Goal: Information Seeking & Learning: Check status

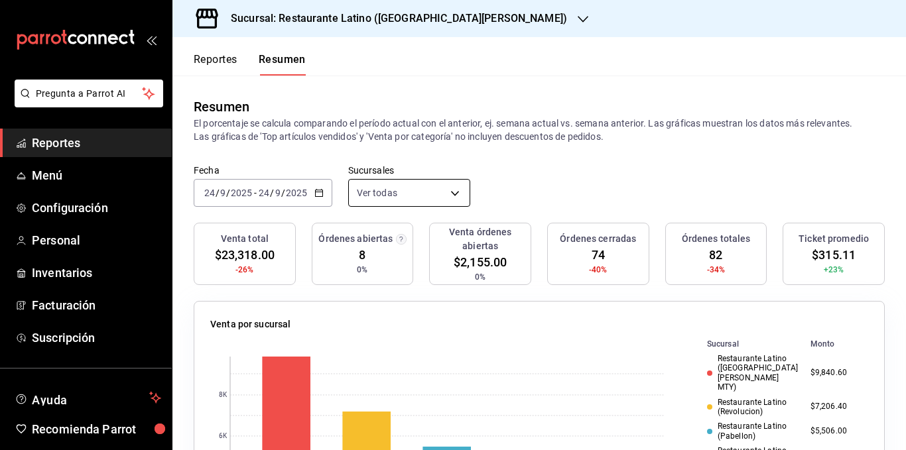
click at [425, 183] on body "Pregunta a Parrot AI Reportes Menú Configuración Personal Inventarios Facturaci…" at bounding box center [453, 225] width 906 height 450
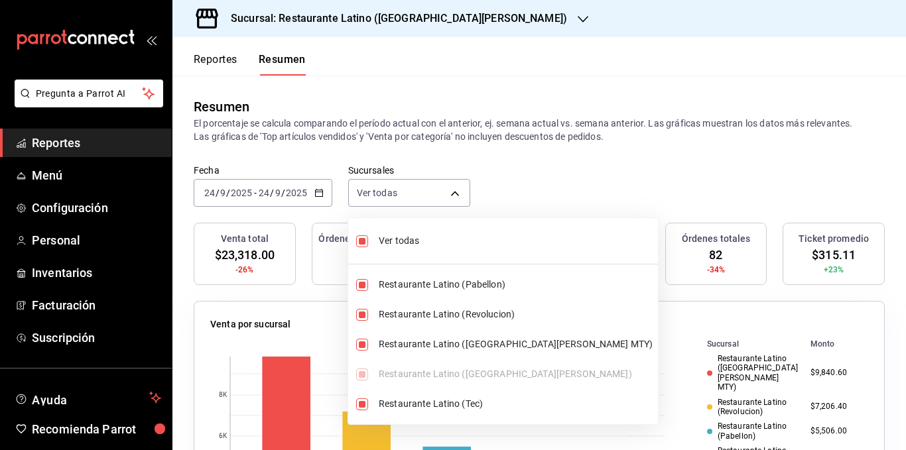
click at [395, 243] on span "Ver todas" at bounding box center [516, 241] width 274 height 14
type input "[object Object]"
checkbox input "false"
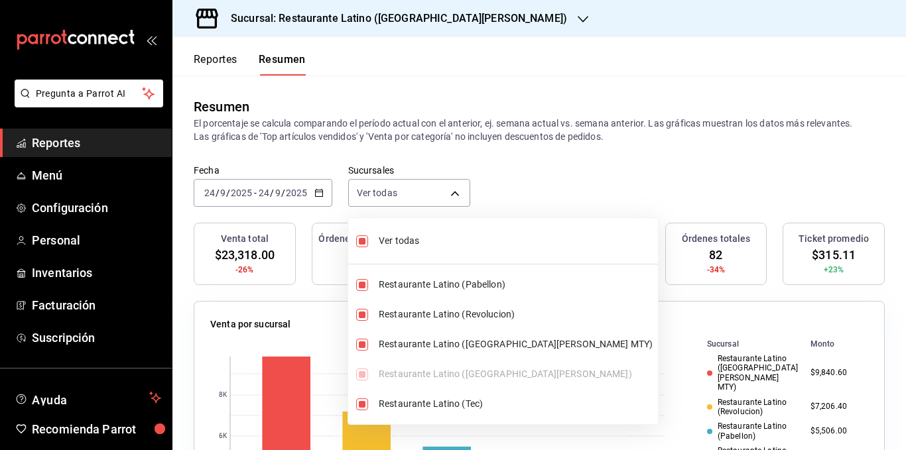
checkbox input "false"
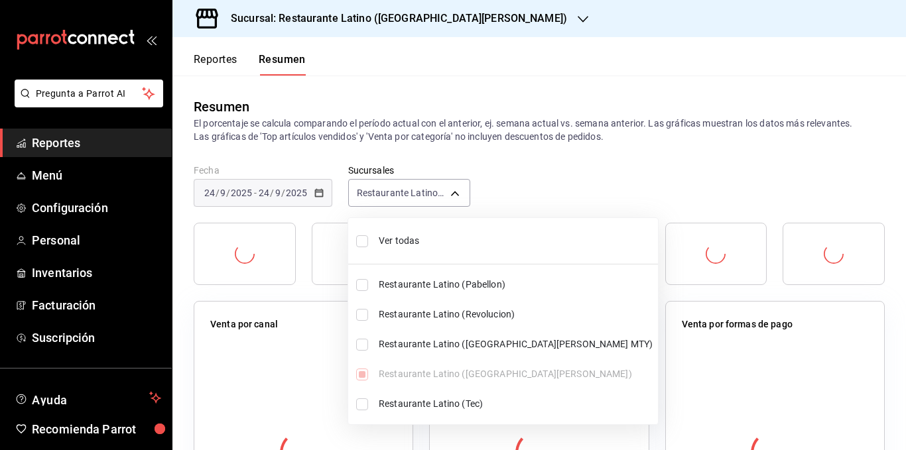
click at [395, 238] on span "Ver todas" at bounding box center [516, 241] width 274 height 14
type input "[object Object],[object Object],[object Object],[object Object],[object Object]"
checkbox input "true"
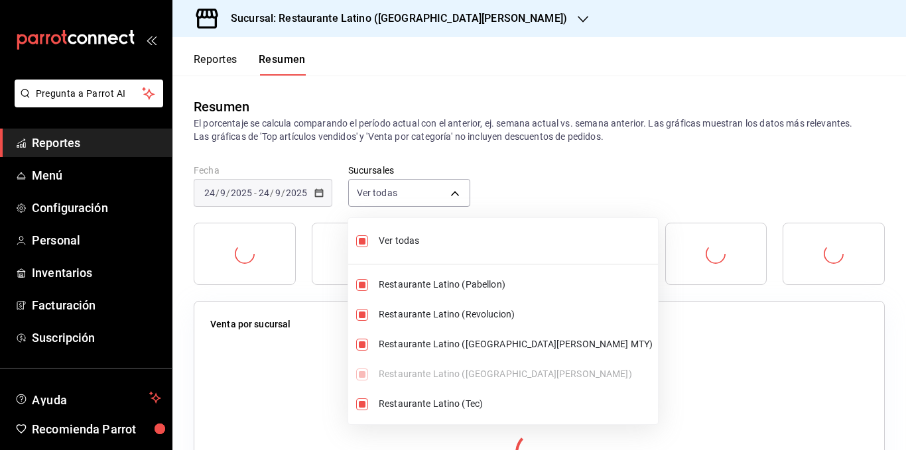
checkbox input "true"
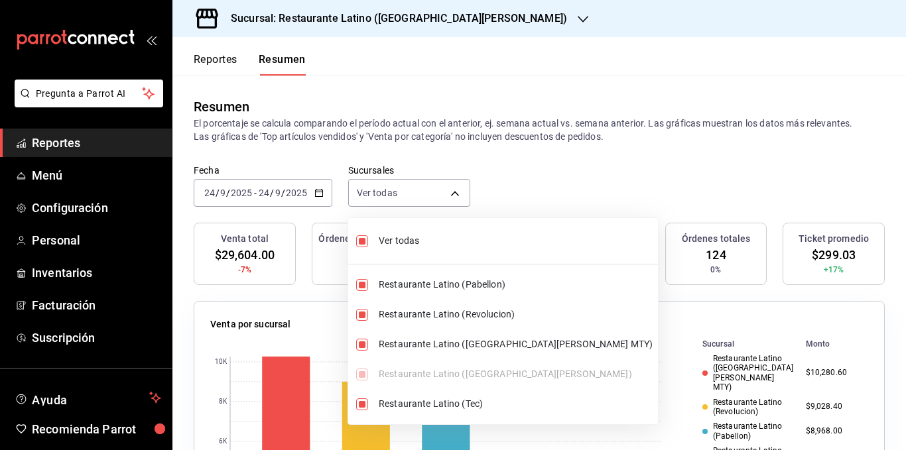
click at [476, 125] on div at bounding box center [453, 225] width 906 height 450
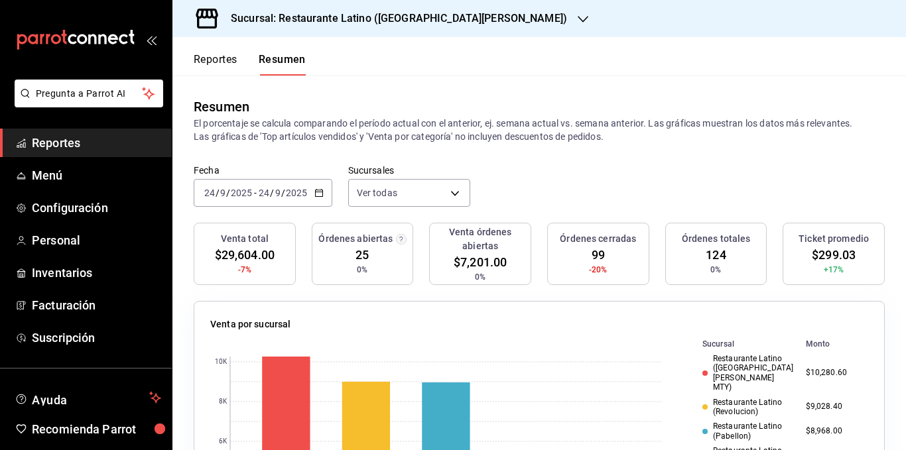
click at [593, 166] on div "Fecha [DATE] [DATE] - [DATE] [DATE] Sucursales Ver todas [object Object],[objec…" at bounding box center [539, 194] width 734 height 58
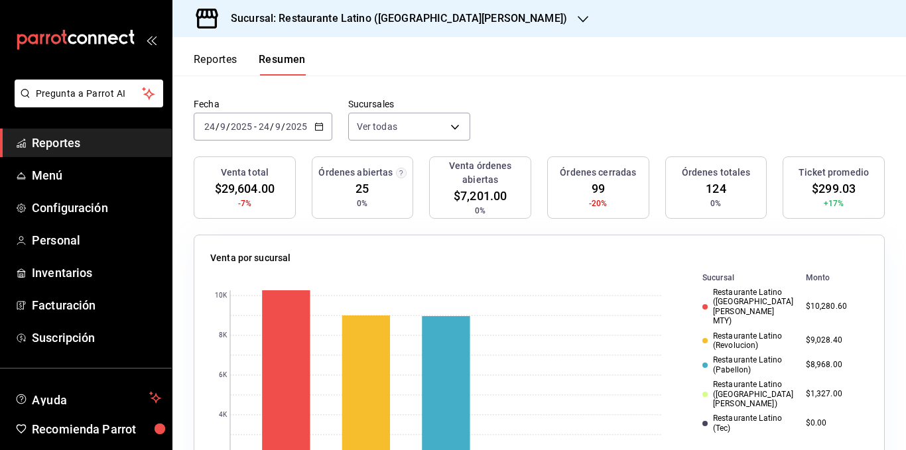
click at [809, 329] on td "$9,028.40" at bounding box center [835, 341] width 68 height 25
click at [224, 51] on div "Reportes Resumen" at bounding box center [238, 56] width 133 height 38
click at [226, 58] on button "Reportes" at bounding box center [216, 64] width 44 height 23
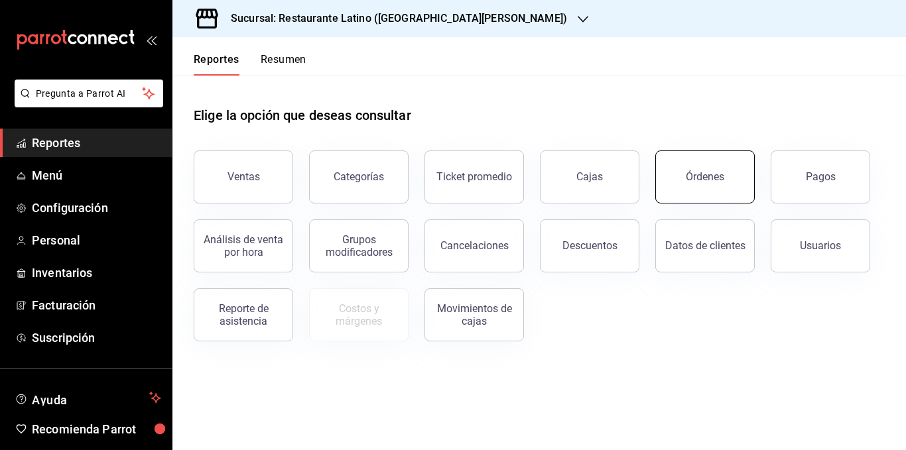
click at [691, 185] on button "Órdenes" at bounding box center [705, 177] width 100 height 53
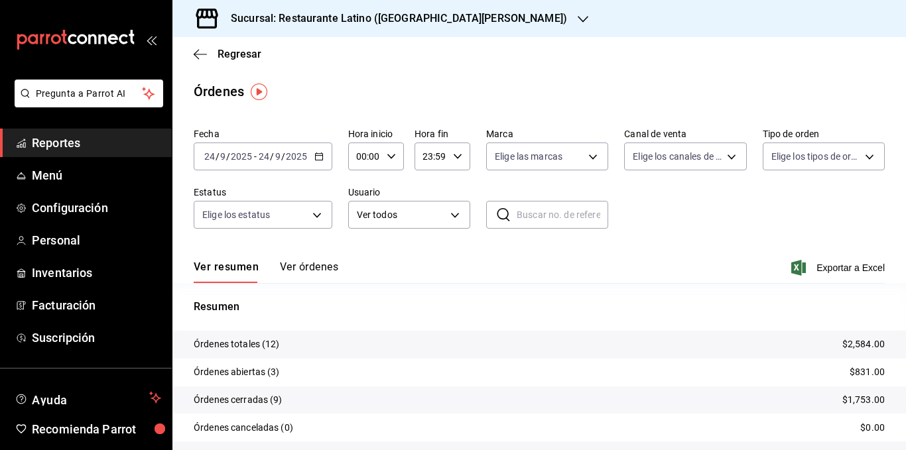
click at [314, 154] on icon "button" at bounding box center [318, 156] width 9 height 9
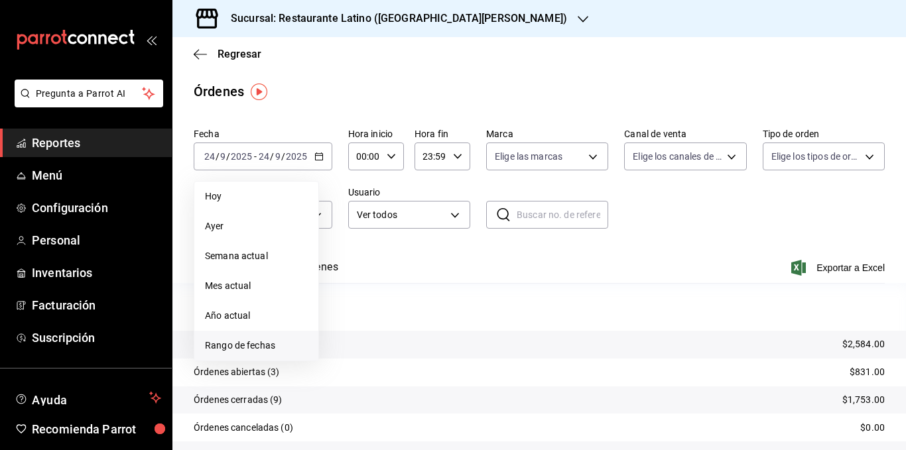
click at [274, 340] on span "Rango de fechas" at bounding box center [256, 346] width 103 height 14
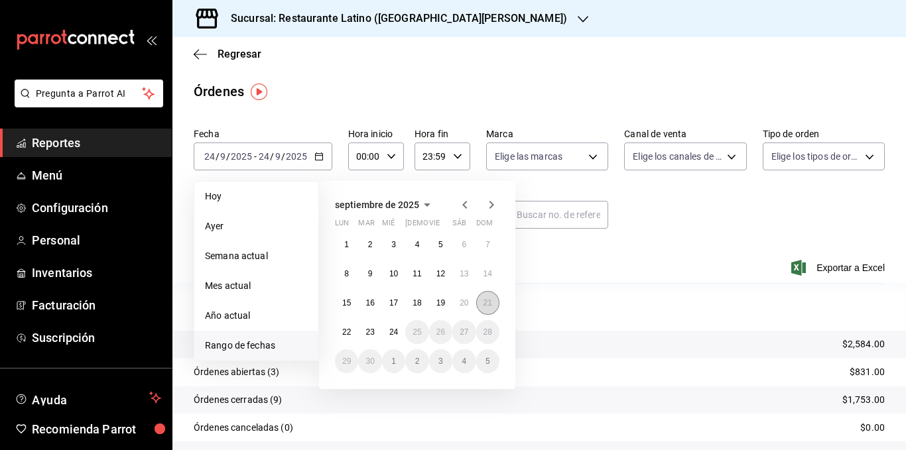
click at [492, 300] on button "21" at bounding box center [487, 303] width 23 height 24
click at [490, 302] on abbr "21" at bounding box center [488, 303] width 9 height 9
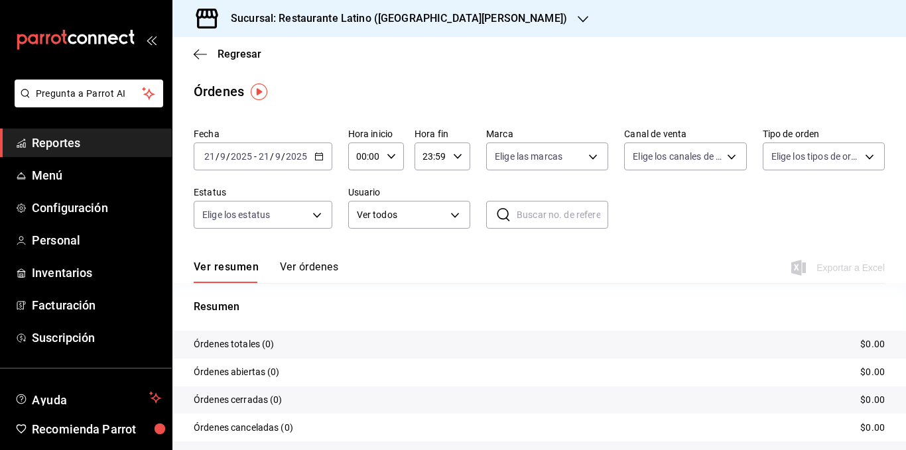
click at [387, 18] on h3 "Sucursal: Restaurante Latino ([GEOGRAPHIC_DATA][PERSON_NAME])" at bounding box center [393, 19] width 347 height 16
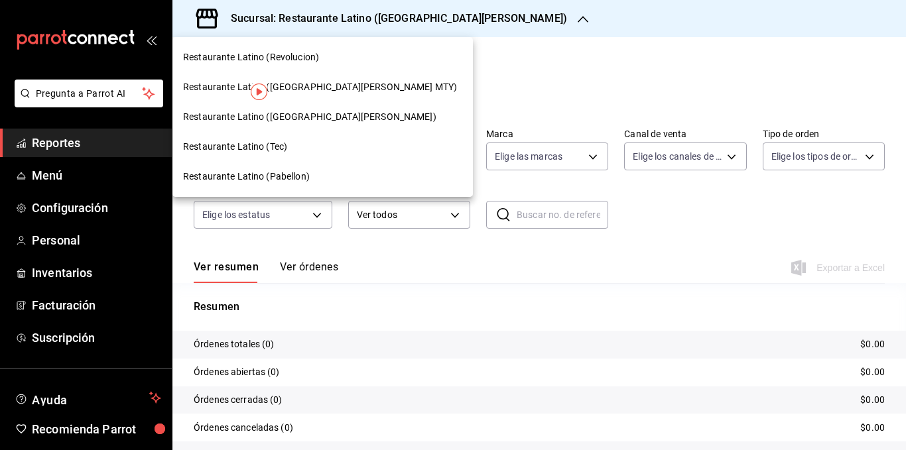
click at [308, 62] on span "Restaurante Latino (Revolucion)" at bounding box center [251, 57] width 136 height 14
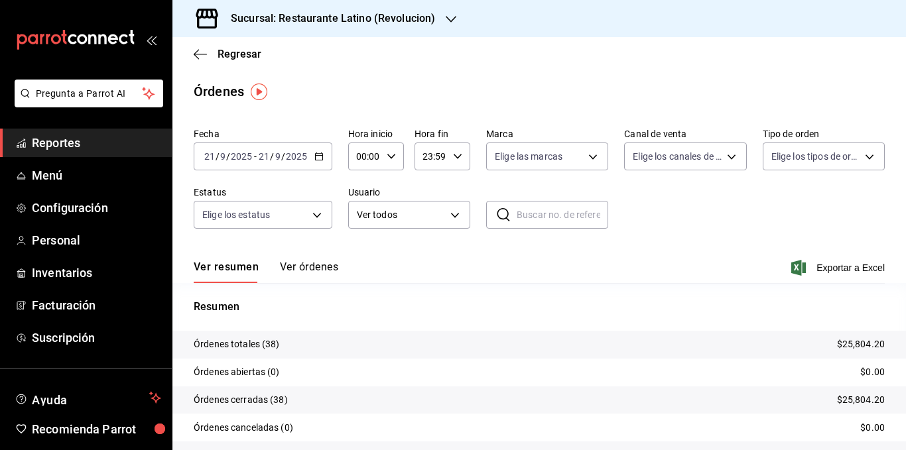
click at [312, 265] on button "Ver órdenes" at bounding box center [309, 272] width 58 height 23
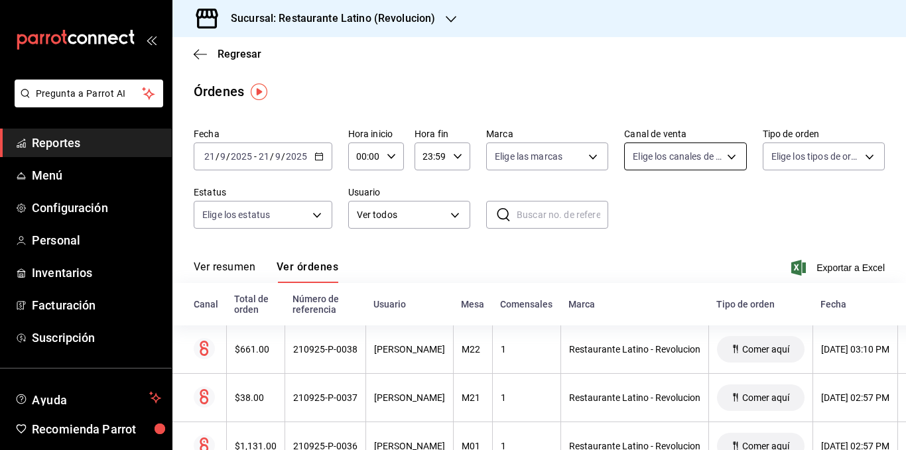
click at [706, 161] on body "Pregunta a Parrot AI Reportes Menú Configuración Personal Inventarios Facturaci…" at bounding box center [453, 225] width 906 height 450
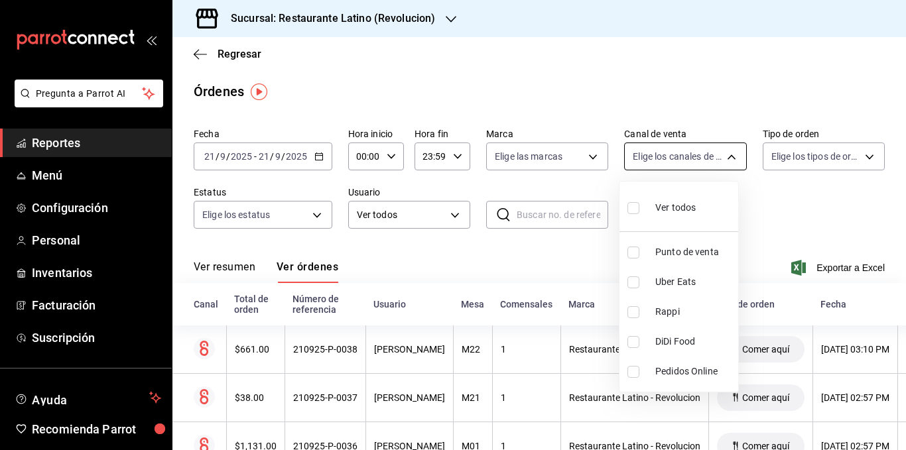
click at [706, 161] on div at bounding box center [453, 225] width 906 height 450
click at [706, 161] on body "Pregunta a Parrot AI Reportes Menú Configuración Personal Inventarios Facturaci…" at bounding box center [453, 225] width 906 height 450
click at [681, 308] on span "Rappi" at bounding box center [694, 312] width 78 height 14
type input "RAPPI"
checkbox input "true"
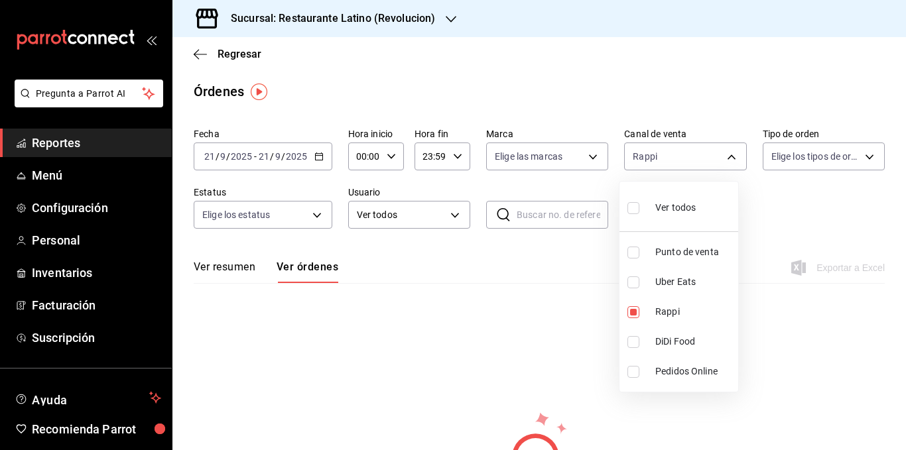
click at [683, 206] on span "Ver todos" at bounding box center [675, 208] width 40 height 14
type input "PARROT,UBER_EATS,RAPPI,DIDI_FOOD,ONLINE"
checkbox input "true"
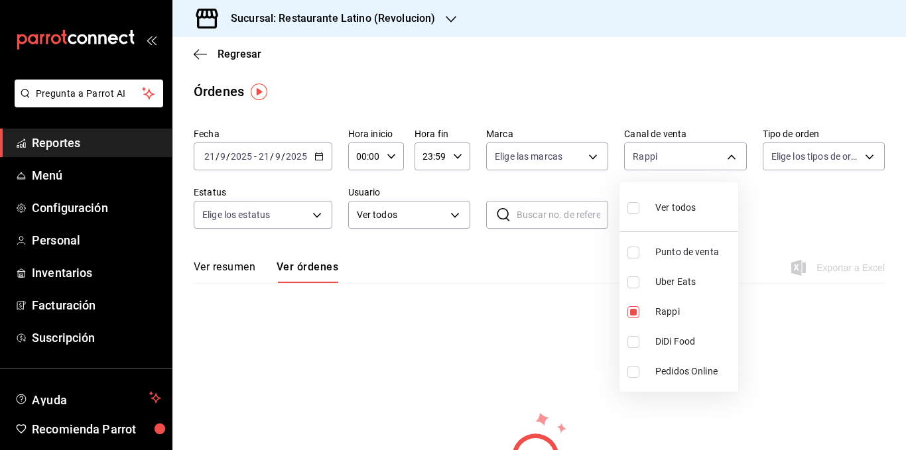
checkbox input "true"
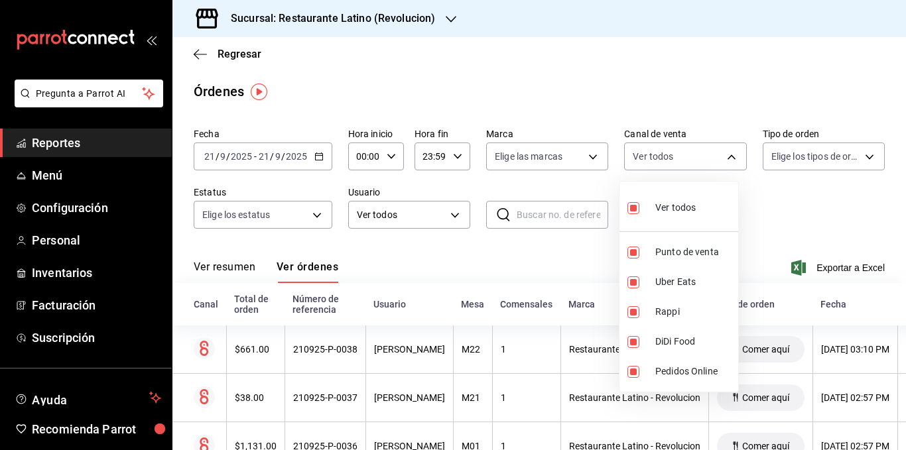
click at [539, 269] on div at bounding box center [453, 225] width 906 height 450
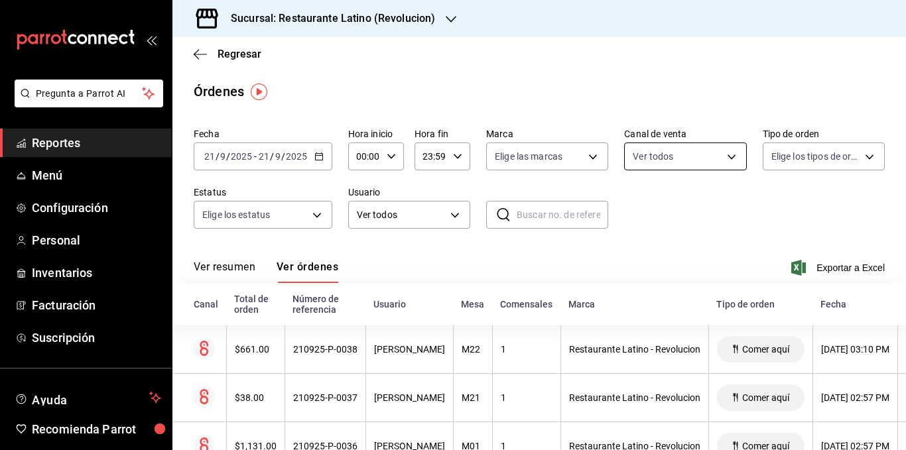
click at [672, 153] on body "Pregunta a Parrot AI Reportes Menú Configuración Personal Inventarios Facturaci…" at bounding box center [453, 225] width 906 height 450
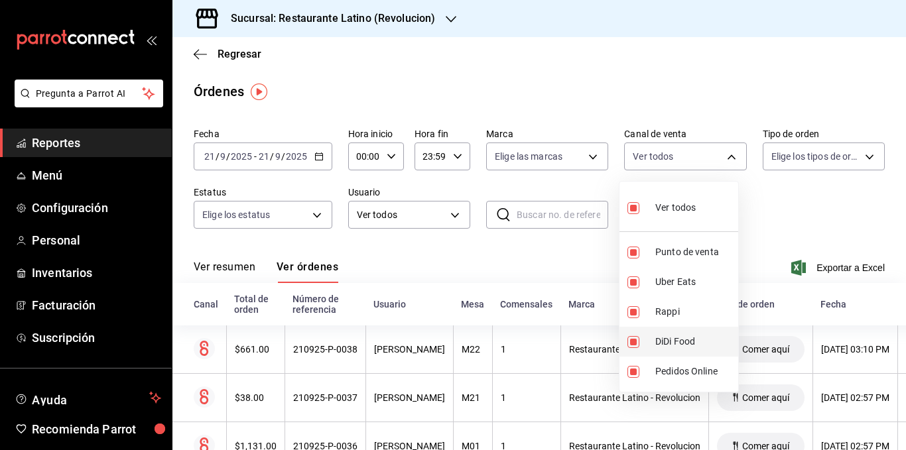
click at [678, 338] on span "DiDi Food" at bounding box center [694, 342] width 78 height 14
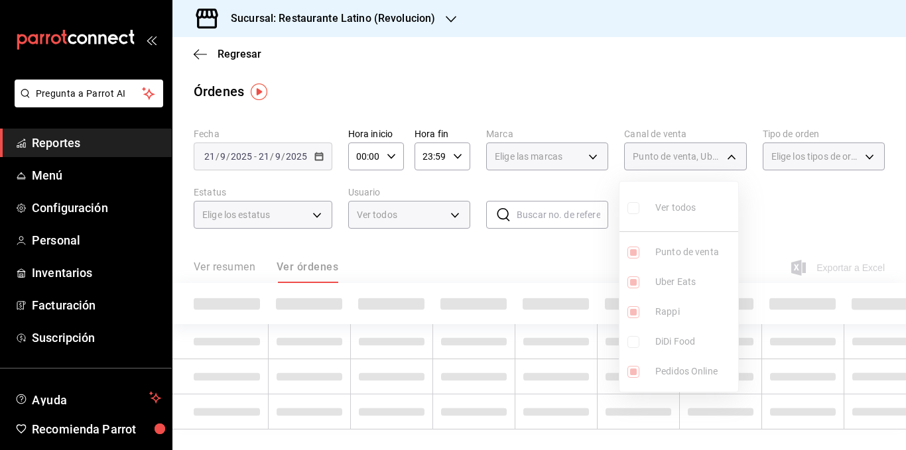
type input "PARROT,UBER_EATS,RAPPI,ONLINE"
checkbox input "false"
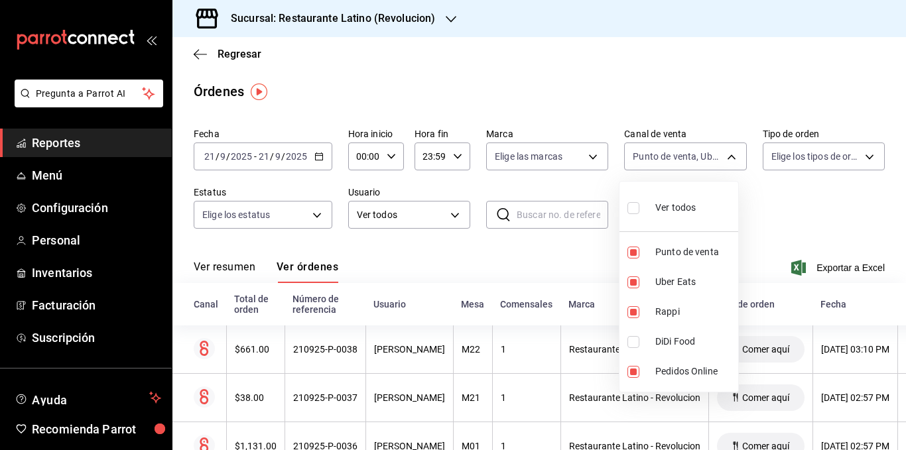
click at [575, 259] on div at bounding box center [453, 225] width 906 height 450
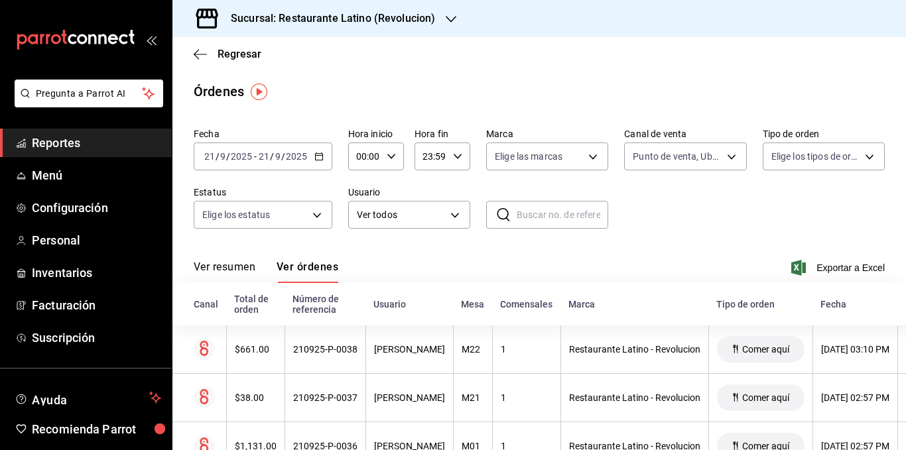
click at [546, 259] on div "Ver resumen Ver órdenes Exportar a Excel" at bounding box center [539, 264] width 691 height 38
click at [723, 160] on body "Pregunta a Parrot AI Reportes Menú Configuración Personal Inventarios Facturaci…" at bounding box center [453, 225] width 906 height 450
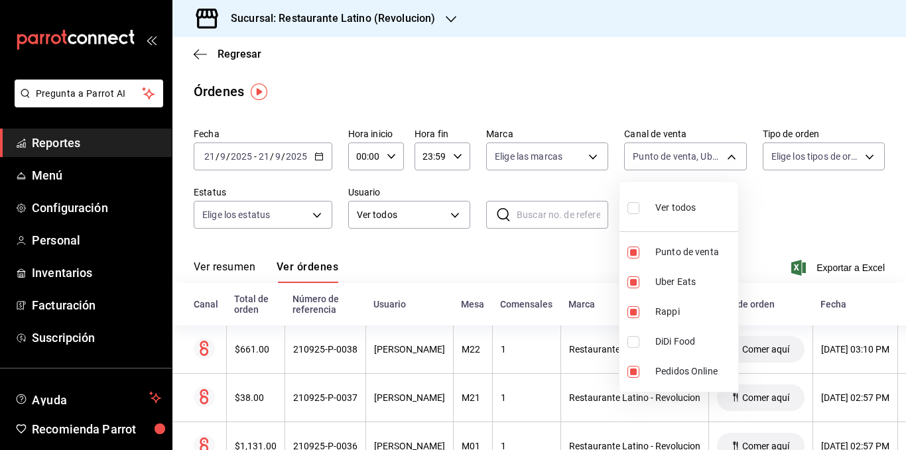
click at [691, 200] on div "Ver todos" at bounding box center [662, 206] width 68 height 29
type input "PARROT,UBER_EATS,RAPPI,DIDI_FOOD,ONLINE"
checkbox input "true"
click at [680, 204] on span "Ver todos" at bounding box center [675, 208] width 40 height 14
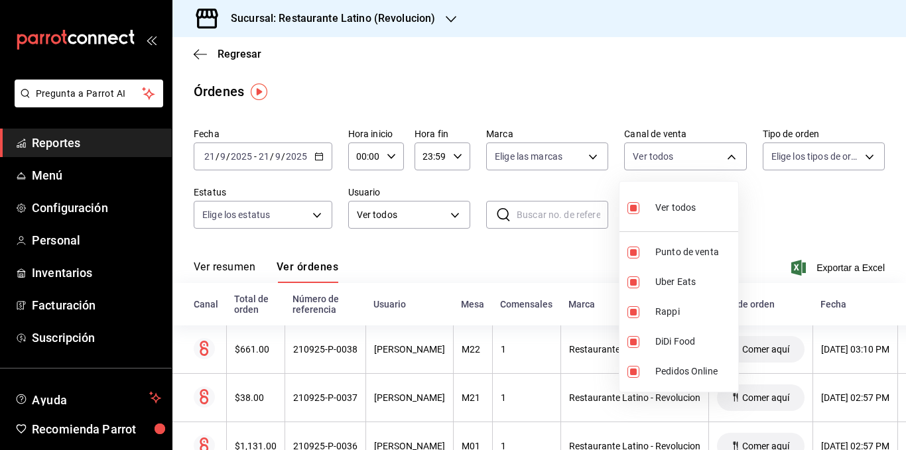
checkbox input "false"
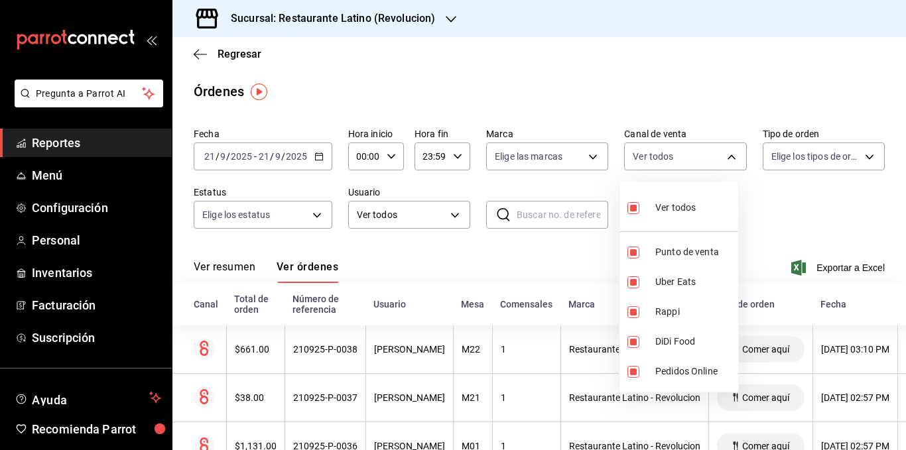
checkbox input "false"
click at [671, 336] on span "DiDi Food" at bounding box center [694, 342] width 78 height 14
type input "DIDI_FOOD"
checkbox input "true"
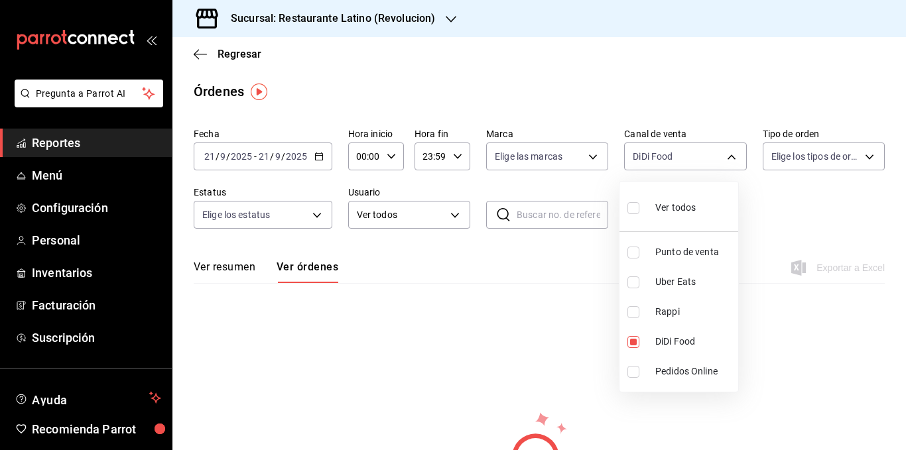
click at [523, 306] on div at bounding box center [453, 225] width 906 height 450
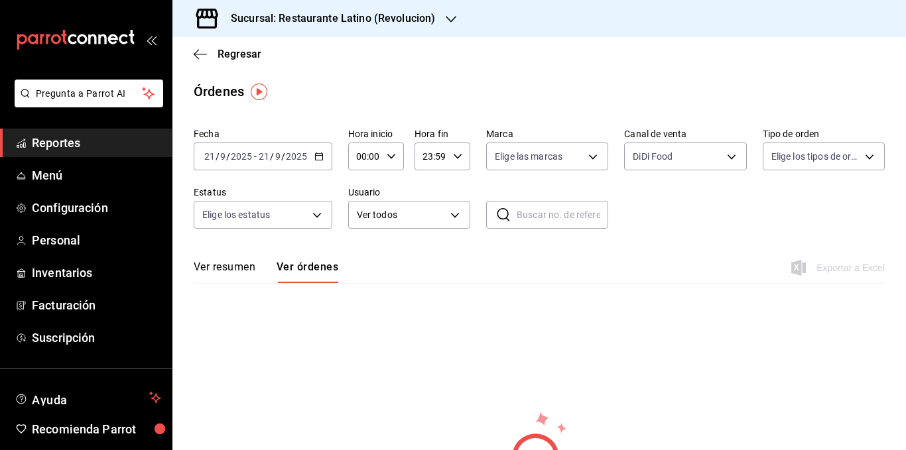
click at [522, 297] on div "Fecha [DATE] [DATE] - [DATE] [DATE] Hora inicio 00:00 Hora inicio Hora fin 23:5…" at bounding box center [539, 339] width 734 height 433
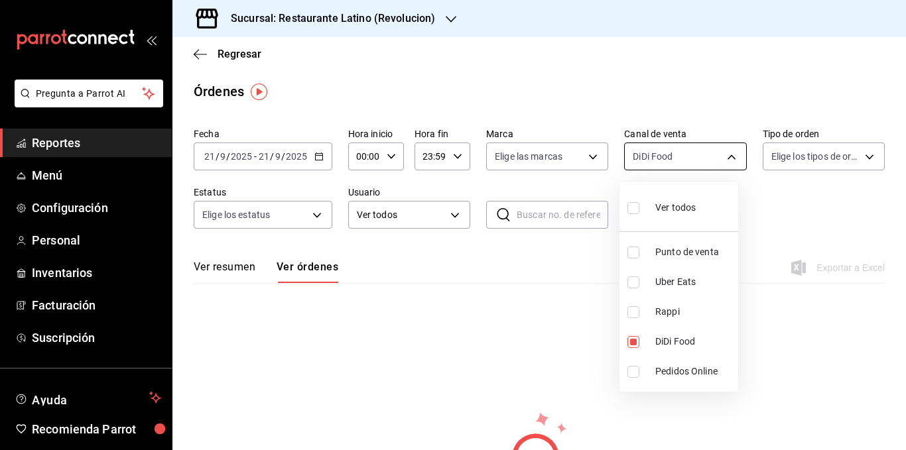
click at [708, 154] on body "Pregunta a Parrot AI Reportes Menú Configuración Personal Inventarios Facturaci…" at bounding box center [453, 225] width 906 height 450
click at [683, 208] on span "Ver todos" at bounding box center [675, 208] width 40 height 14
type input "PARROT,UBER_EATS,RAPPI,DIDI_FOOD,ONLINE"
checkbox input "true"
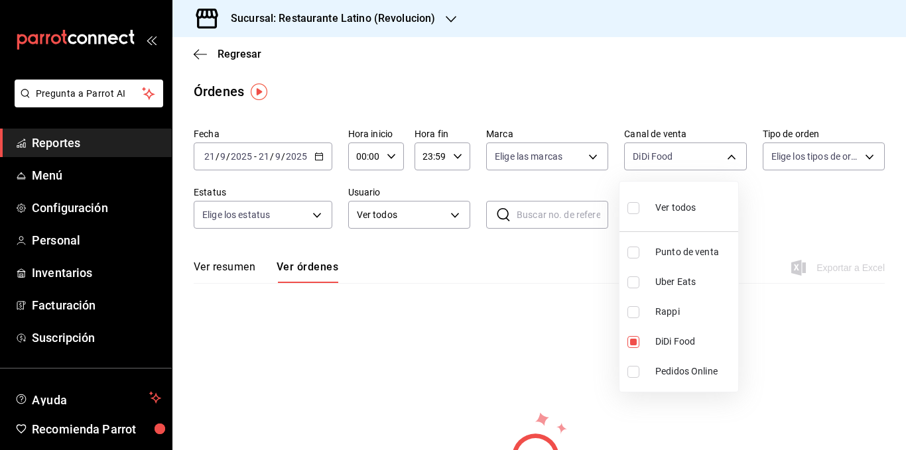
checkbox input "true"
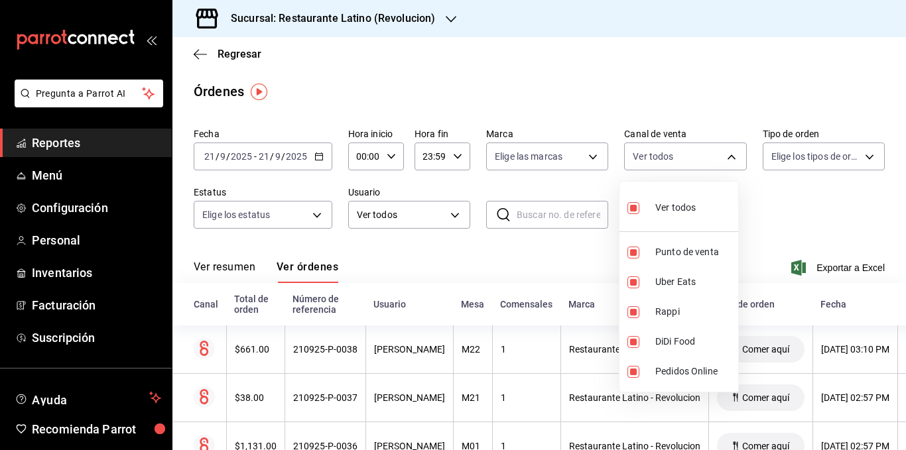
click at [797, 157] on div at bounding box center [453, 225] width 906 height 450
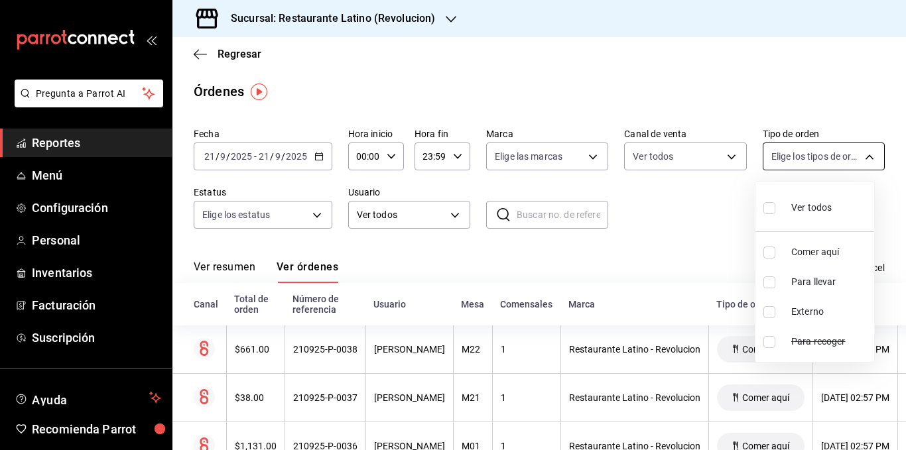
click at [804, 159] on body "Pregunta a Parrot AI Reportes Menú Configuración Personal Inventarios Facturaci…" at bounding box center [453, 225] width 906 height 450
click at [800, 305] on span "Externo" at bounding box center [830, 312] width 78 height 14
type input "EXTERNAL"
checkbox input "true"
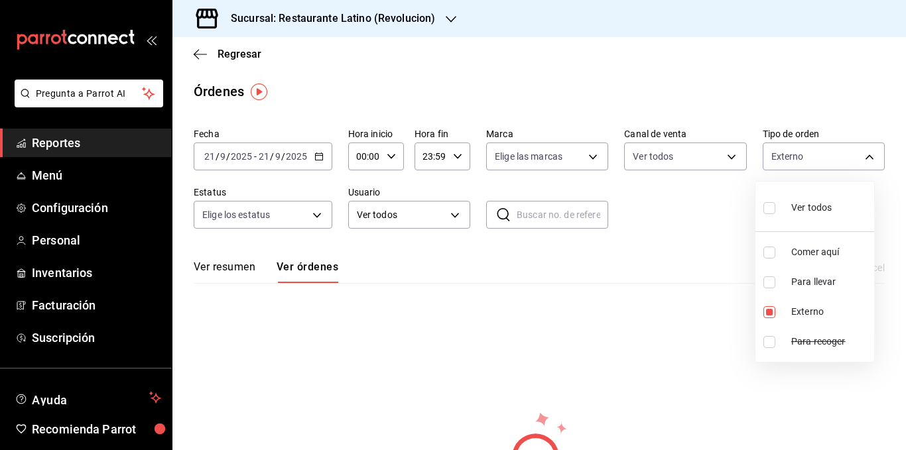
click at [804, 277] on span "Para llevar" at bounding box center [830, 282] width 78 height 14
type input "EXTERNAL,68e2b63a-7907-4d85-b454-ab89a81b8b34"
checkbox input "true"
click at [806, 310] on span "Externo" at bounding box center [830, 312] width 78 height 14
type input "68e2b63a-7907-4d85-b454-ab89a81b8b34"
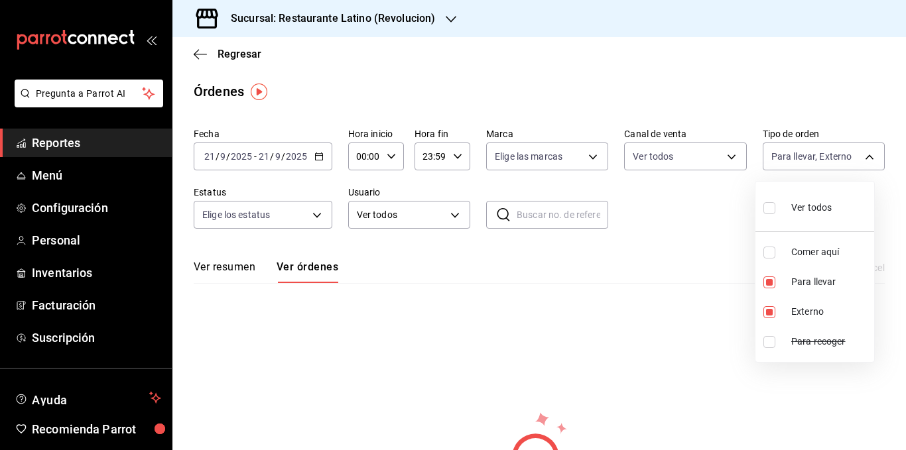
checkbox input "false"
click at [802, 208] on span "Ver todos" at bounding box center [811, 208] width 40 height 14
type input "793003d8-430c-4dbf-b7ec-86842fc9e51c,68e2b63a-7907-4d85-b454-ab89a81b8b34,EXTER…"
checkbox input "true"
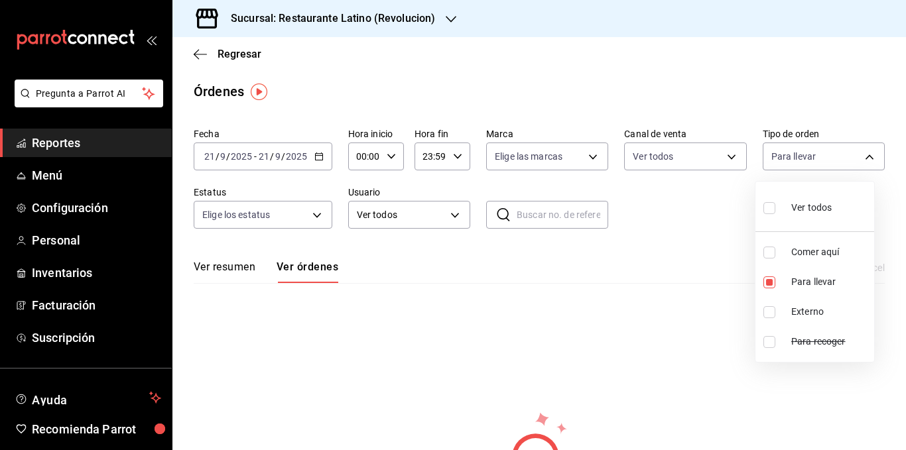
checkbox input "true"
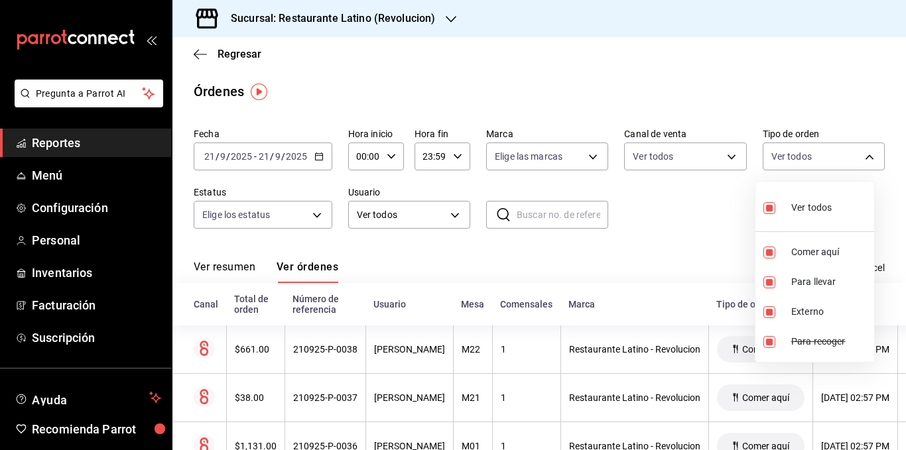
click at [651, 210] on div at bounding box center [453, 225] width 906 height 450
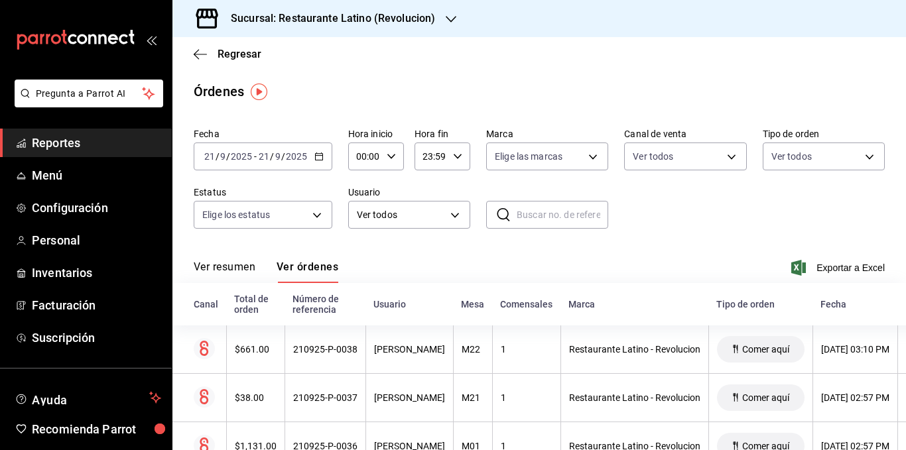
click at [471, 249] on div "Ver resumen Ver órdenes Exportar a Excel" at bounding box center [539, 264] width 691 height 38
click at [600, 249] on div "Ver resumen Ver órdenes Exportar a Excel" at bounding box center [539, 264] width 691 height 38
drag, startPoint x: 616, startPoint y: 188, endPoint x: 562, endPoint y: 187, distance: 54.4
click at [611, 187] on div "Fecha [DATE] [DATE] - [DATE] [DATE] Hora inicio 00:00 Hora inicio Hora fin 23:5…" at bounding box center [539, 184] width 691 height 122
click at [482, 187] on div "Fecha [DATE] [DATE] - [DATE] [DATE] Hora inicio 00:00 Hora inicio Hora fin 23:5…" at bounding box center [539, 184] width 691 height 122
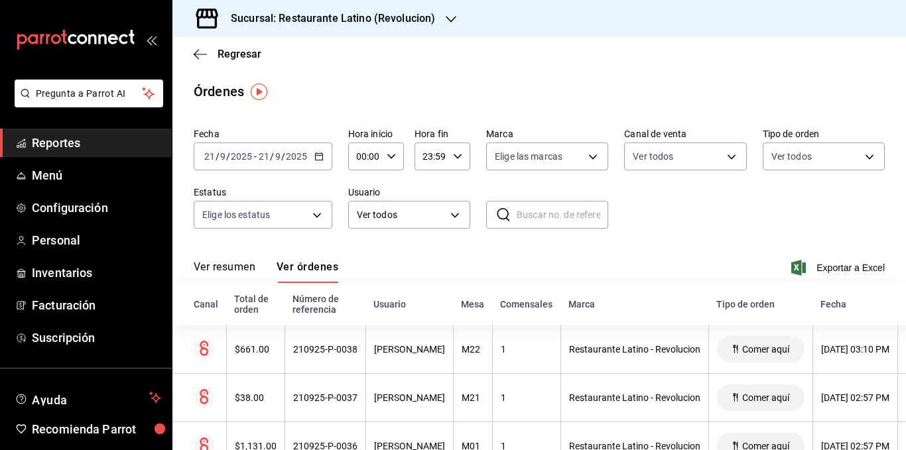
click at [339, 189] on div "Fecha [DATE] [DATE] - [DATE] [DATE] Hora inicio 00:00 Hora inicio Hora fin 23:5…" at bounding box center [539, 184] width 691 height 122
click at [339, 240] on div "Fecha [DATE] [DATE] - [DATE] [DATE] Hora inicio 00:00 Hora inicio Hora fin 23:5…" at bounding box center [539, 184] width 691 height 122
click at [196, 237] on div "Fecha [DATE] [DATE] - [DATE] [DATE] Hora inicio 00:00 Hora inicio Hora fin 23:5…" at bounding box center [539, 184] width 691 height 122
click at [197, 191] on label "Estatus" at bounding box center [263, 192] width 139 height 9
click at [202, 135] on label "Fecha" at bounding box center [263, 133] width 139 height 9
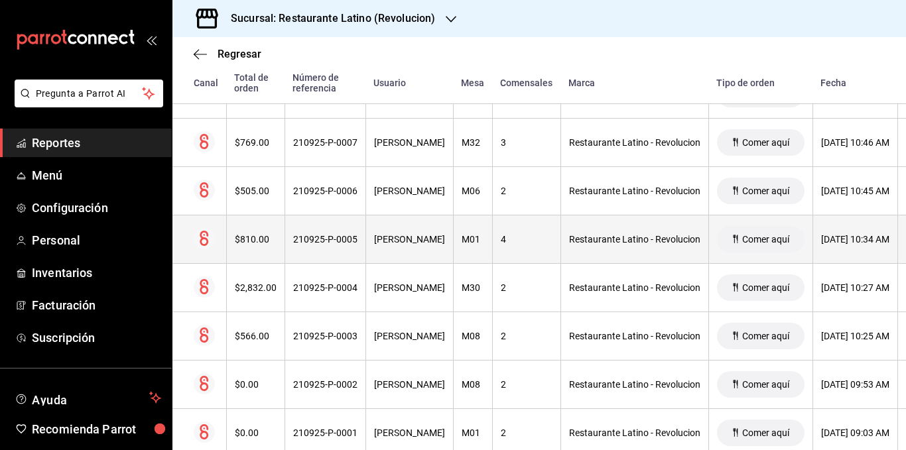
scroll to position [1778, 0]
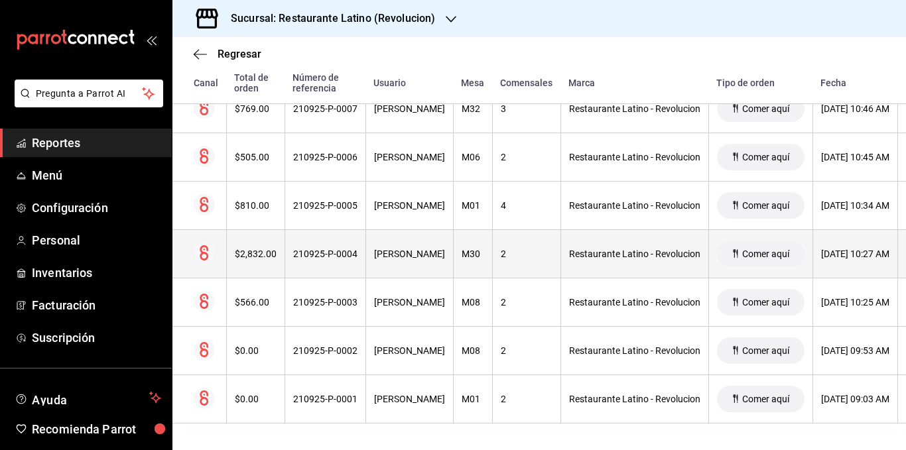
click at [298, 249] on div "210925-P-0004" at bounding box center [325, 254] width 64 height 11
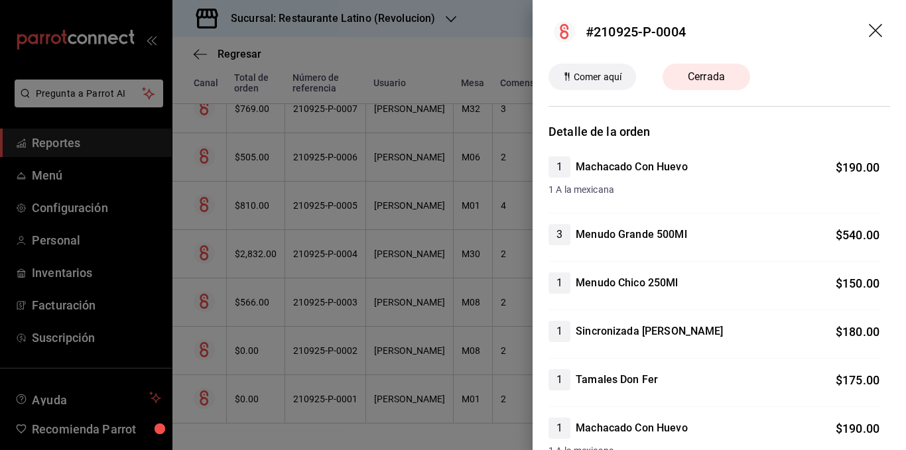
click at [869, 27] on icon "drag" at bounding box center [875, 30] width 13 height 13
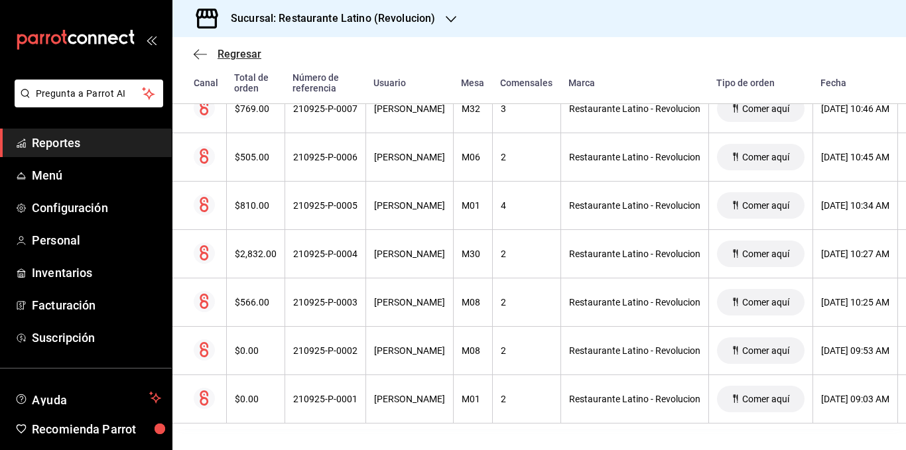
click at [235, 53] on span "Regresar" at bounding box center [240, 54] width 44 height 13
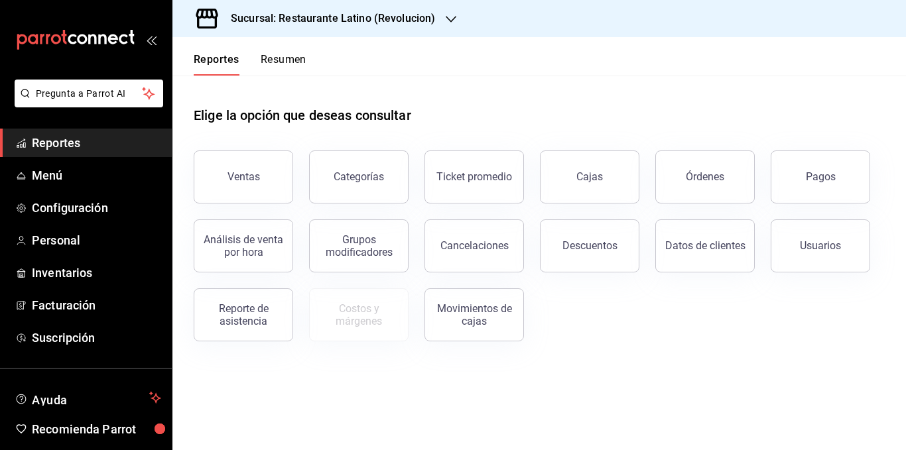
click at [293, 54] on button "Resumen" at bounding box center [284, 64] width 46 height 23
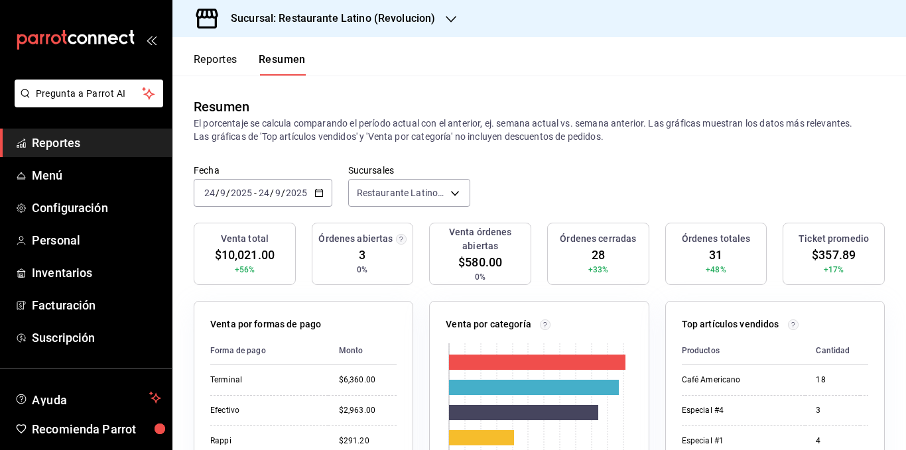
click at [322, 189] on icon "button" at bounding box center [318, 192] width 9 height 9
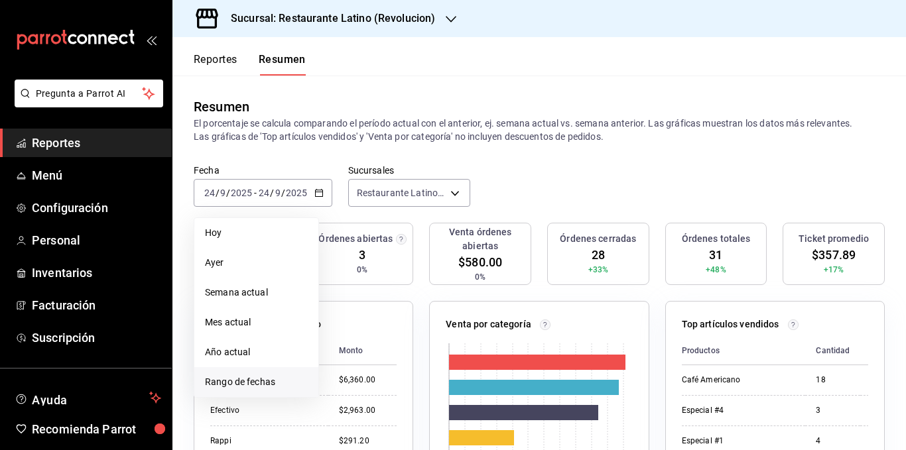
click at [275, 387] on span "Rango de fechas" at bounding box center [256, 382] width 103 height 14
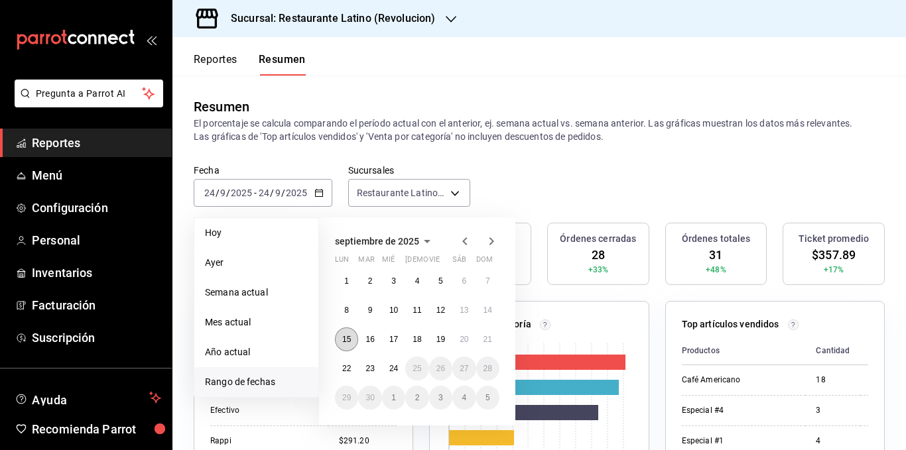
click at [351, 334] on button "15" at bounding box center [346, 340] width 23 height 24
click at [486, 338] on abbr "21" at bounding box center [488, 339] width 9 height 9
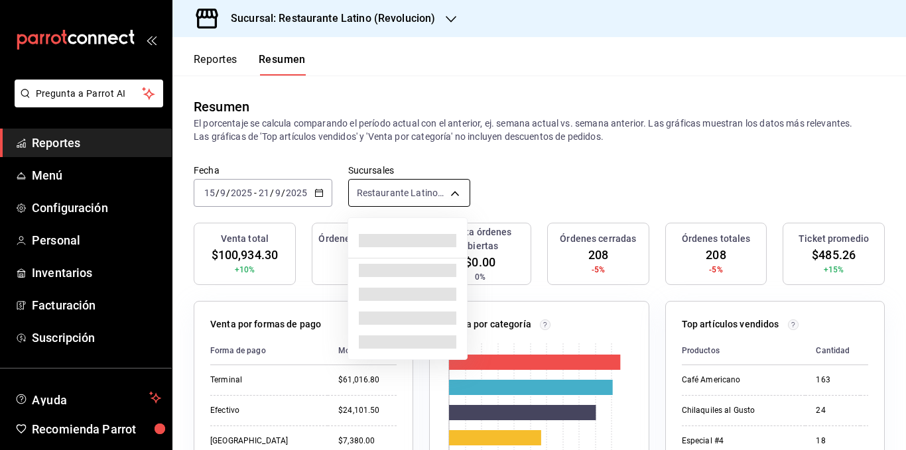
click at [402, 188] on body "Pregunta a Parrot AI Reportes Menú Configuración Personal Inventarios Facturaci…" at bounding box center [453, 225] width 906 height 450
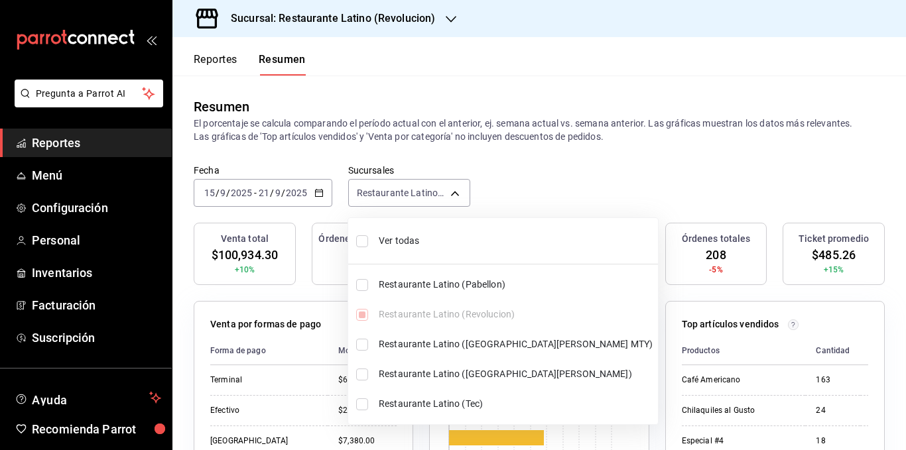
click at [405, 241] on span "Ver todas" at bounding box center [516, 241] width 274 height 14
type input "[object Object],[object Object],[object Object],[object Object],[object Object]"
checkbox input "true"
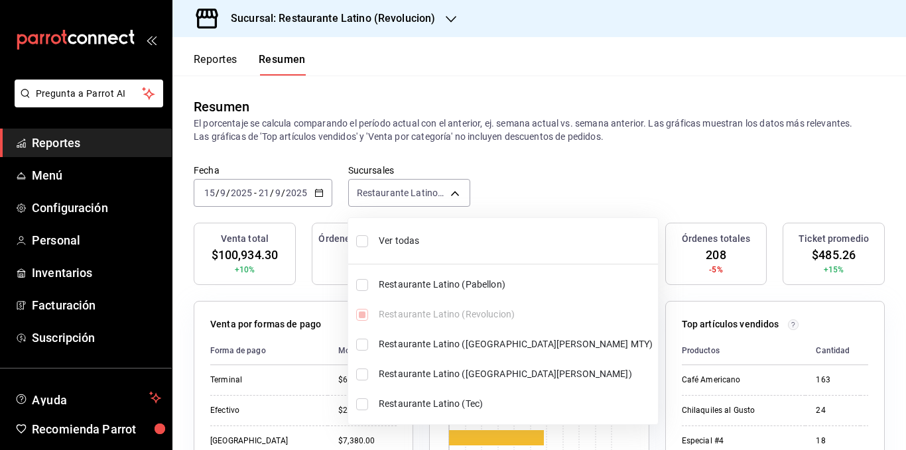
checkbox input "true"
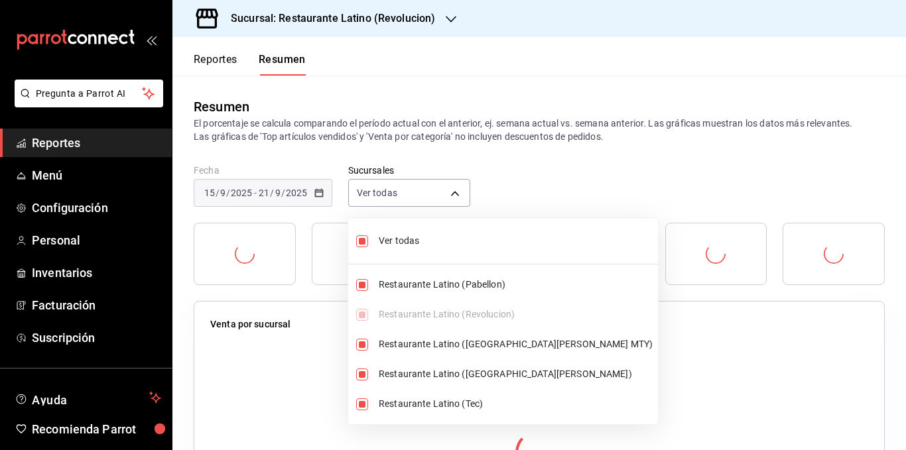
click at [545, 143] on div at bounding box center [453, 225] width 906 height 450
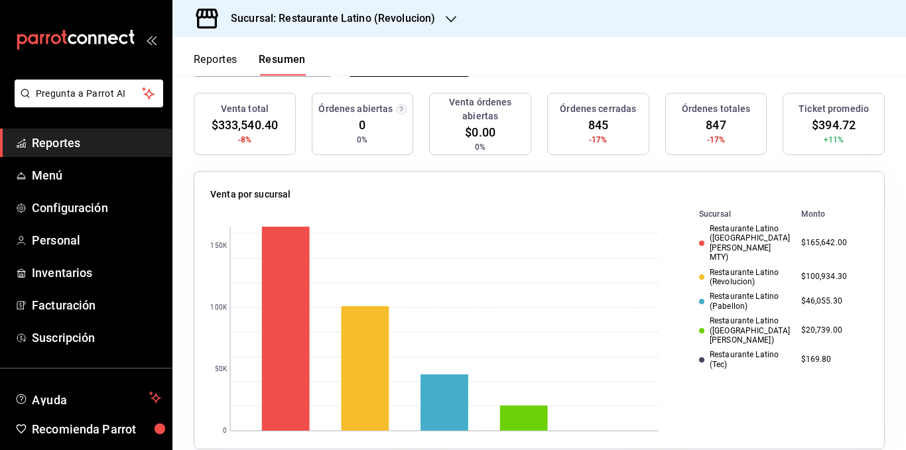
scroll to position [133, 0]
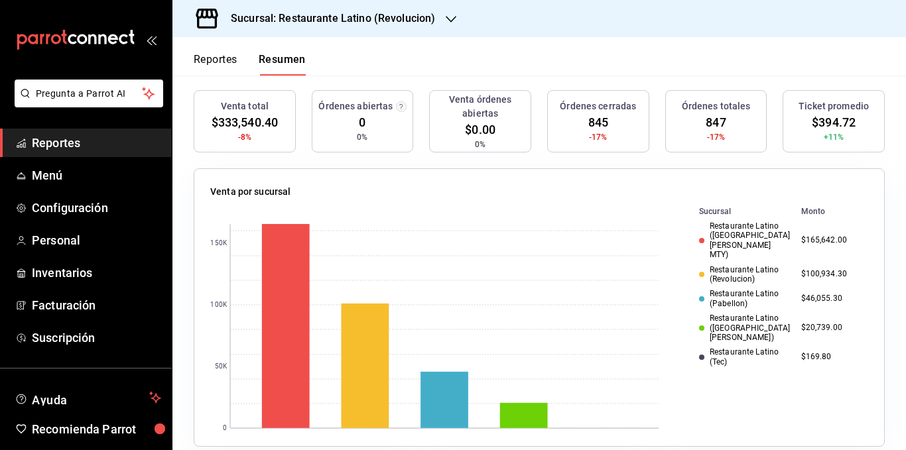
click at [807, 233] on td "$165,642.00" at bounding box center [832, 241] width 72 height 44
click at [806, 287] on td "$46,055.30" at bounding box center [832, 299] width 72 height 25
click at [808, 311] on td "$20,739.00" at bounding box center [832, 328] width 72 height 34
click at [810, 287] on td "$46,055.30" at bounding box center [832, 299] width 72 height 25
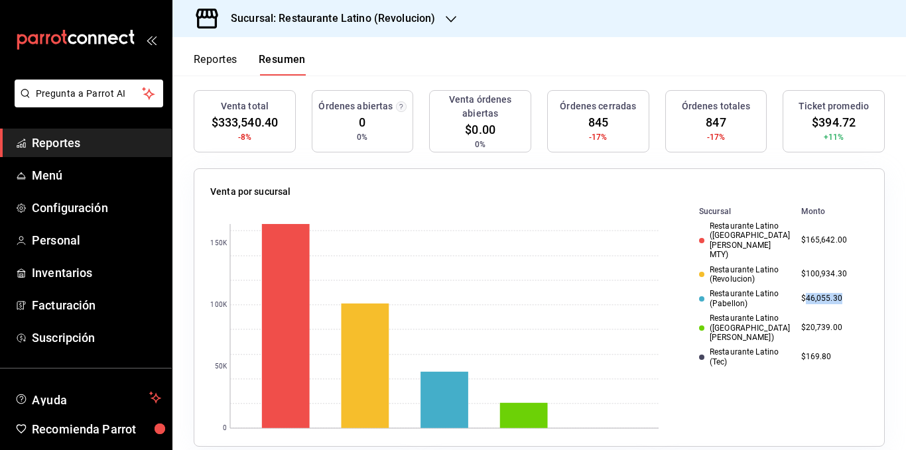
click at [810, 287] on td "$46,055.30" at bounding box center [832, 299] width 72 height 25
click at [818, 263] on td "$100,934.30" at bounding box center [832, 275] width 72 height 25
click at [819, 228] on td "$165,642.00" at bounding box center [832, 241] width 72 height 44
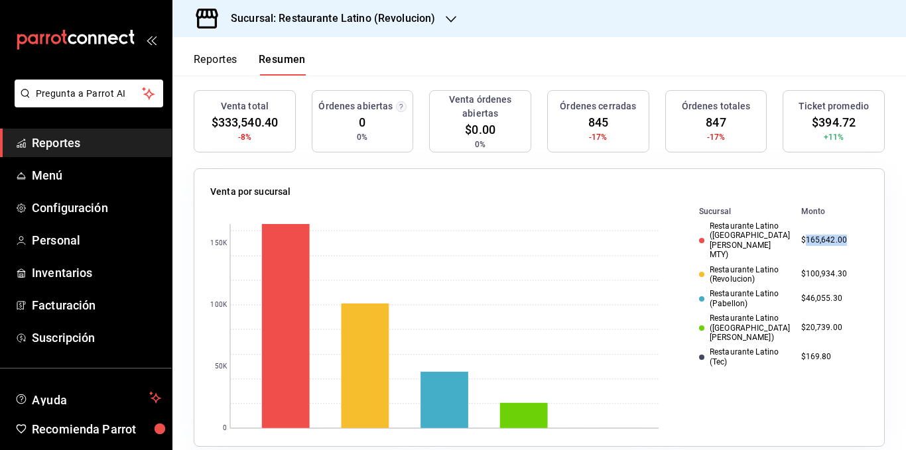
scroll to position [0, 0]
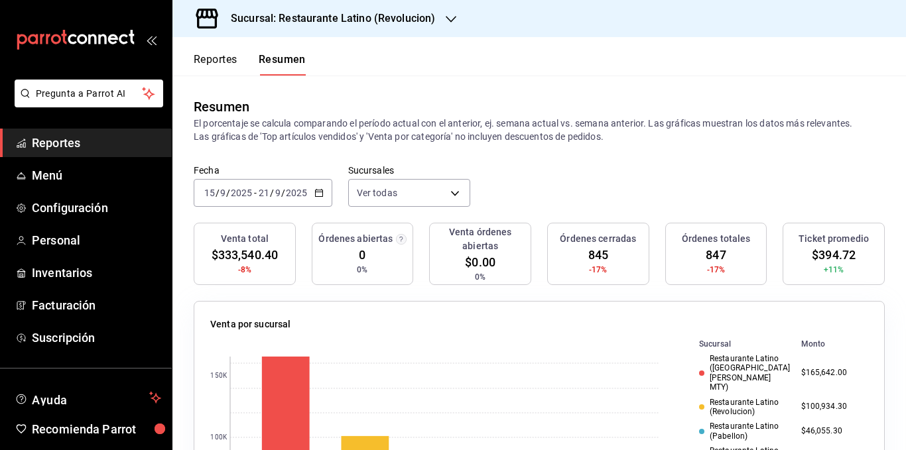
click at [300, 284] on div "Venta total $333,540.40 -8% Órdenes abiertas 0 0% Venta órdenes abiertas $0.00 …" at bounding box center [539, 262] width 691 height 78
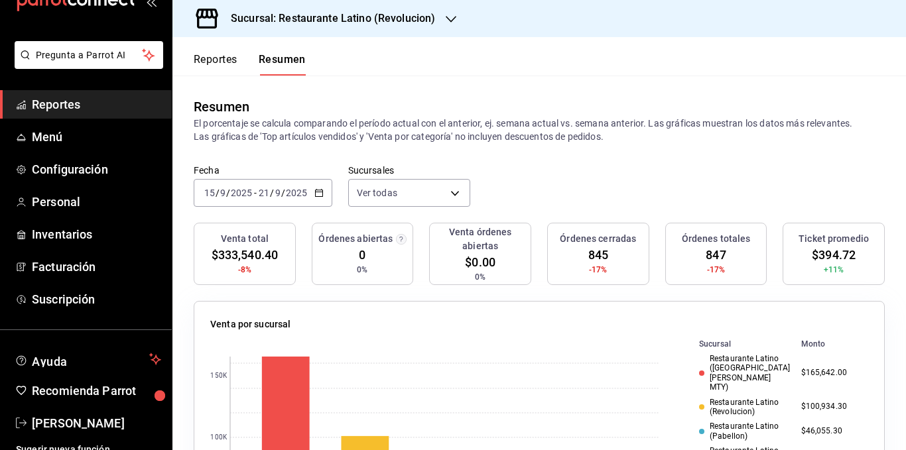
scroll to position [50, 0]
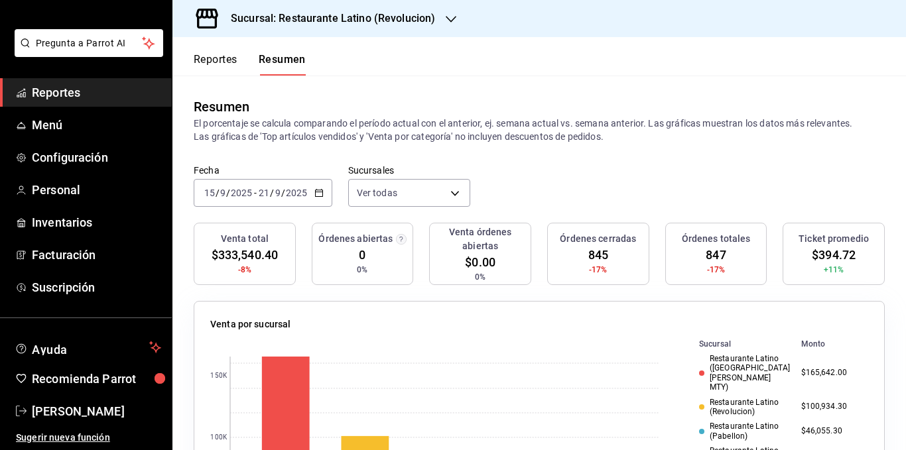
click at [525, 196] on div "Fecha [DATE] [DATE] - [DATE] [DATE] Sucursales Ver todas [object Object],[objec…" at bounding box center [539, 194] width 734 height 58
click at [431, 189] on body "Pregunta a Parrot AI Reportes Menú Configuración Personal Inventarios Facturaci…" at bounding box center [453, 225] width 906 height 450
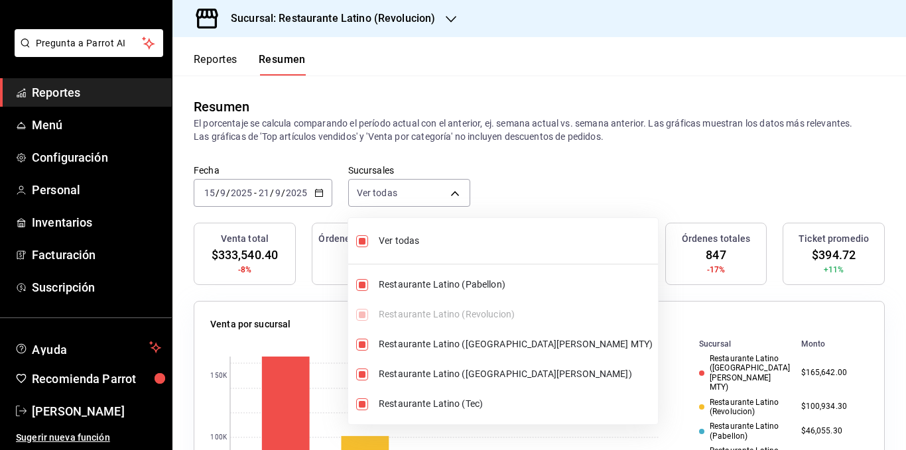
click at [316, 192] on div at bounding box center [453, 225] width 906 height 450
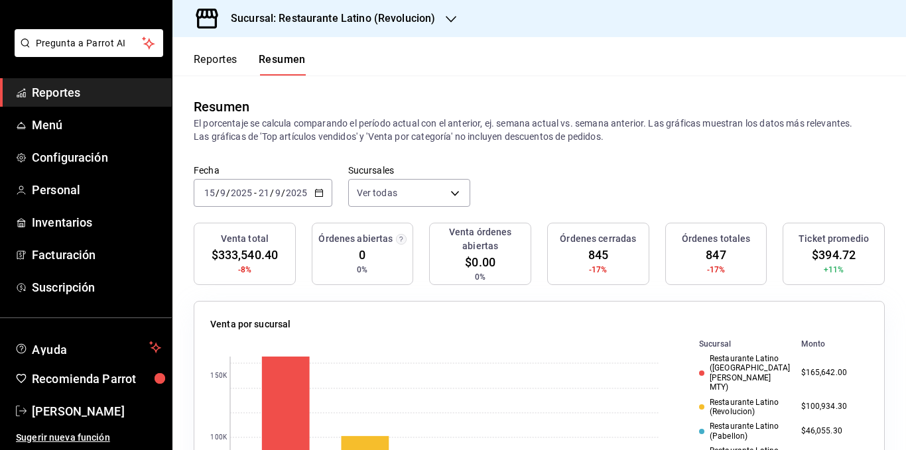
click at [316, 192] on icon "button" at bounding box center [318, 192] width 9 height 9
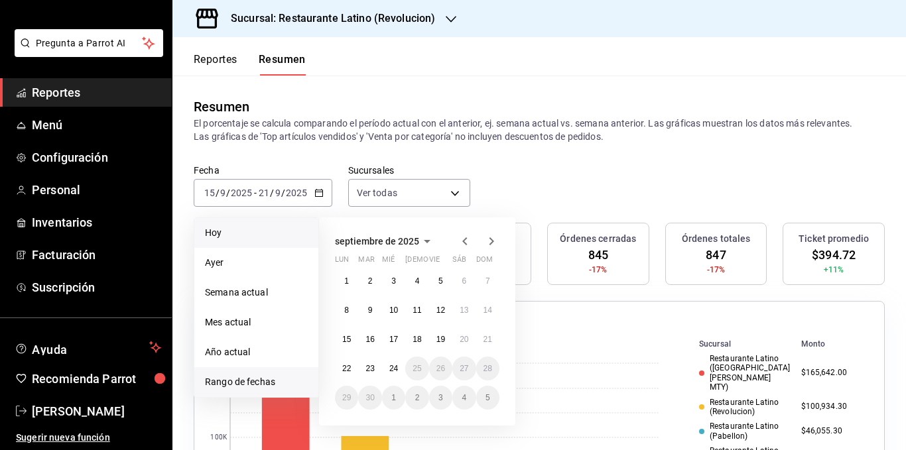
click at [247, 237] on span "Hoy" at bounding box center [256, 233] width 103 height 14
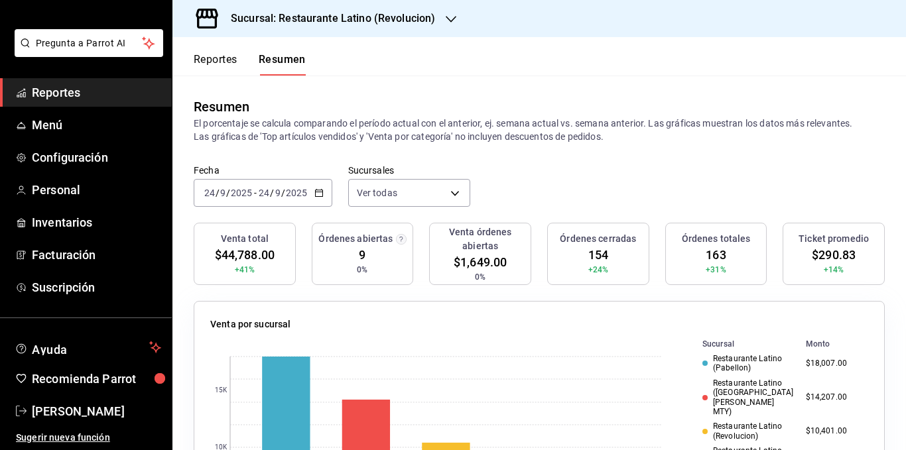
click at [435, 114] on div "Resumen" at bounding box center [539, 107] width 691 height 20
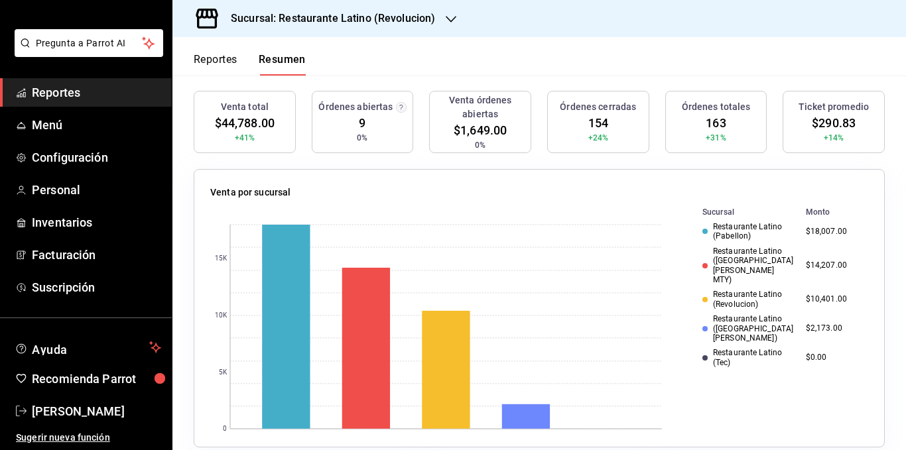
scroll to position [133, 0]
click at [732, 314] on div "Restaurante Latino ([GEOGRAPHIC_DATA][PERSON_NAME])" at bounding box center [748, 328] width 93 height 29
click at [735, 348] on div "Restaurante Latino (Tec)" at bounding box center [748, 357] width 93 height 19
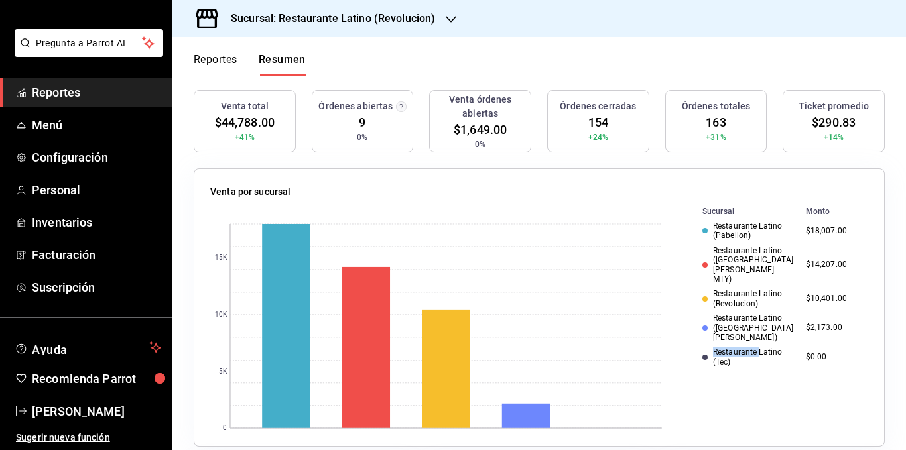
click at [735, 348] on div "Restaurante Latino (Tec)" at bounding box center [748, 357] width 93 height 19
click at [735, 314] on div "Restaurante Latino ([GEOGRAPHIC_DATA][PERSON_NAME])" at bounding box center [748, 328] width 93 height 29
click at [730, 289] on div "Restaurante Latino (Revolucion)" at bounding box center [748, 298] width 93 height 19
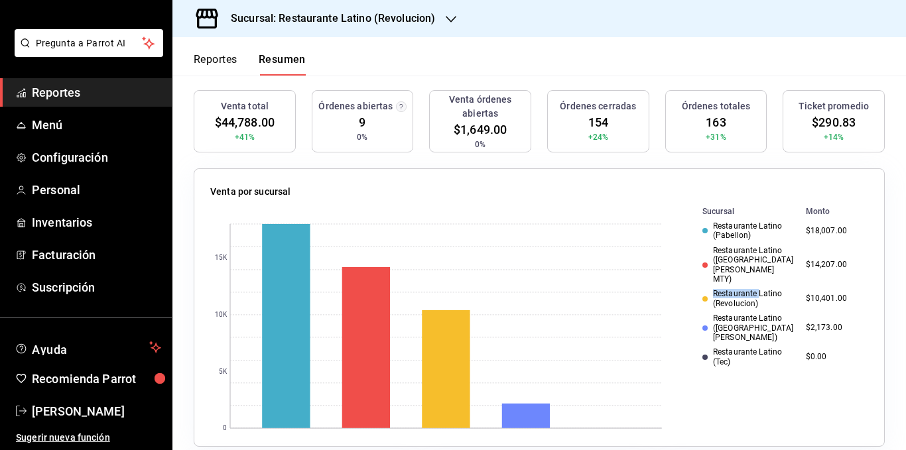
click at [730, 289] on div "Restaurante Latino (Revolucion)" at bounding box center [748, 298] width 93 height 19
click at [729, 251] on div "Restaurante Latino ([GEOGRAPHIC_DATA][PERSON_NAME] MTY)" at bounding box center [748, 265] width 93 height 38
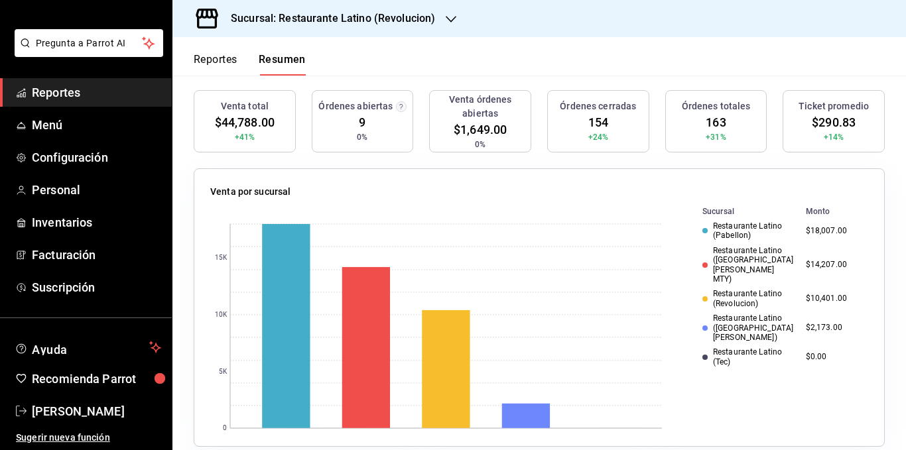
click at [730, 226] on div "Restaurante Latino (Pabellon)" at bounding box center [748, 231] width 93 height 19
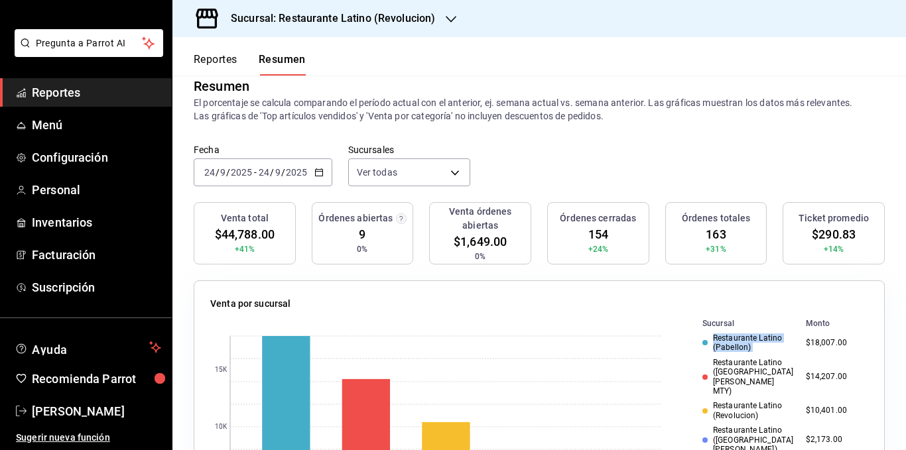
scroll to position [0, 0]
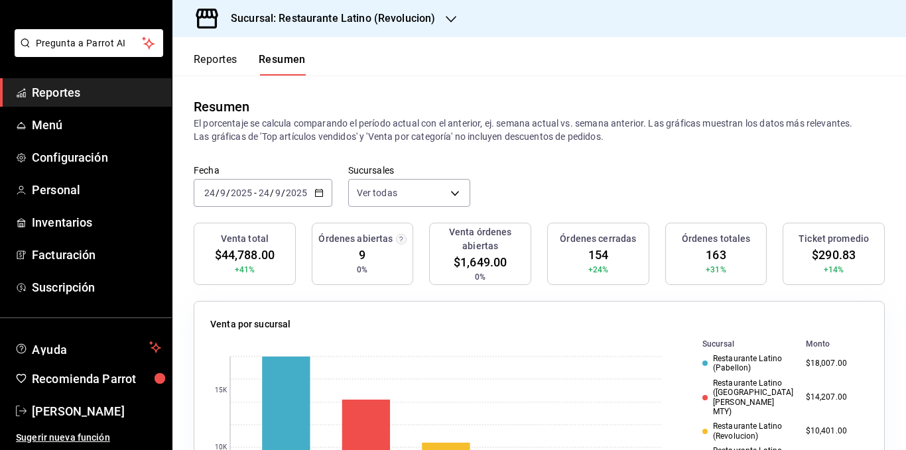
click at [323, 193] on div "[DATE] [DATE] - [DATE] [DATE]" at bounding box center [263, 193] width 139 height 28
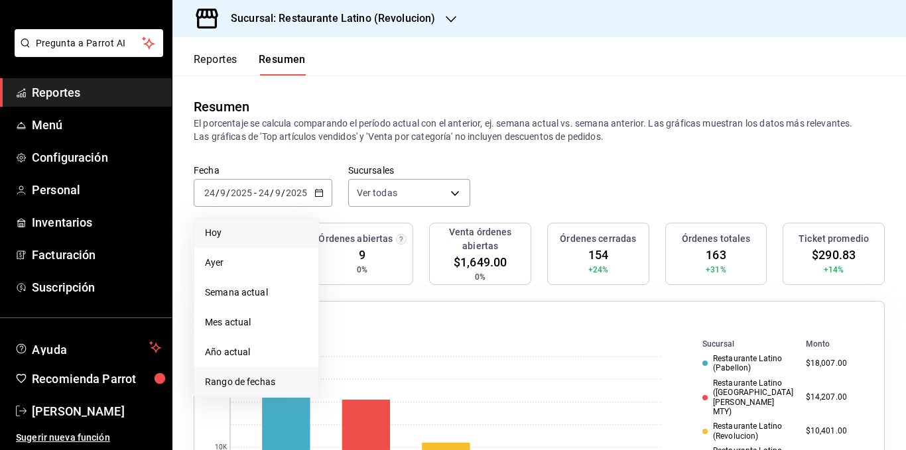
click at [240, 369] on li "Rango de fechas" at bounding box center [256, 382] width 124 height 30
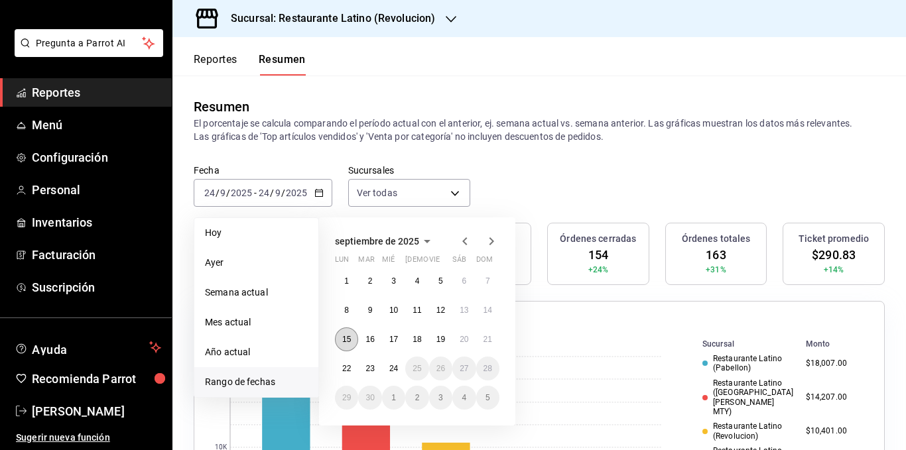
click at [341, 334] on button "15" at bounding box center [346, 340] width 23 height 24
click at [491, 334] on button "21" at bounding box center [487, 340] width 23 height 24
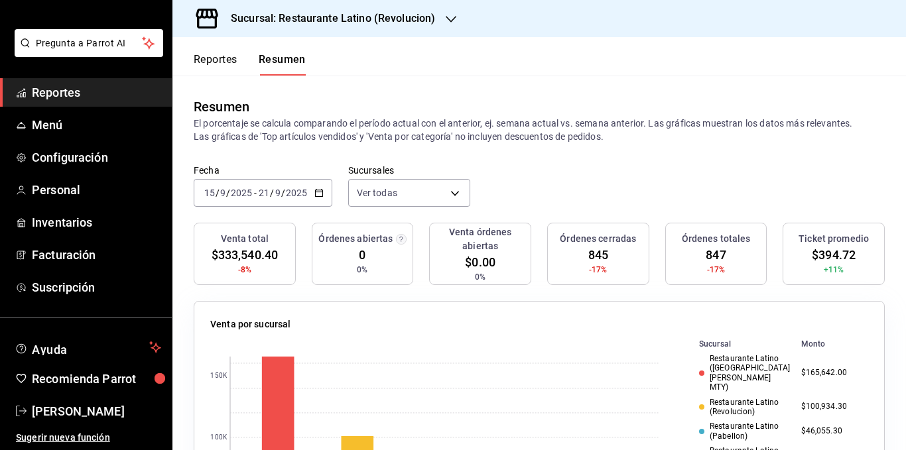
click at [482, 133] on p "El porcentaje se calcula comparando el período actual con el anterior, ej. sema…" at bounding box center [539, 130] width 691 height 27
click at [472, 122] on p "El porcentaje se calcula comparando el período actual con el anterior, ej. sema…" at bounding box center [539, 130] width 691 height 27
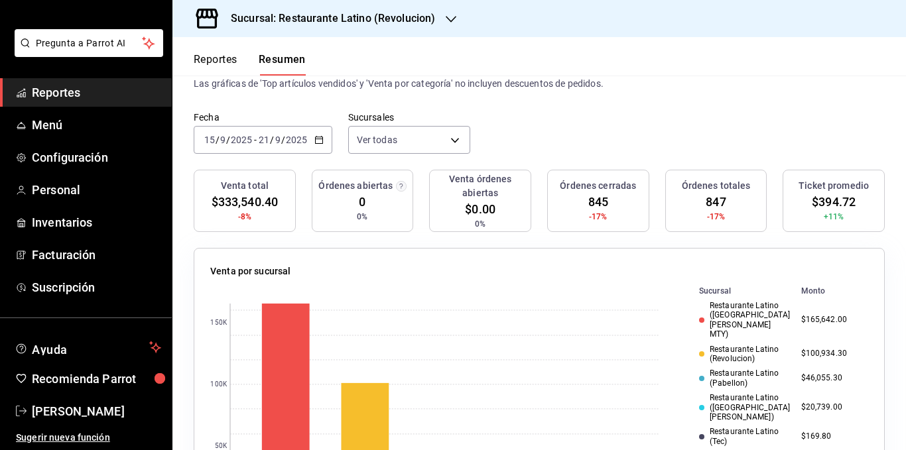
scroll to position [199, 0]
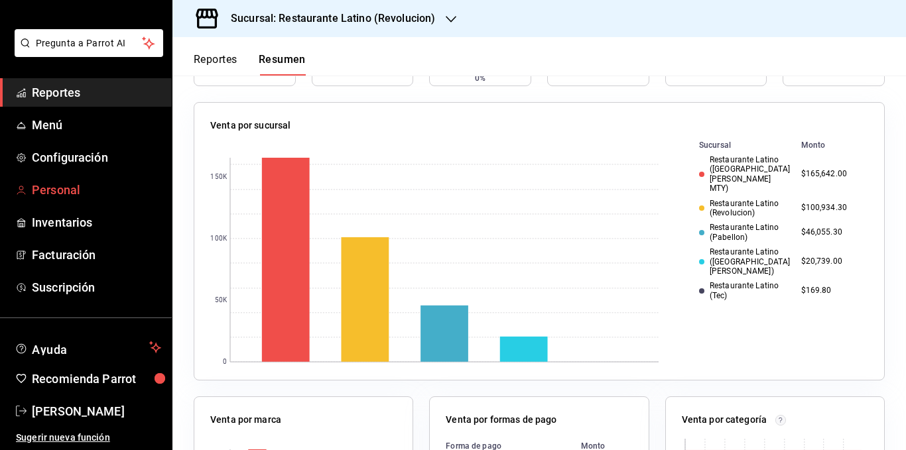
click at [42, 193] on span "Personal" at bounding box center [96, 190] width 129 height 18
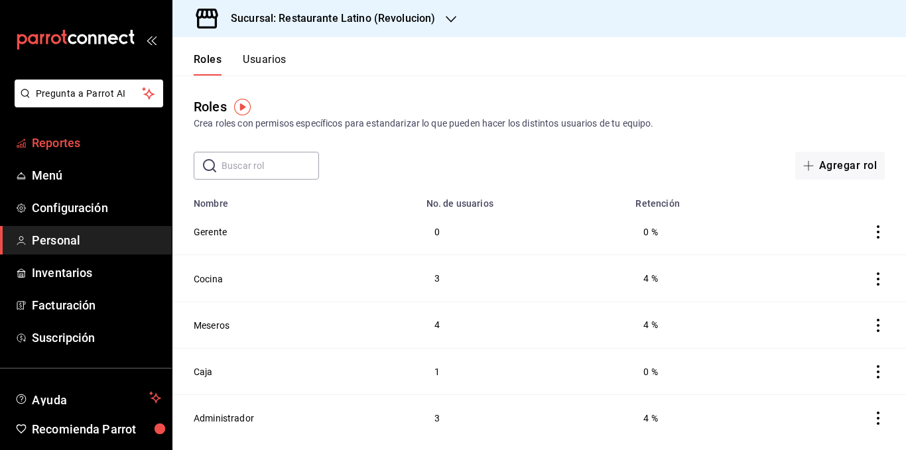
click at [64, 142] on span "Reportes" at bounding box center [96, 143] width 129 height 18
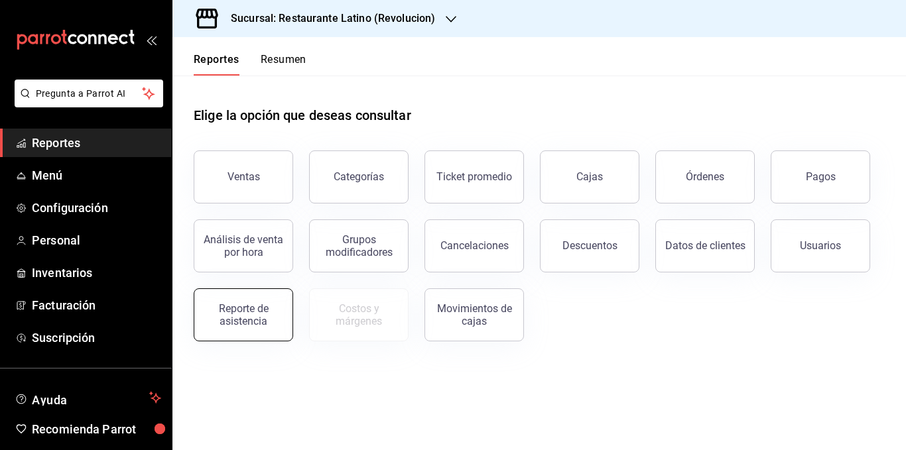
click at [241, 304] on div "Reporte de asistencia" at bounding box center [243, 314] width 82 height 25
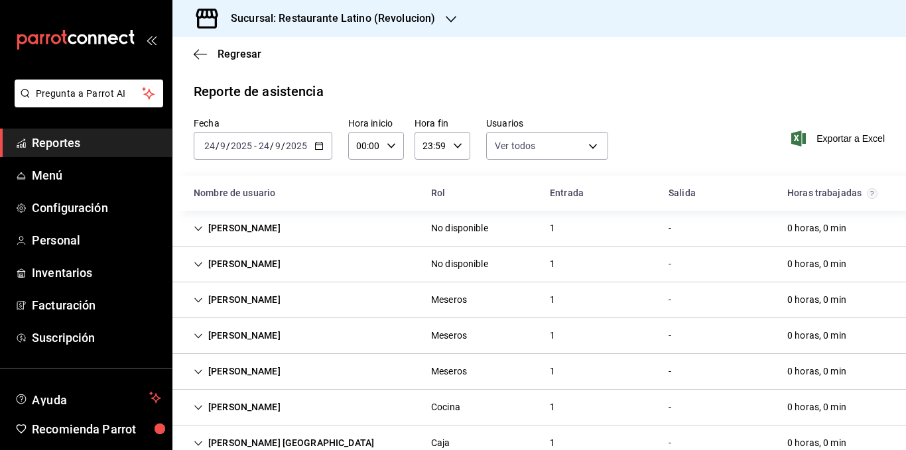
click at [319, 148] on icon "button" at bounding box center [318, 145] width 9 height 9
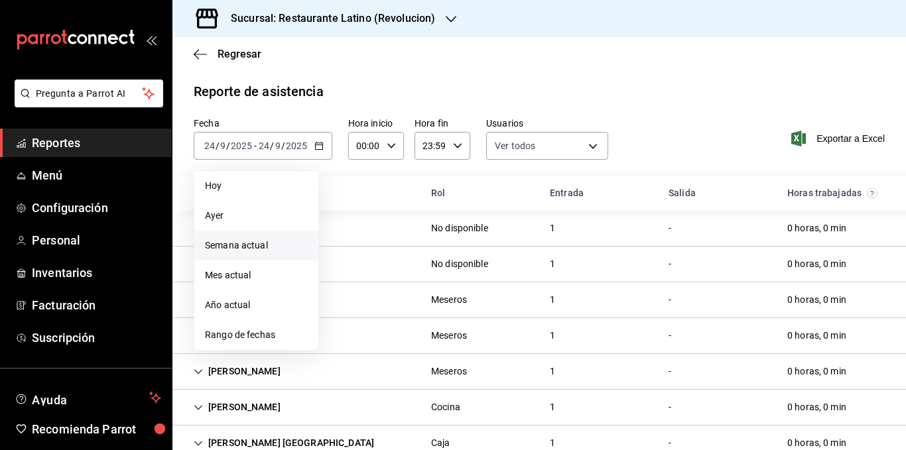
click at [245, 245] on span "Semana actual" at bounding box center [256, 246] width 103 height 14
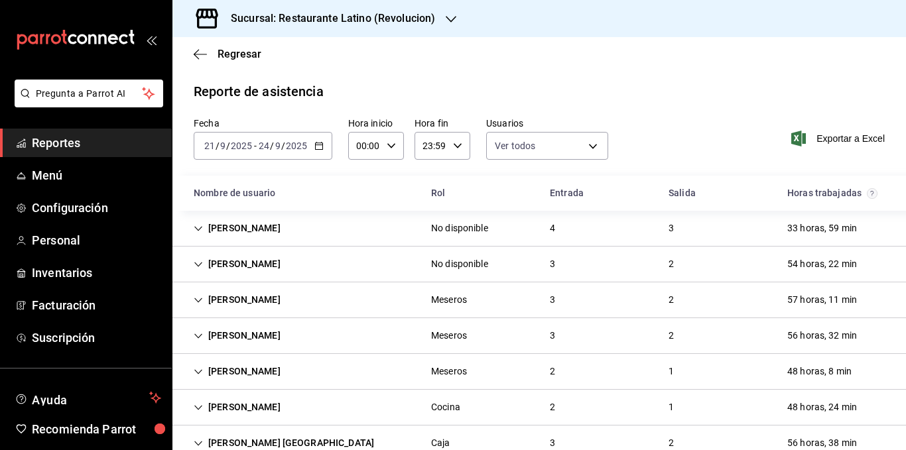
click at [200, 229] on icon "Cell" at bounding box center [198, 228] width 9 height 9
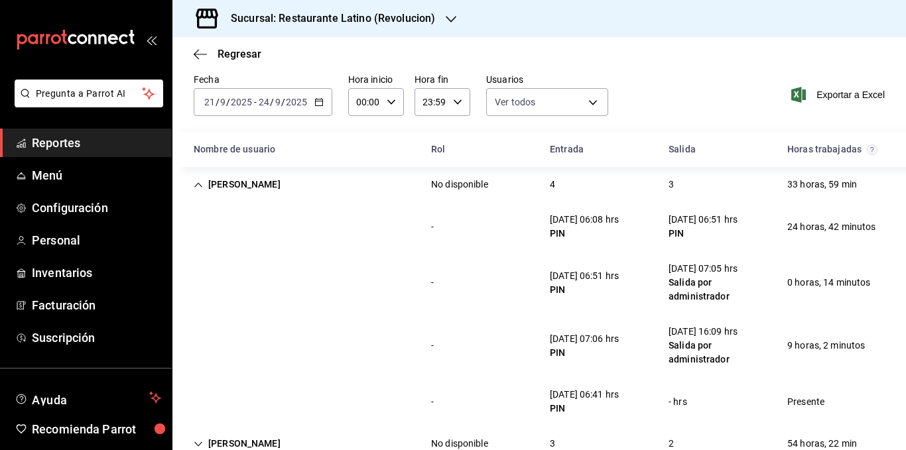
scroll to position [66, 0]
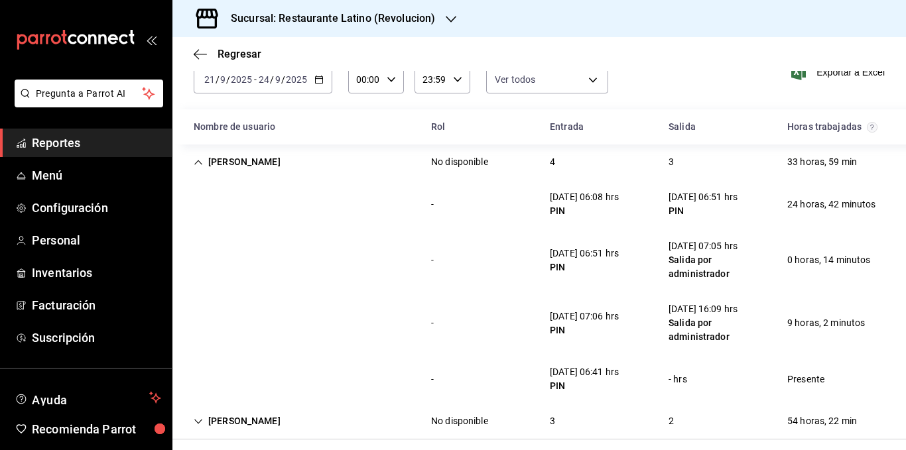
click at [376, 307] on div "- [DATE] 07:06 hrs PIN [DATE] 16:09 hrs [PERSON_NAME] por administrador 9 horas…" at bounding box center [539, 323] width 734 height 63
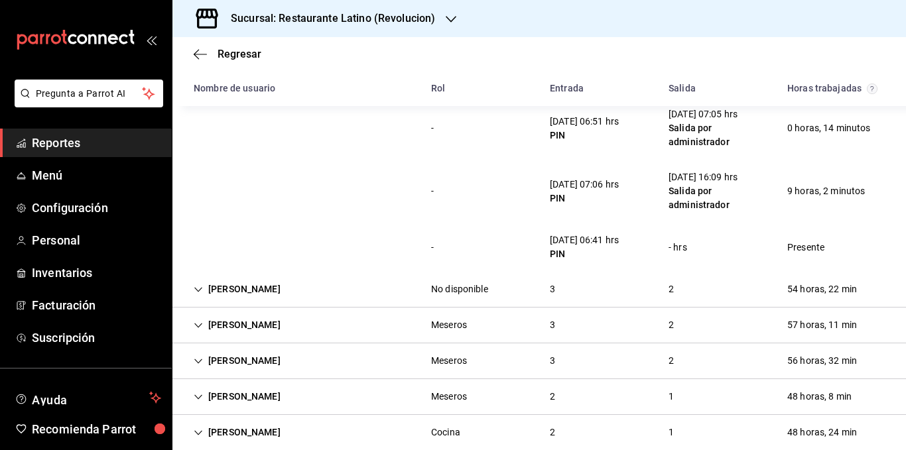
scroll to position [199, 0]
click at [211, 290] on div "[PERSON_NAME]" at bounding box center [237, 289] width 108 height 25
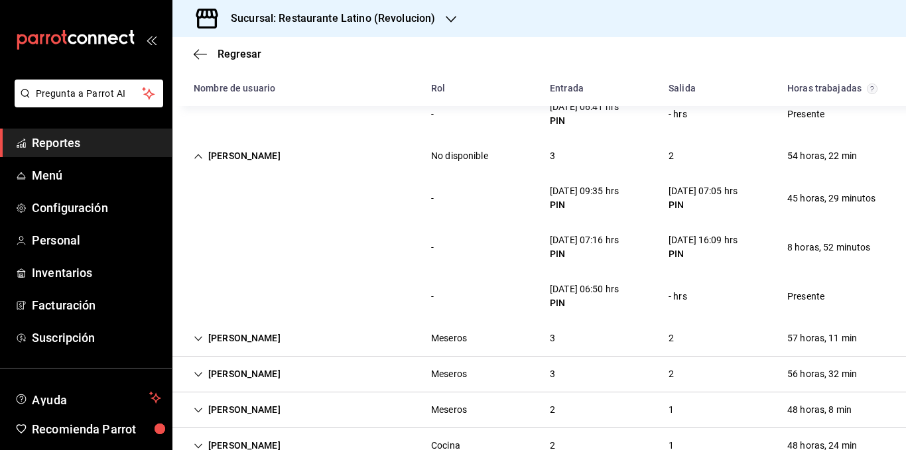
scroll to position [464, 0]
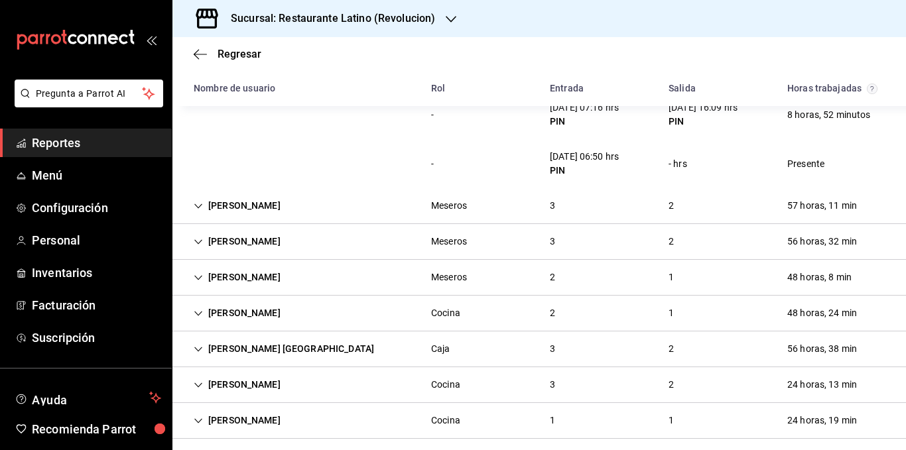
click at [230, 206] on div "[PERSON_NAME]" at bounding box center [237, 206] width 108 height 25
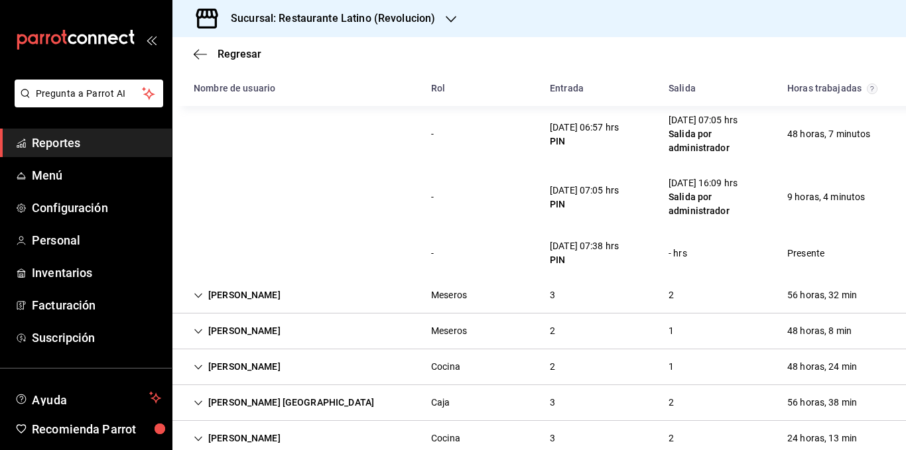
scroll to position [582, 0]
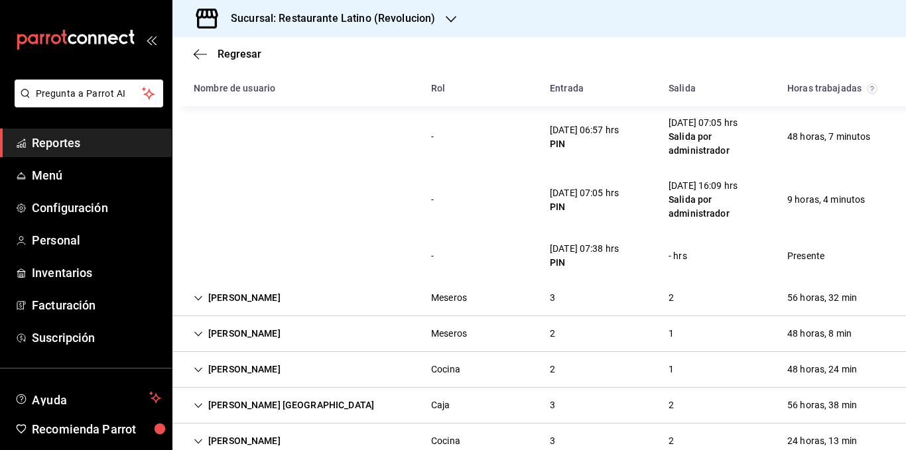
click at [233, 293] on div "[PERSON_NAME]" at bounding box center [237, 298] width 108 height 25
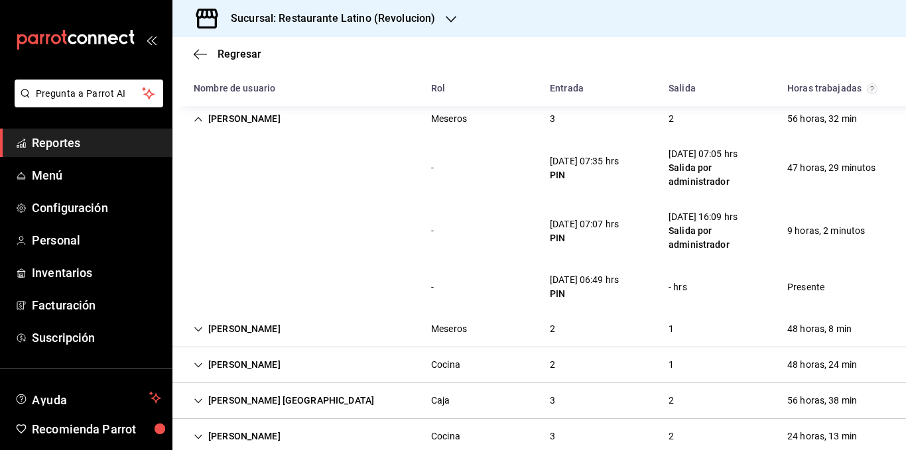
scroll to position [823, 0]
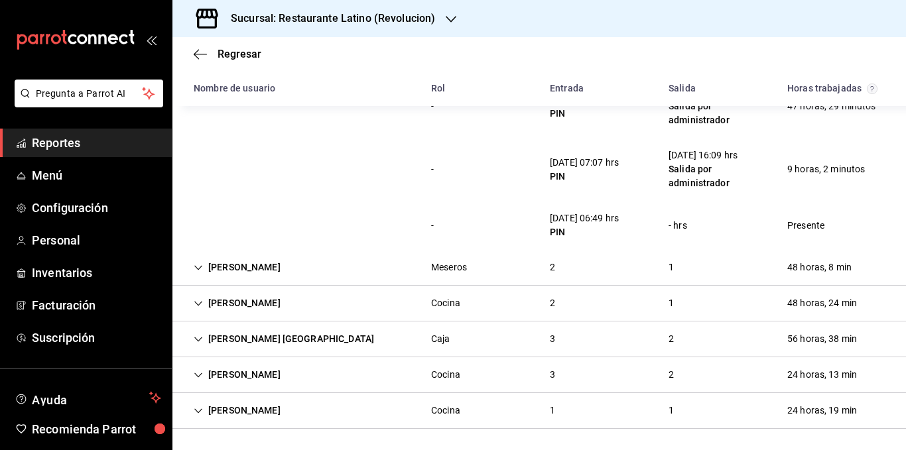
click at [229, 263] on div "[PERSON_NAME]" at bounding box center [237, 267] width 108 height 25
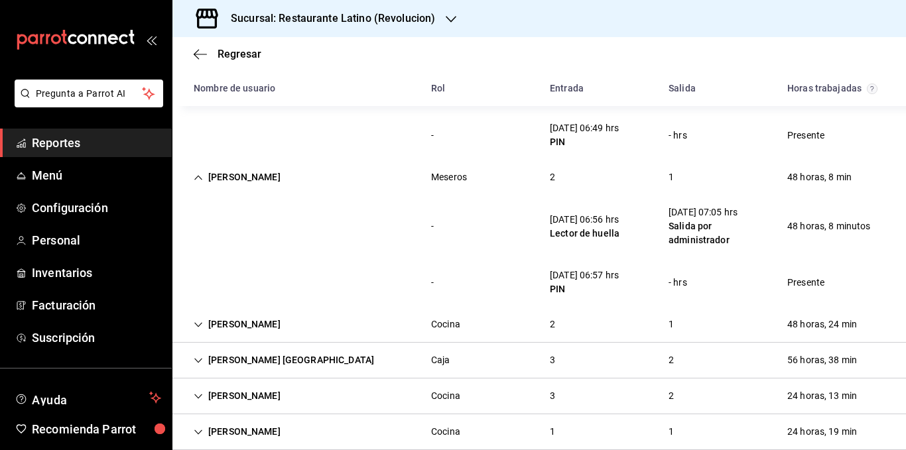
scroll to position [935, 0]
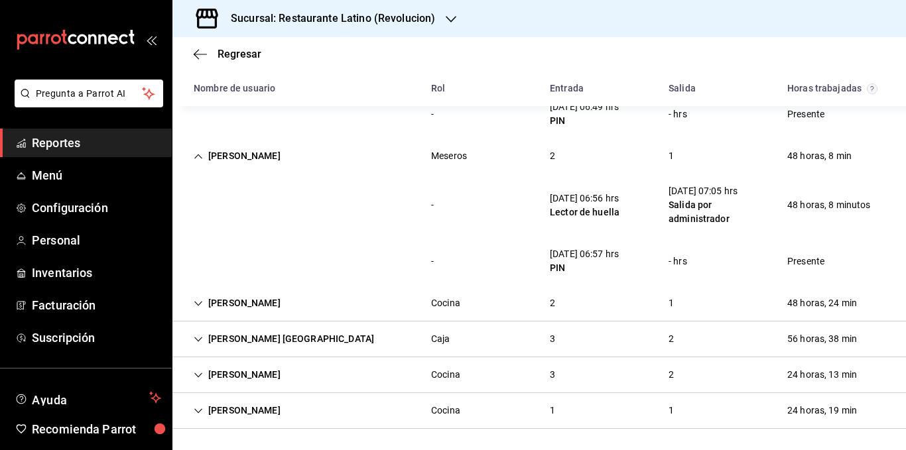
click at [230, 306] on div "[PERSON_NAME]" at bounding box center [237, 303] width 108 height 25
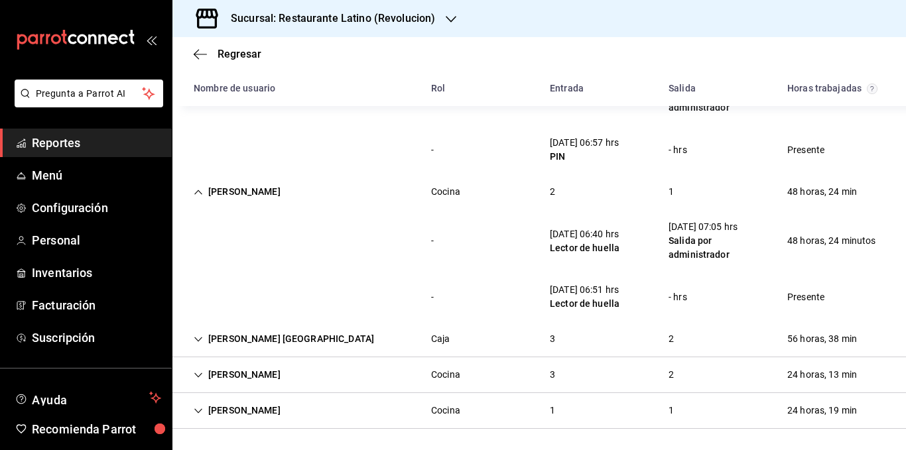
scroll to position [1046, 0]
click at [256, 338] on div "[PERSON_NAME] [GEOGRAPHIC_DATA]" at bounding box center [284, 339] width 202 height 25
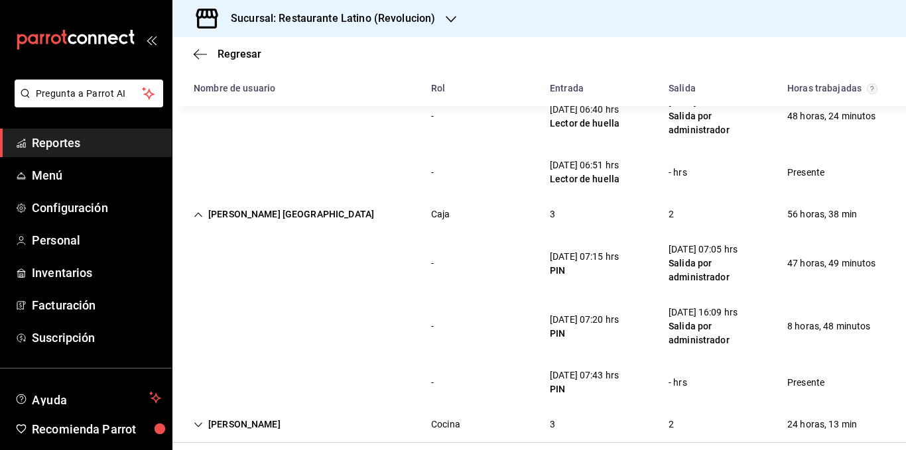
scroll to position [1221, 0]
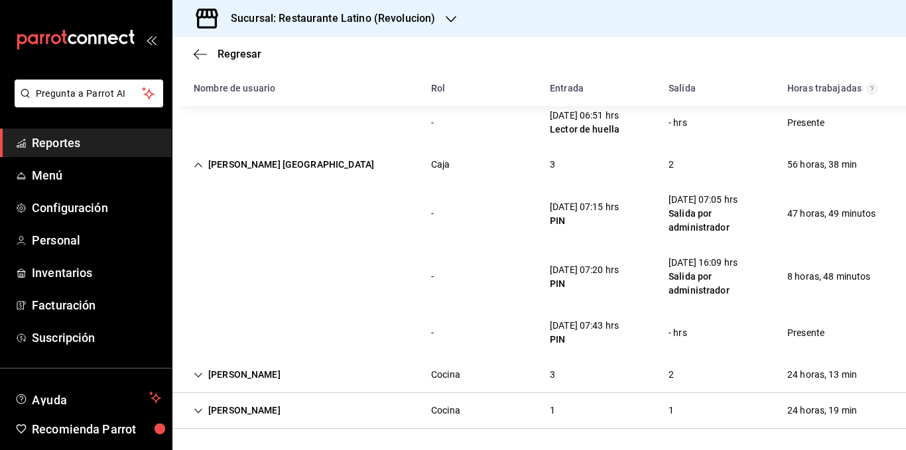
click at [269, 299] on div "- [DATE] 07:20 hrs PIN [DATE] 16:09 hrs [PERSON_NAME] por administrador 8 horas…" at bounding box center [539, 276] width 734 height 63
click at [279, 370] on div "[PERSON_NAME]" at bounding box center [237, 375] width 108 height 25
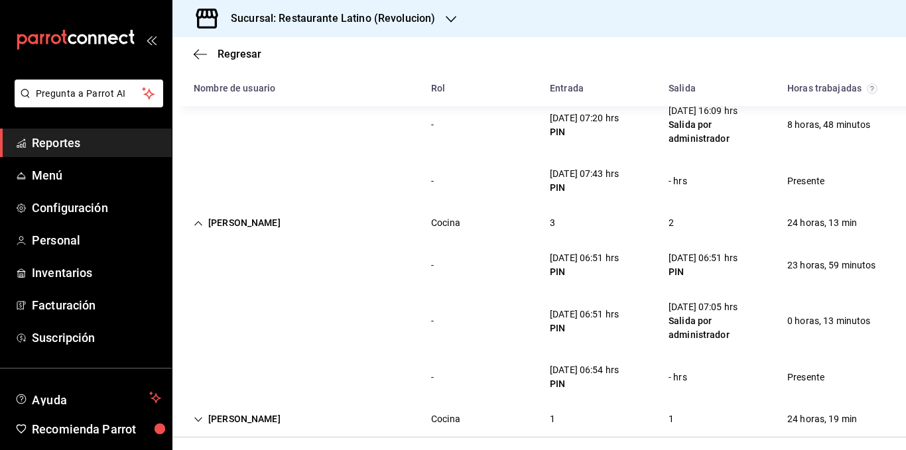
scroll to position [1381, 0]
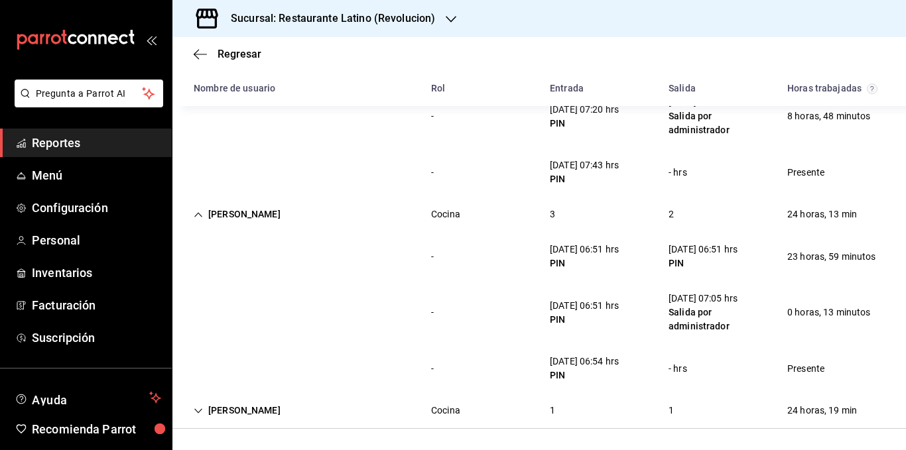
click at [220, 411] on div "[PERSON_NAME]" at bounding box center [237, 411] width 108 height 25
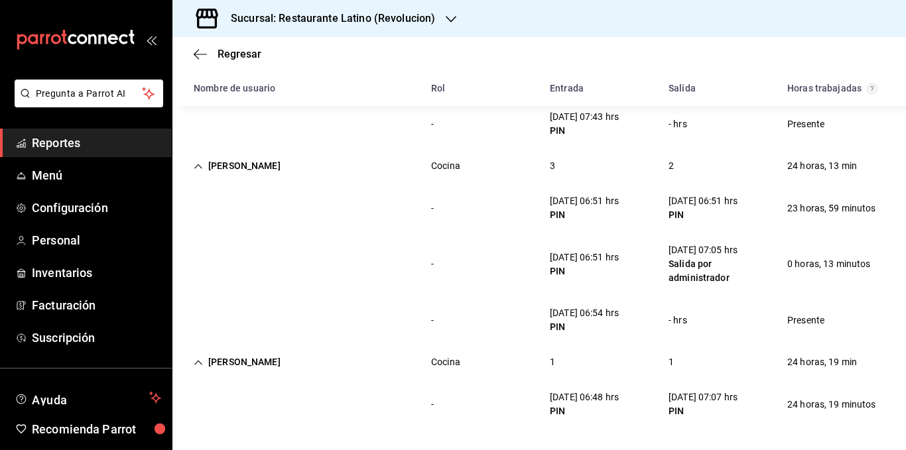
scroll to position [1429, 0]
click at [322, 293] on div "- [DATE] 06:51 hrs PIN [DATE] 07:05 hrs [PERSON_NAME] por administrador 0 horas…" at bounding box center [539, 264] width 734 height 63
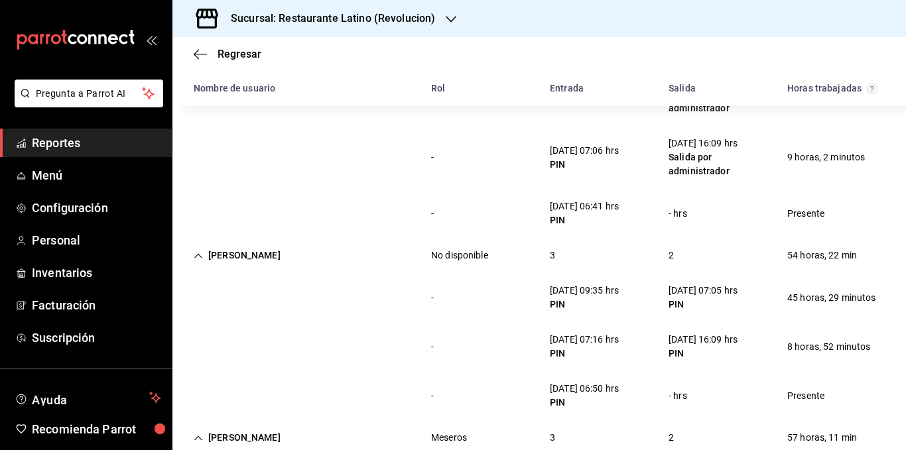
scroll to position [133, 0]
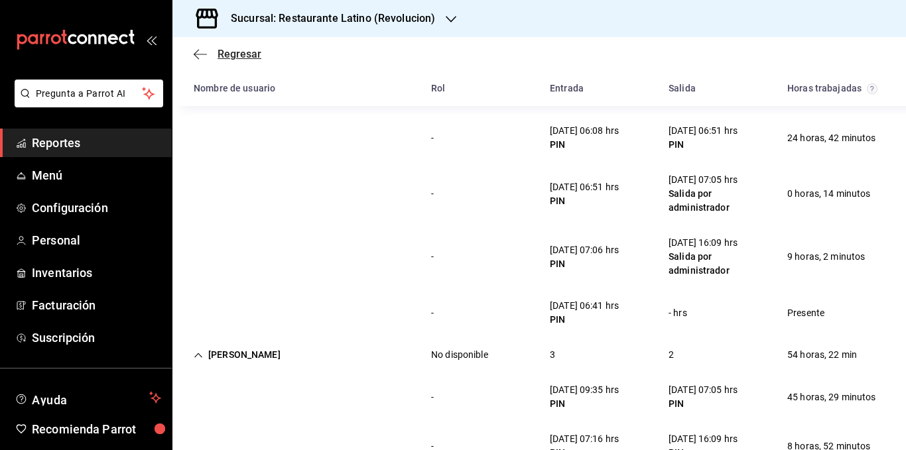
click at [234, 52] on span "Regresar" at bounding box center [240, 54] width 44 height 13
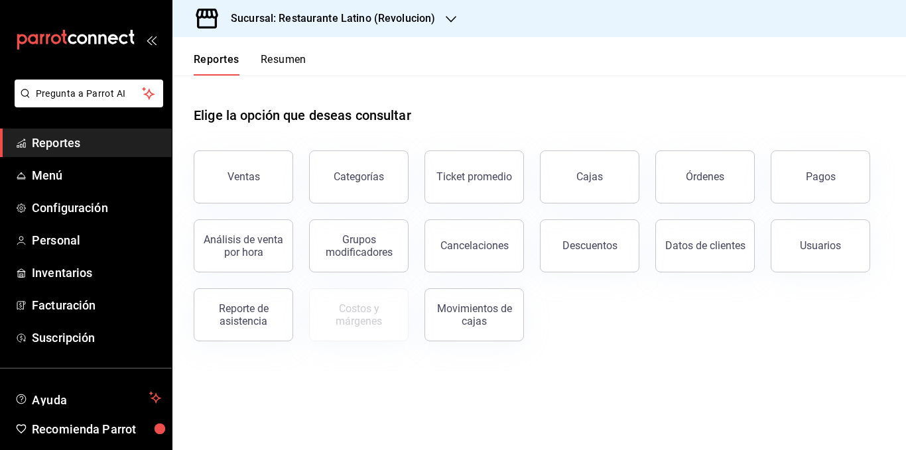
click at [384, 17] on h3 "Sucursal: Restaurante Latino (Revolucion)" at bounding box center [327, 19] width 215 height 16
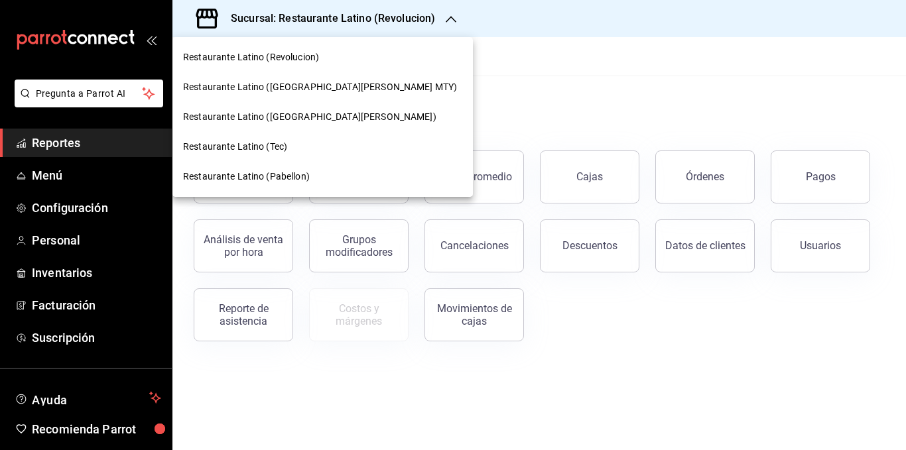
click at [308, 81] on span "Restaurante Latino ([GEOGRAPHIC_DATA][PERSON_NAME] MTY)" at bounding box center [320, 87] width 274 height 14
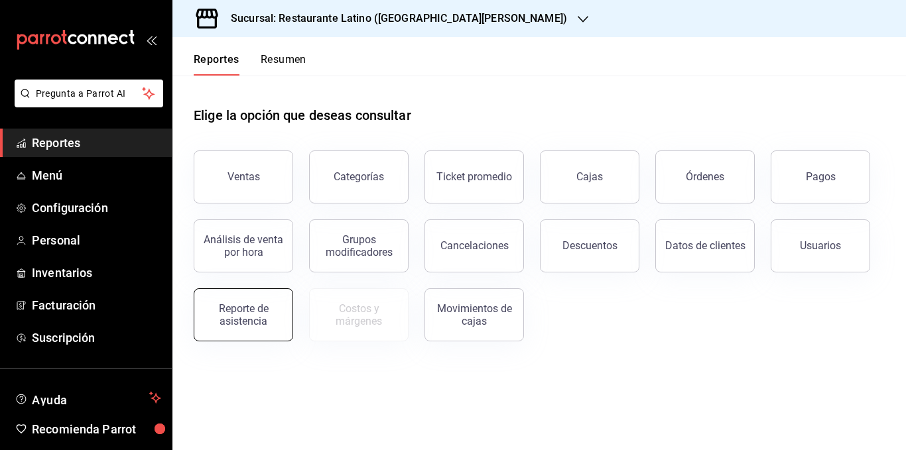
click at [245, 310] on div "Reporte de asistencia" at bounding box center [243, 314] width 82 height 25
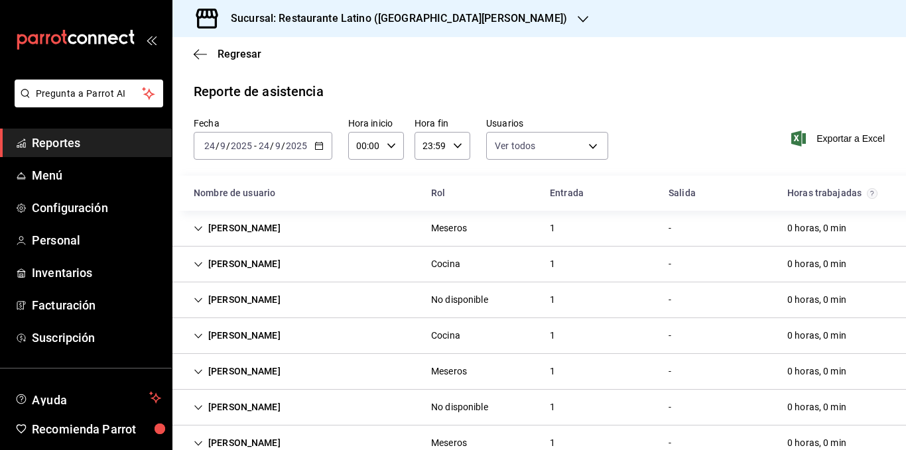
click at [319, 147] on icon "button" at bounding box center [318, 145] width 9 height 9
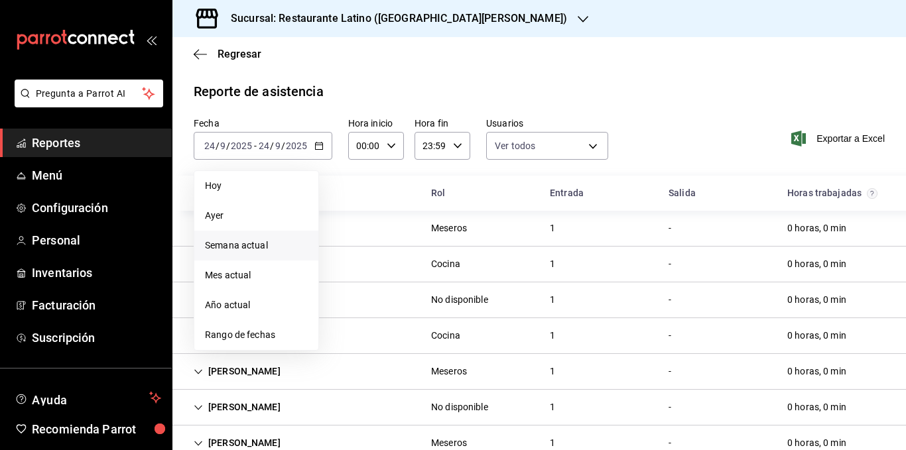
click at [250, 240] on span "Semana actual" at bounding box center [256, 246] width 103 height 14
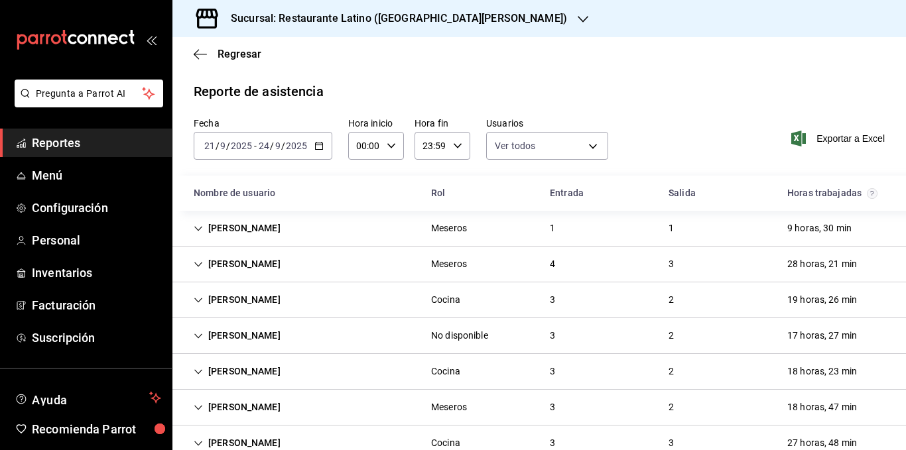
click at [222, 228] on div "[PERSON_NAME]" at bounding box center [237, 228] width 108 height 25
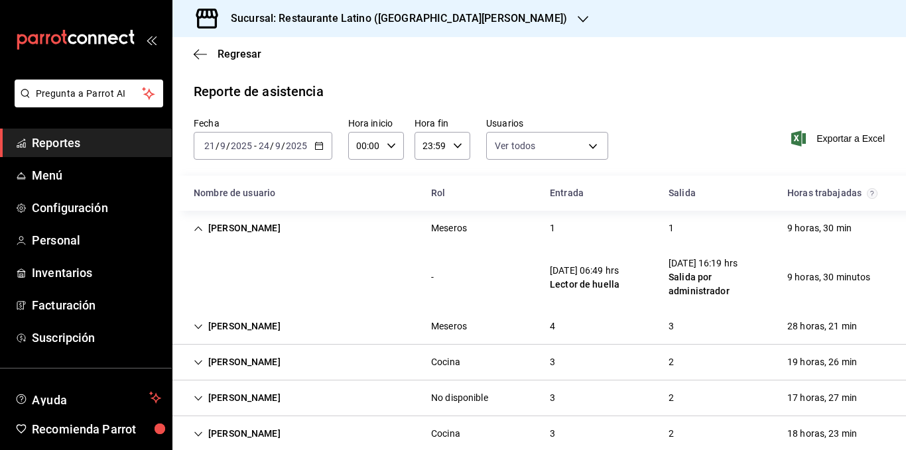
click at [222, 228] on div "[PERSON_NAME]" at bounding box center [237, 228] width 108 height 25
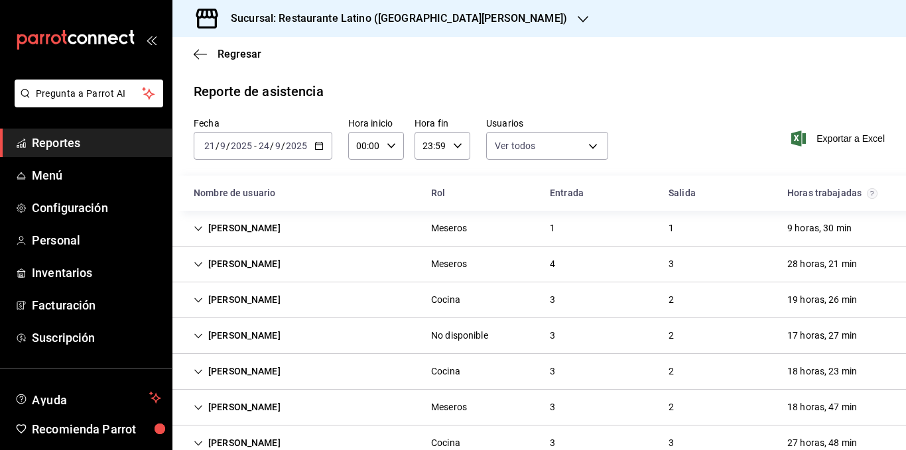
click at [227, 261] on div "[PERSON_NAME]" at bounding box center [237, 264] width 108 height 25
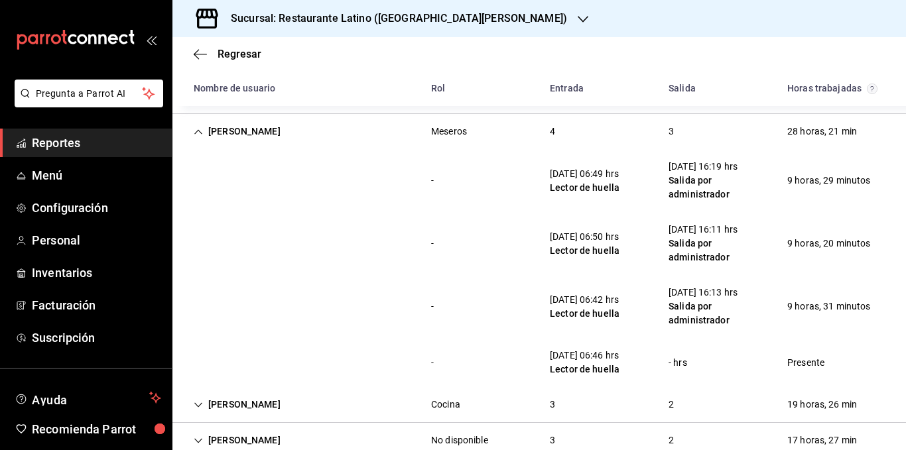
scroll to position [66, 0]
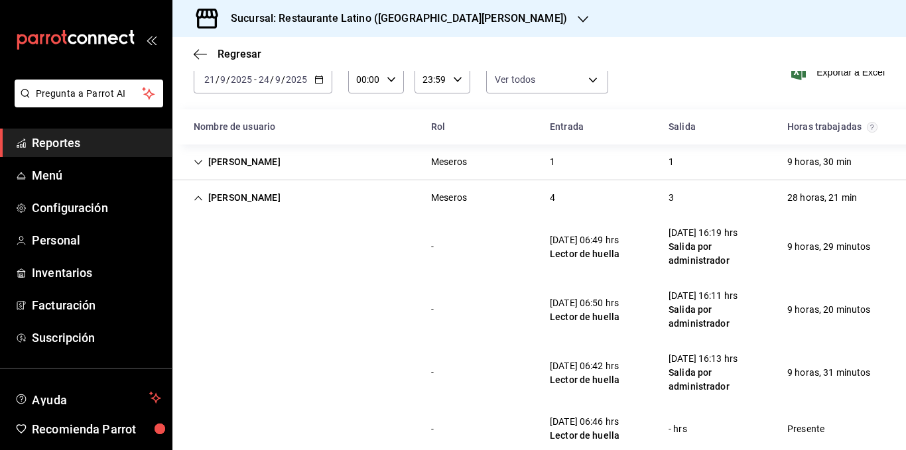
click at [237, 200] on div "[PERSON_NAME]" at bounding box center [237, 198] width 108 height 25
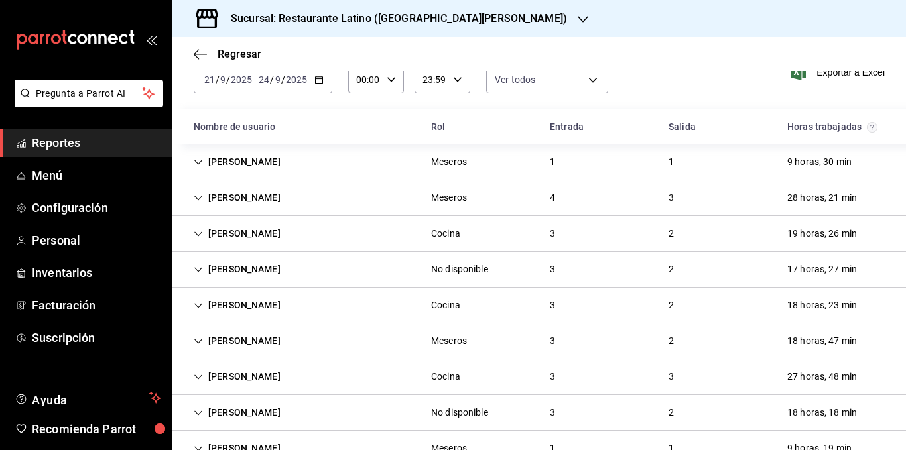
click at [239, 200] on div "[PERSON_NAME]" at bounding box center [237, 198] width 108 height 25
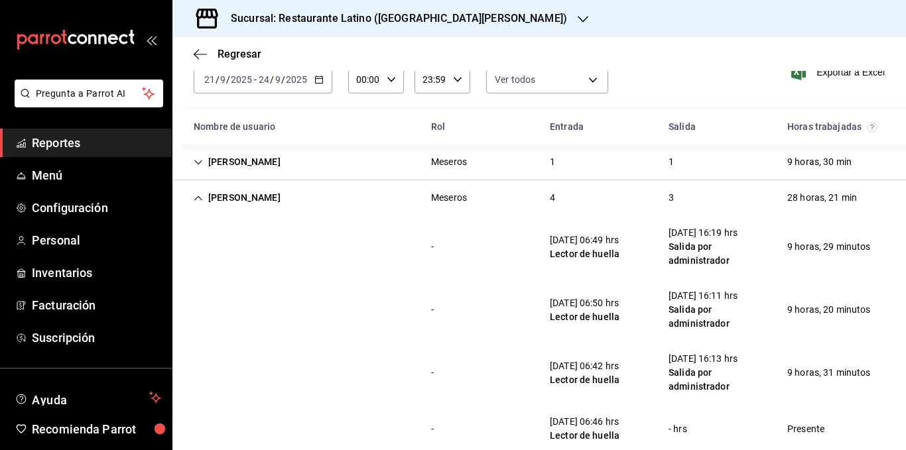
click at [239, 200] on div "[PERSON_NAME]" at bounding box center [237, 198] width 108 height 25
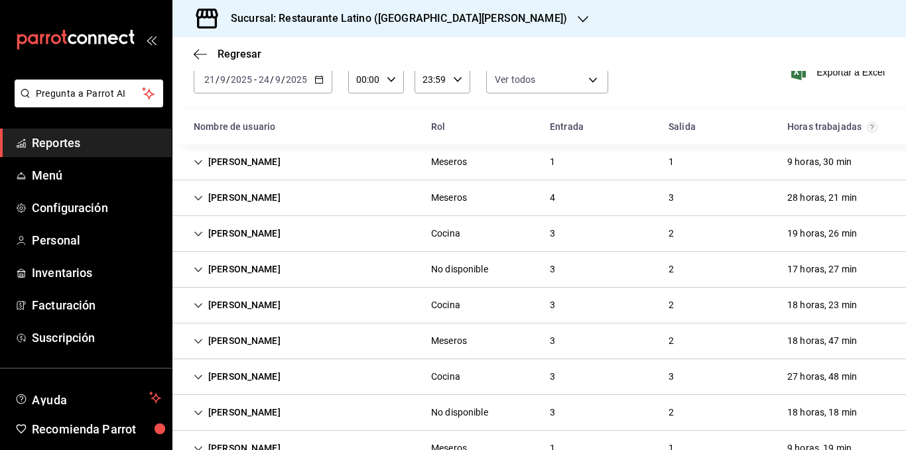
click at [243, 232] on div "[PERSON_NAME]" at bounding box center [237, 234] width 108 height 25
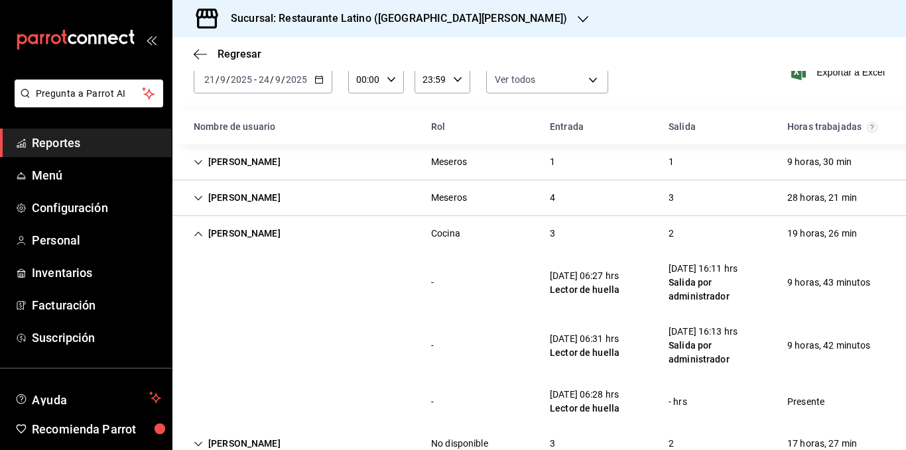
click at [243, 232] on div "[PERSON_NAME]" at bounding box center [237, 234] width 108 height 25
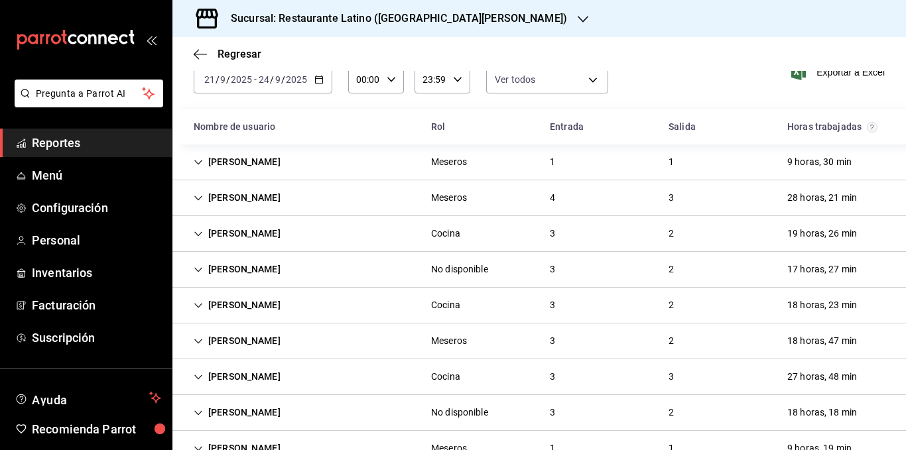
click at [247, 269] on div "[PERSON_NAME]" at bounding box center [237, 269] width 108 height 25
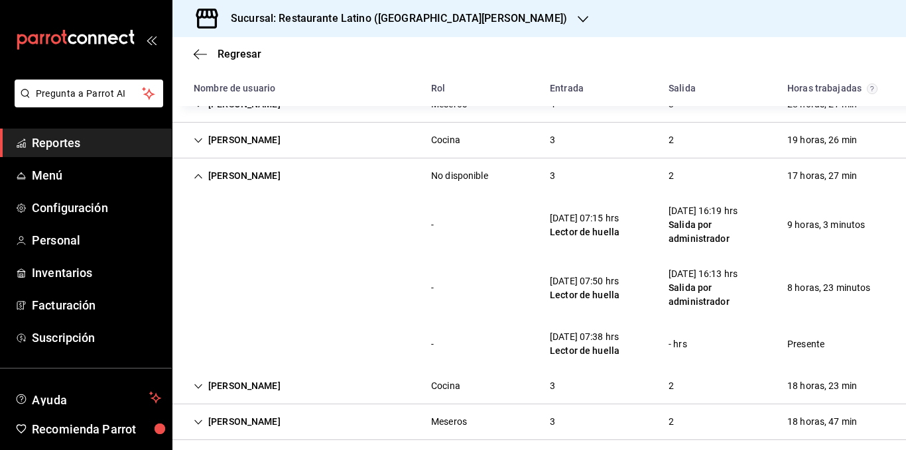
scroll to position [199, 0]
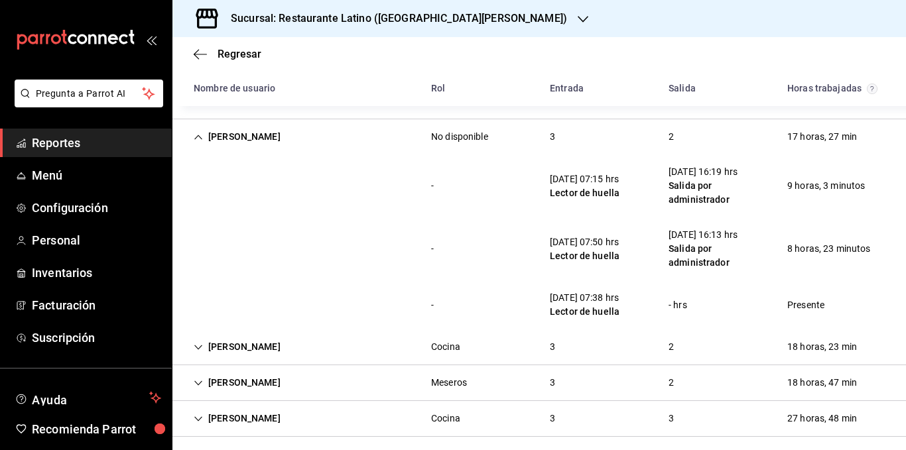
click at [263, 137] on div "[PERSON_NAME]" at bounding box center [237, 137] width 108 height 25
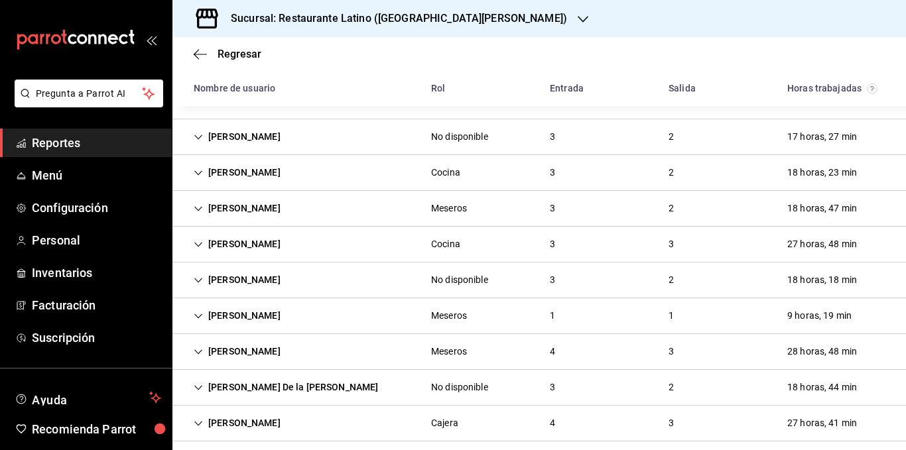
click at [263, 171] on div "[PERSON_NAME]" at bounding box center [237, 173] width 108 height 25
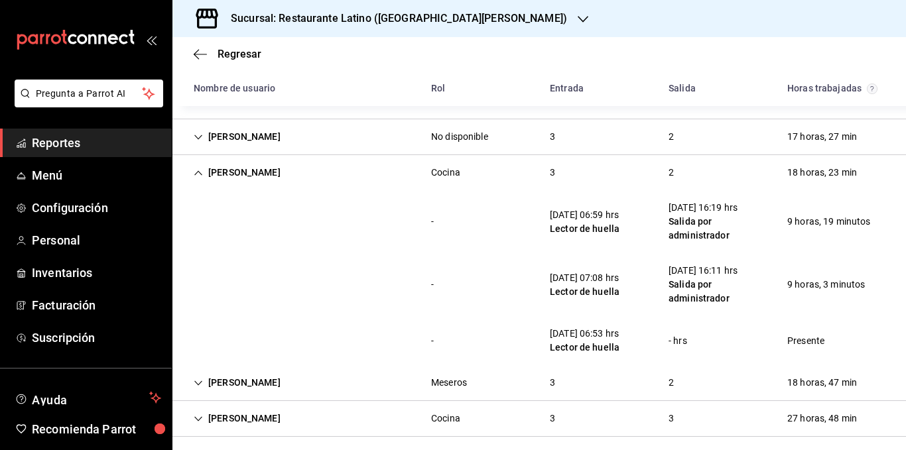
click at [263, 171] on div "[PERSON_NAME]" at bounding box center [237, 173] width 108 height 25
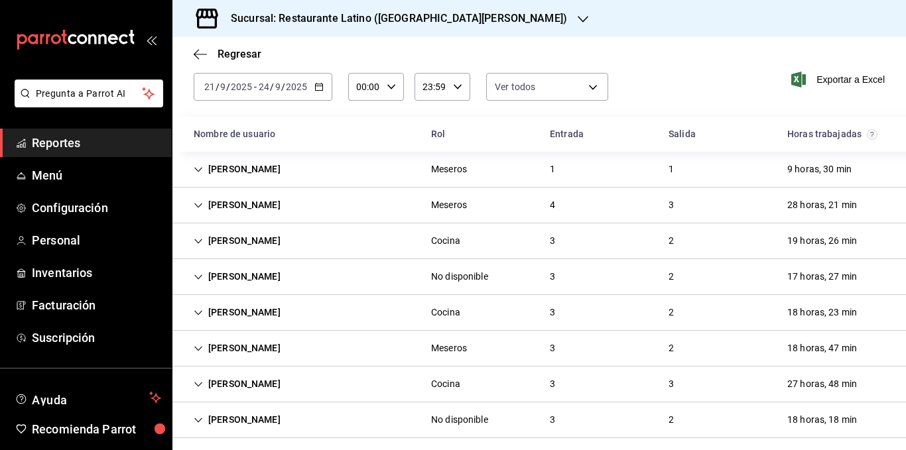
scroll to position [0, 0]
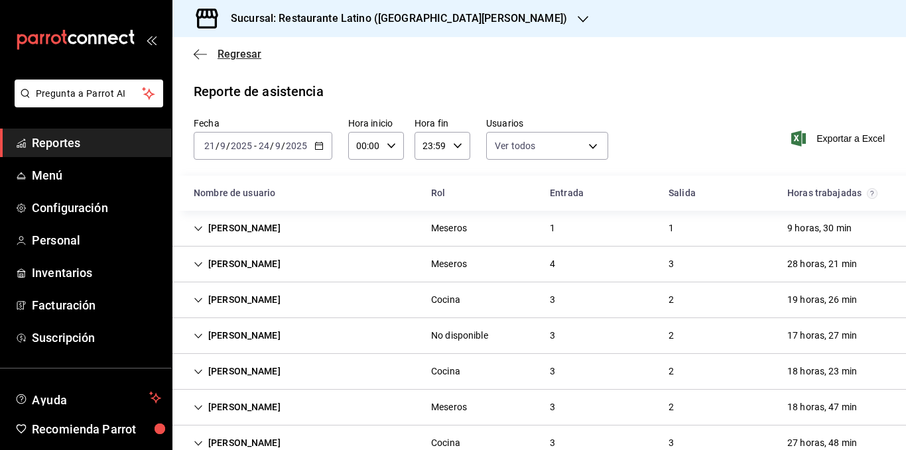
click at [245, 58] on span "Regresar" at bounding box center [240, 54] width 44 height 13
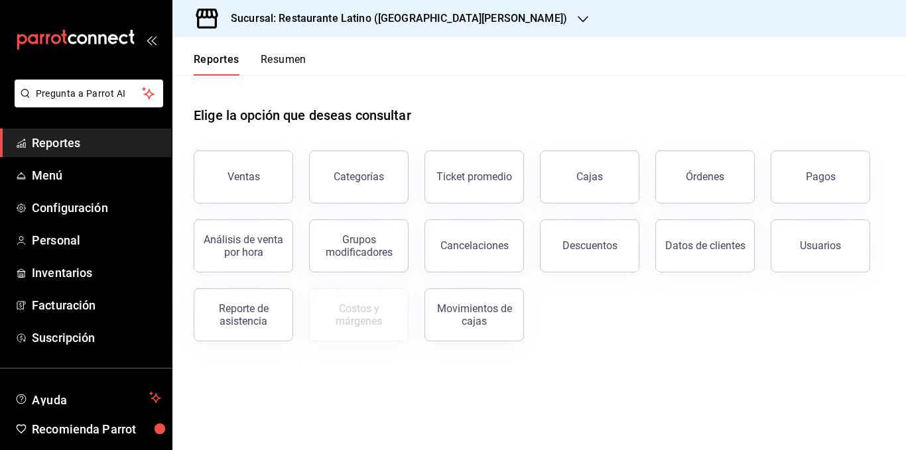
click at [280, 56] on button "Resumen" at bounding box center [284, 64] width 46 height 23
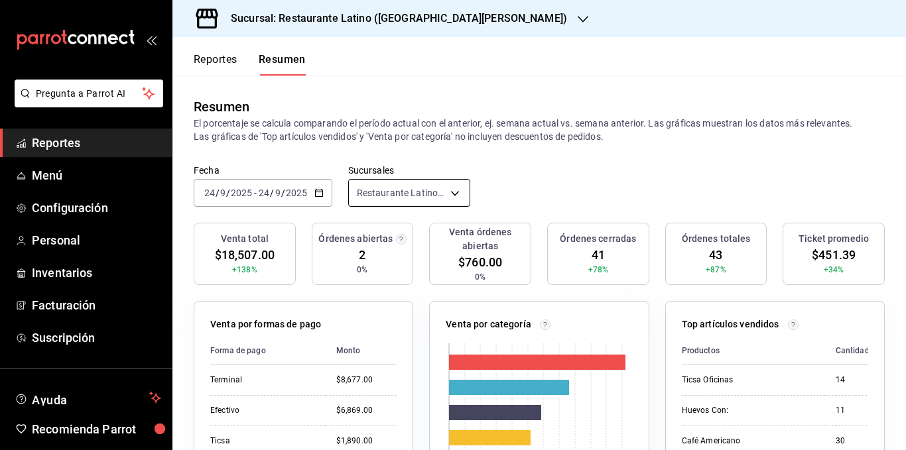
click at [407, 187] on body "Pregunta a Parrot AI Reportes Menú Configuración Personal Inventarios Facturaci…" at bounding box center [453, 225] width 906 height 450
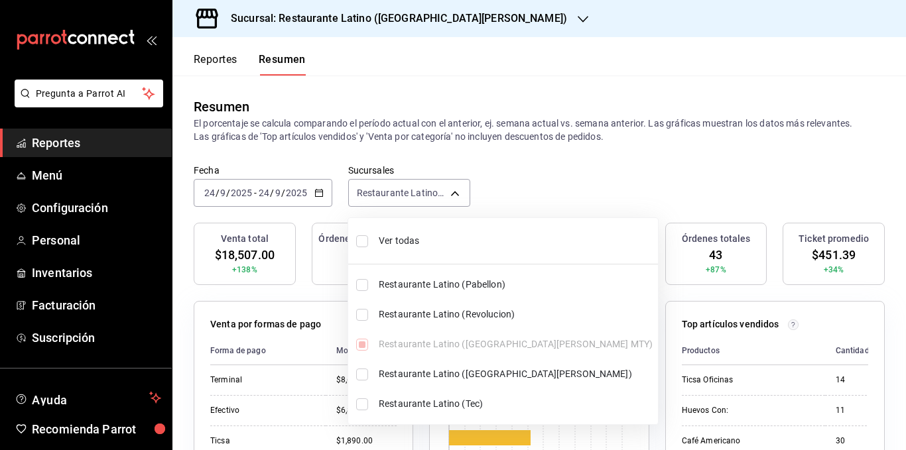
click at [396, 235] on span "Ver todas" at bounding box center [516, 241] width 274 height 14
type input "[object Object],[object Object],[object Object],[object Object],[object Object]"
checkbox input "true"
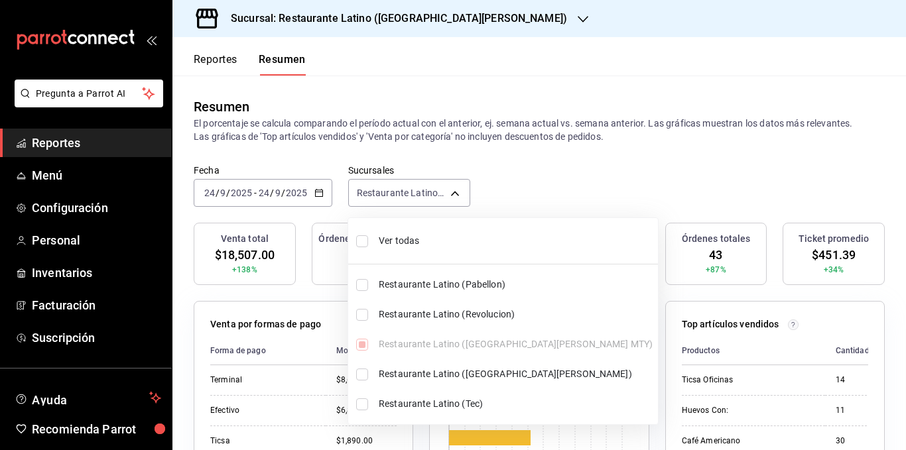
checkbox input "true"
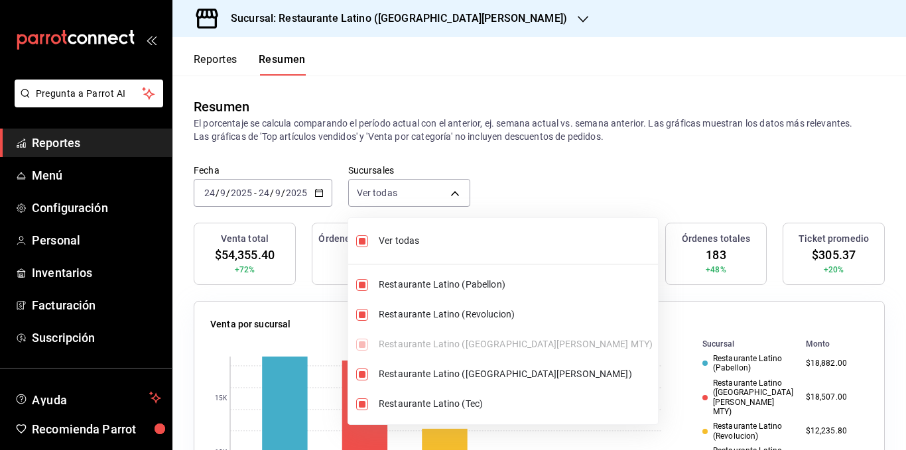
click at [415, 128] on div at bounding box center [453, 225] width 906 height 450
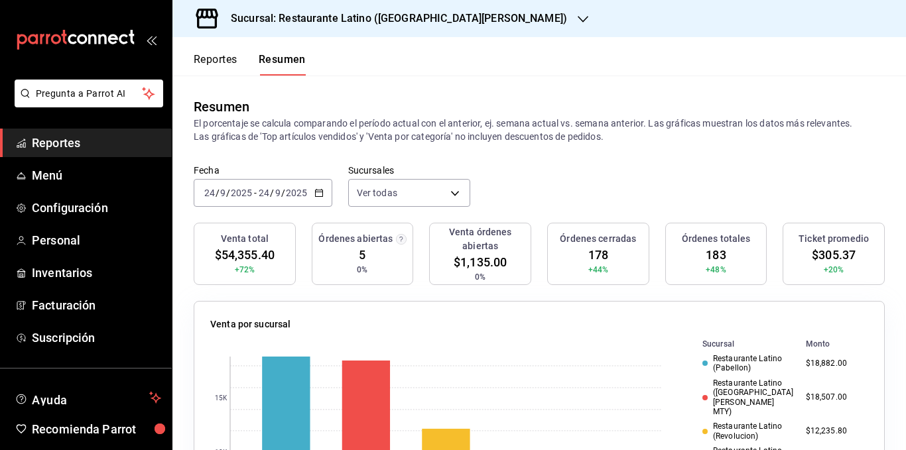
click at [398, 114] on div "Resumen" at bounding box center [539, 107] width 691 height 20
click at [417, 20] on h3 "Sucursal: Restaurante Latino ([GEOGRAPHIC_DATA][PERSON_NAME])" at bounding box center [393, 19] width 347 height 16
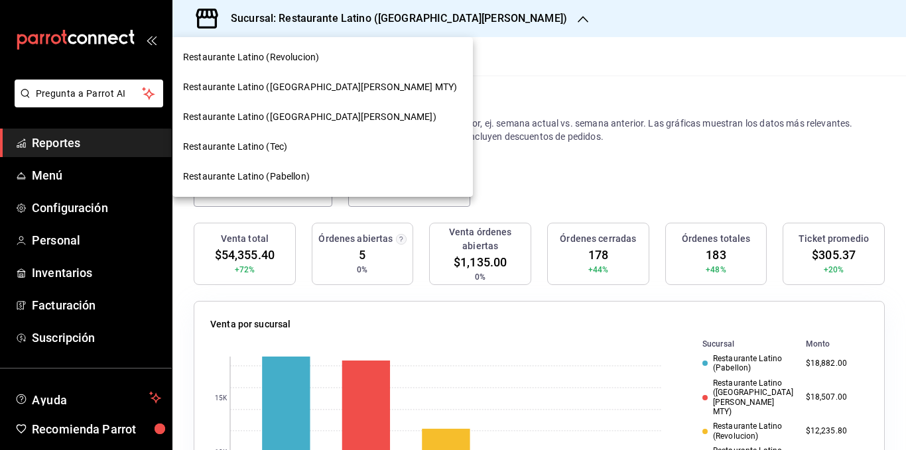
click at [332, 86] on span "Restaurante Latino ([GEOGRAPHIC_DATA][PERSON_NAME] MTY)" at bounding box center [320, 87] width 274 height 14
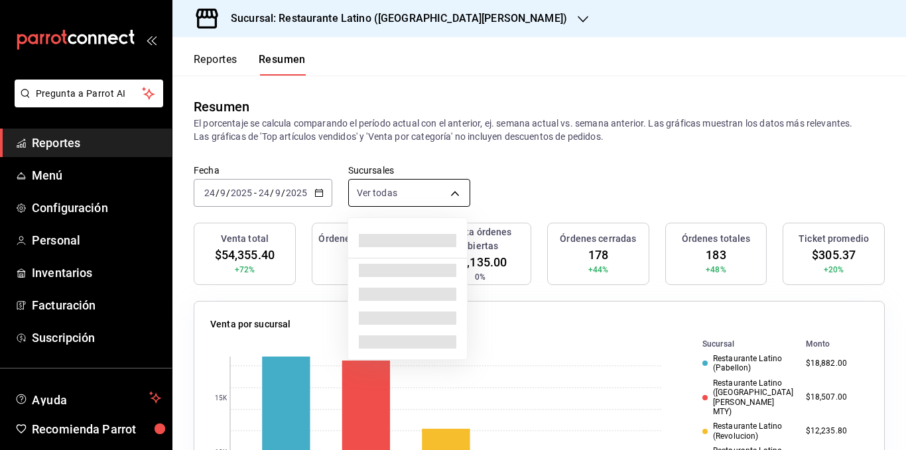
click at [399, 196] on body "Pregunta a Parrot AI Reportes Menú Configuración Personal Inventarios Facturaci…" at bounding box center [453, 225] width 906 height 450
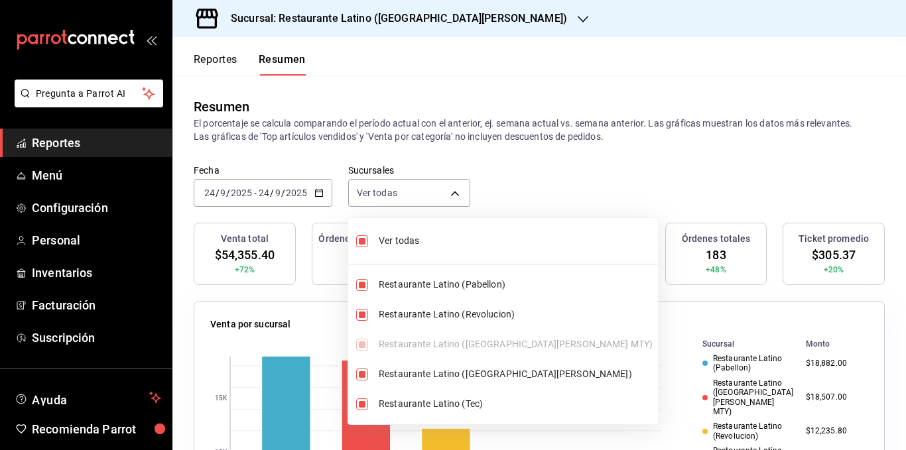
click at [406, 235] on span "Ver todas" at bounding box center [516, 241] width 274 height 14
type input "[object Object]"
checkbox input "false"
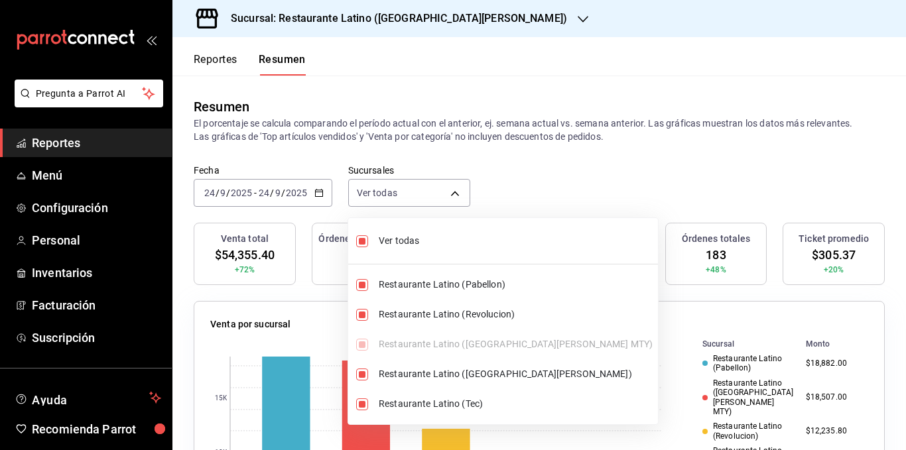
checkbox input "false"
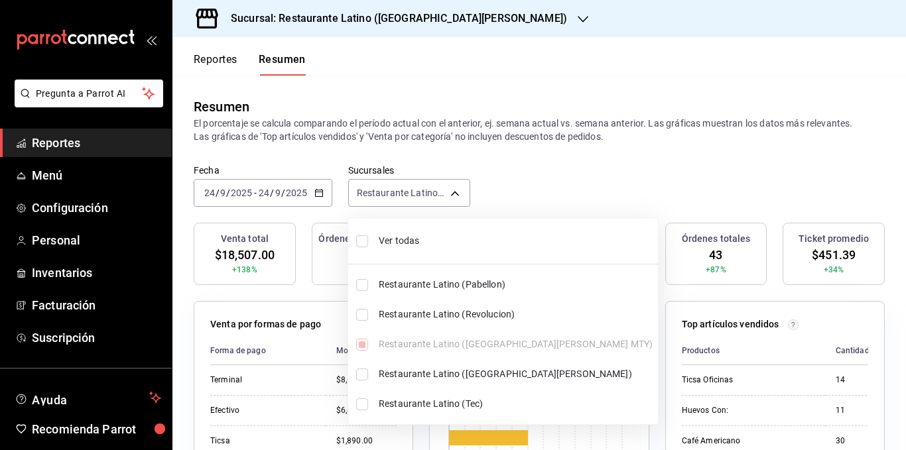
click at [436, 115] on div at bounding box center [453, 225] width 906 height 450
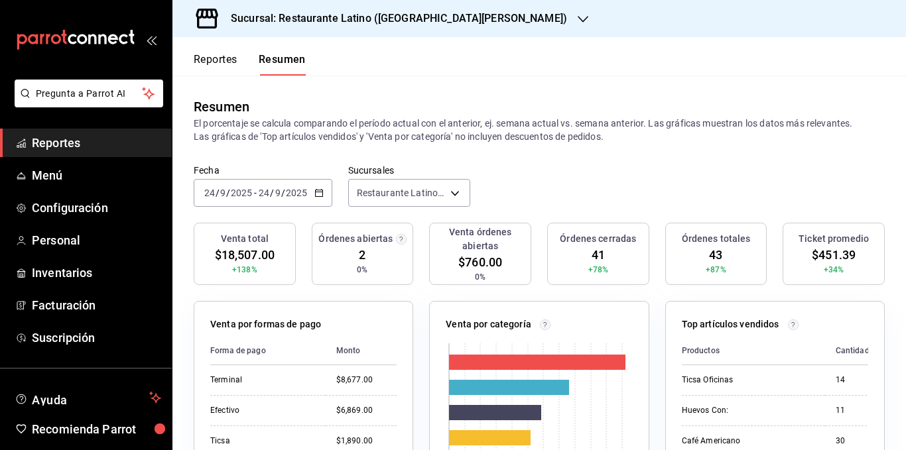
click at [419, 19] on h3 "Sucursal: Restaurante Latino ([GEOGRAPHIC_DATA][PERSON_NAME])" at bounding box center [393, 19] width 347 height 16
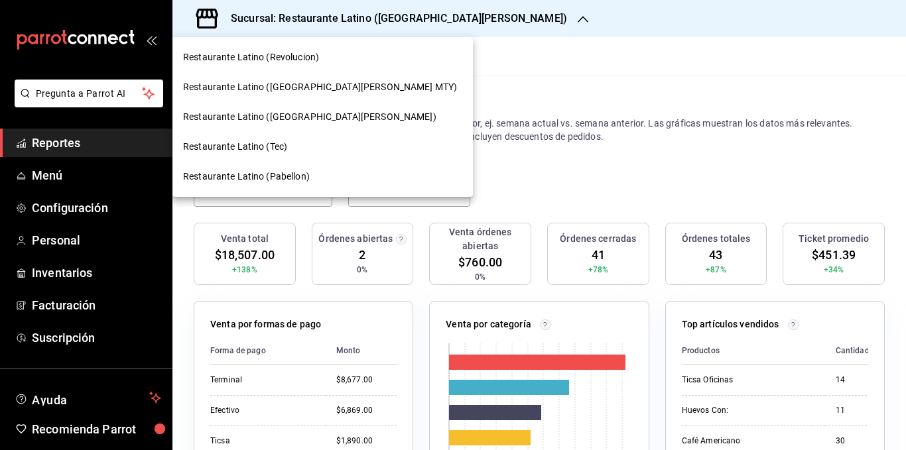
click at [425, 107] on div at bounding box center [453, 225] width 906 height 450
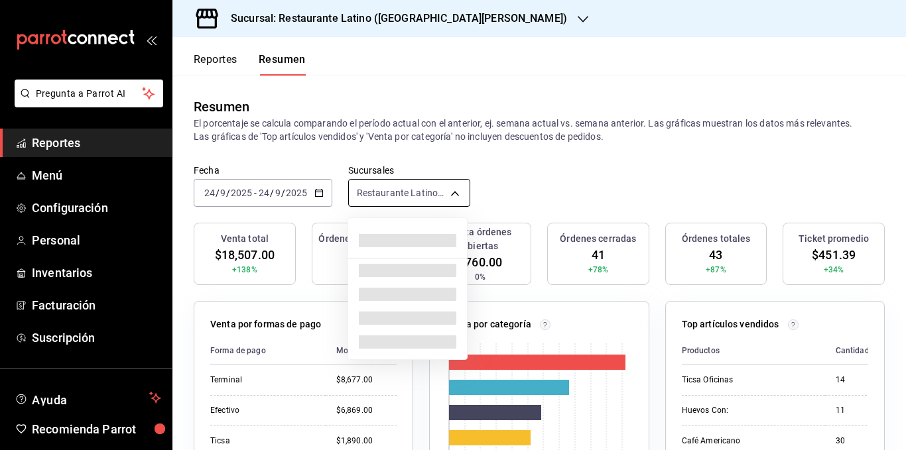
click at [415, 190] on body "Pregunta a Parrot AI Reportes Menú Configuración Personal Inventarios Facturaci…" at bounding box center [453, 225] width 906 height 450
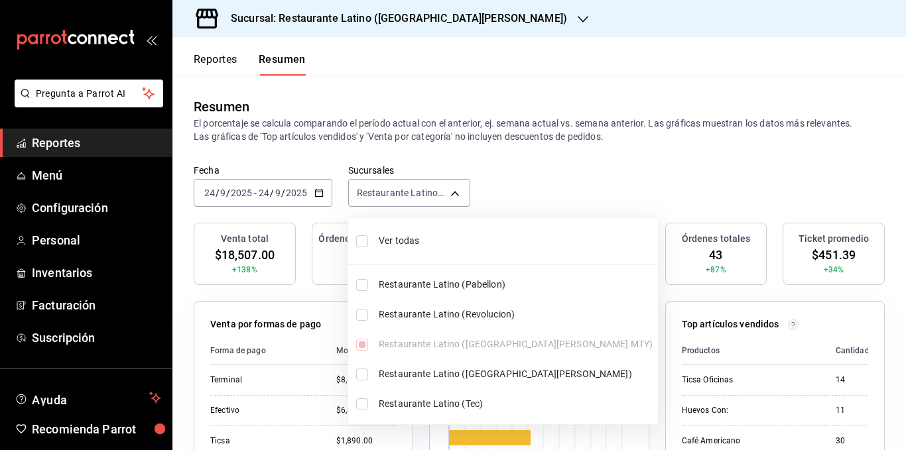
click at [418, 249] on li "Ver todas" at bounding box center [503, 241] width 310 height 35
type input "[object Object],[object Object],[object Object],[object Object],[object Object]"
checkbox input "true"
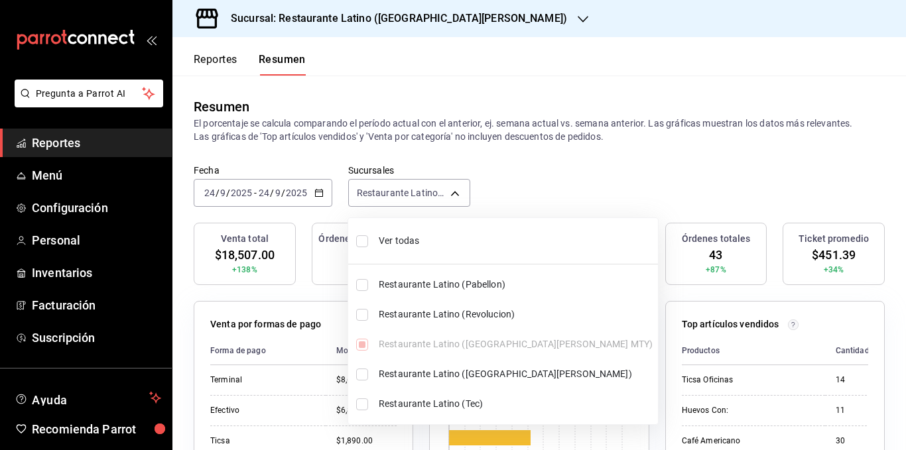
checkbox input "true"
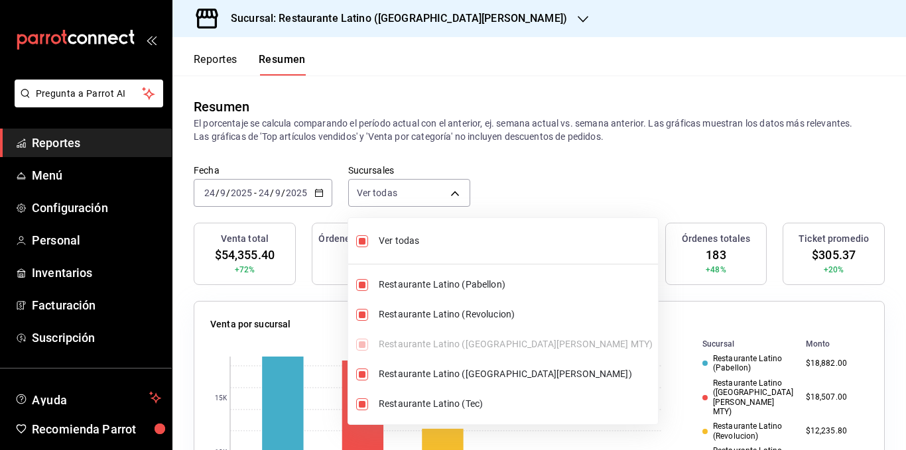
click at [455, 139] on div at bounding box center [453, 225] width 906 height 450
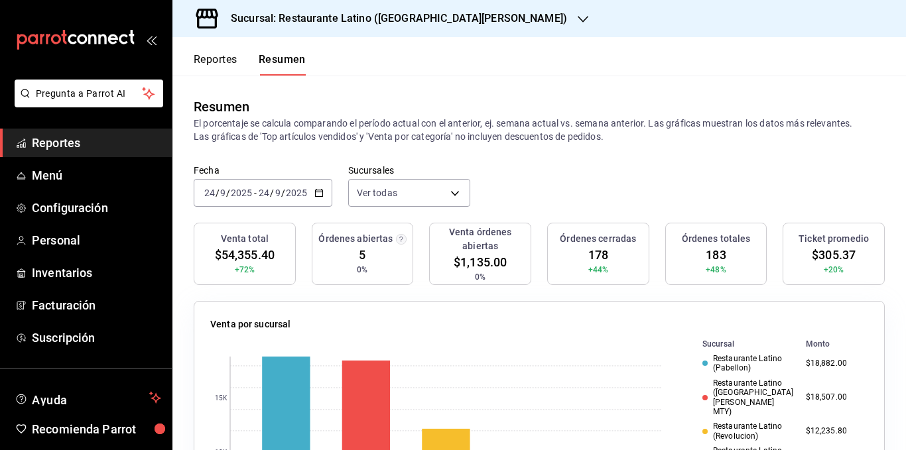
click at [450, 133] on p "El porcentaje se calcula comparando el período actual con el anterior, ej. sema…" at bounding box center [539, 130] width 691 height 27
click at [424, 129] on p "El porcentaje se calcula comparando el período actual con el anterior, ej. sema…" at bounding box center [539, 130] width 691 height 27
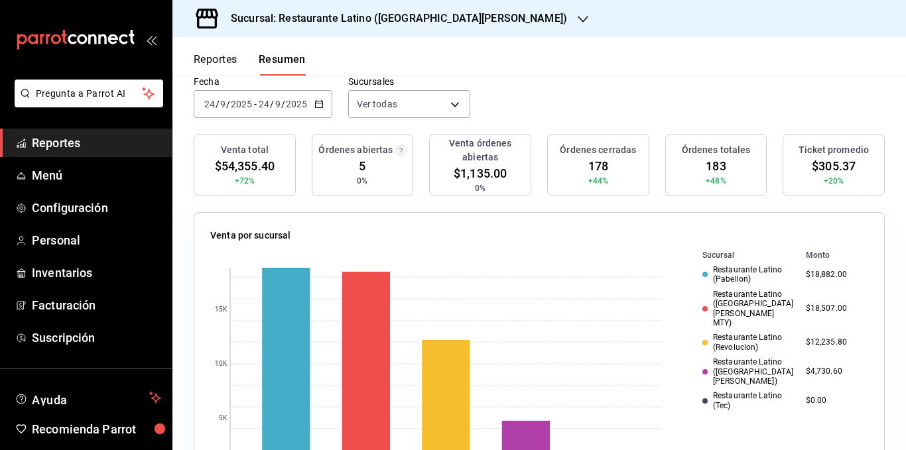
scroll to position [66, 0]
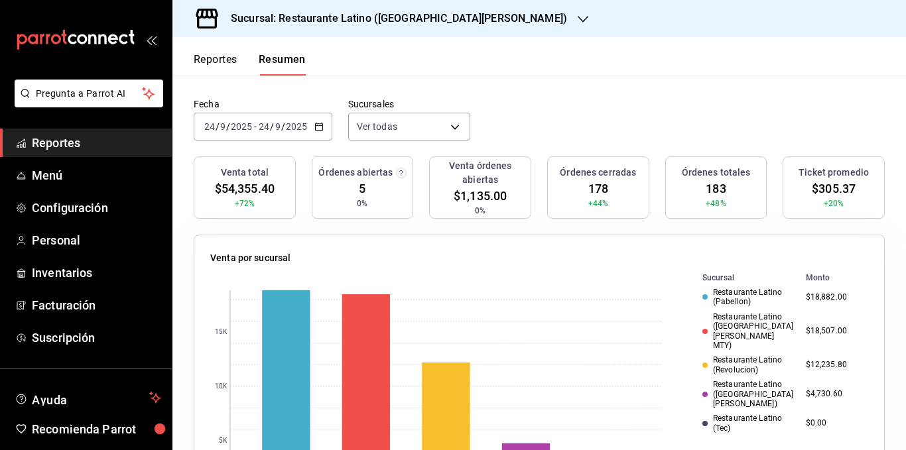
click at [419, 27] on div "Sucursal: Restaurante Latino ([GEOGRAPHIC_DATA][PERSON_NAME])" at bounding box center [388, 18] width 411 height 37
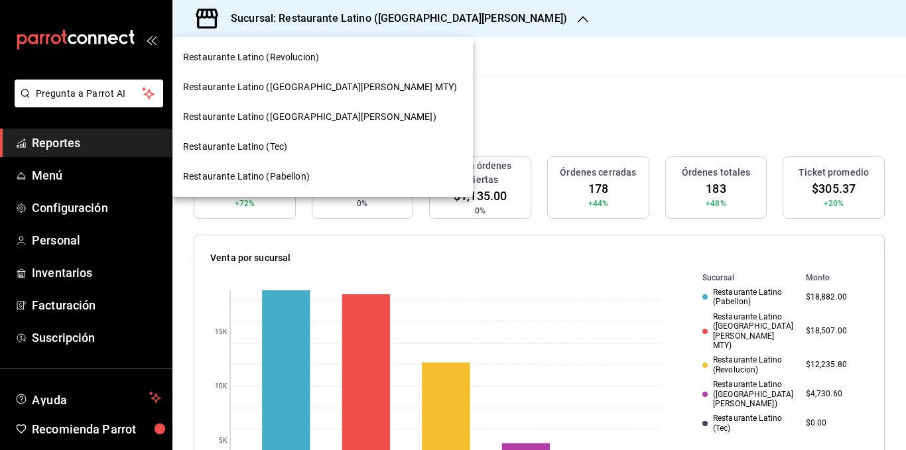
click at [304, 122] on span "Restaurante Latino ([GEOGRAPHIC_DATA][PERSON_NAME])" at bounding box center [309, 117] width 253 height 14
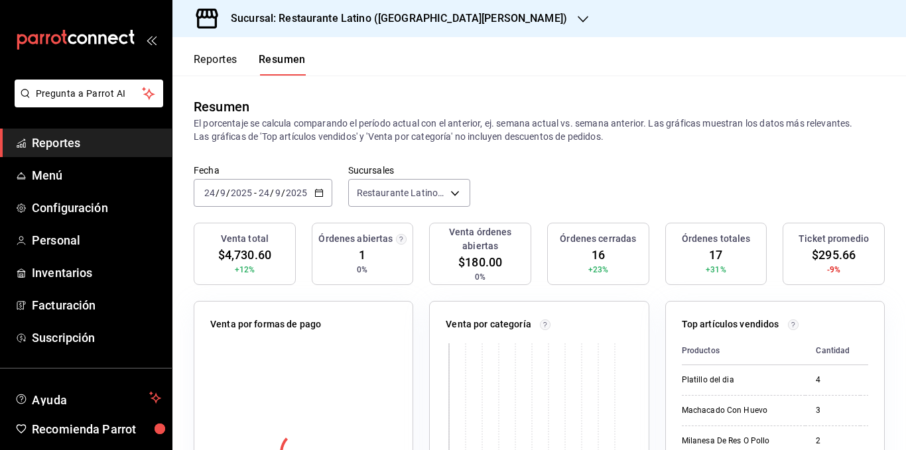
click at [506, 135] on p "El porcentaje se calcula comparando el período actual con el anterior, ej. sema…" at bounding box center [539, 130] width 691 height 27
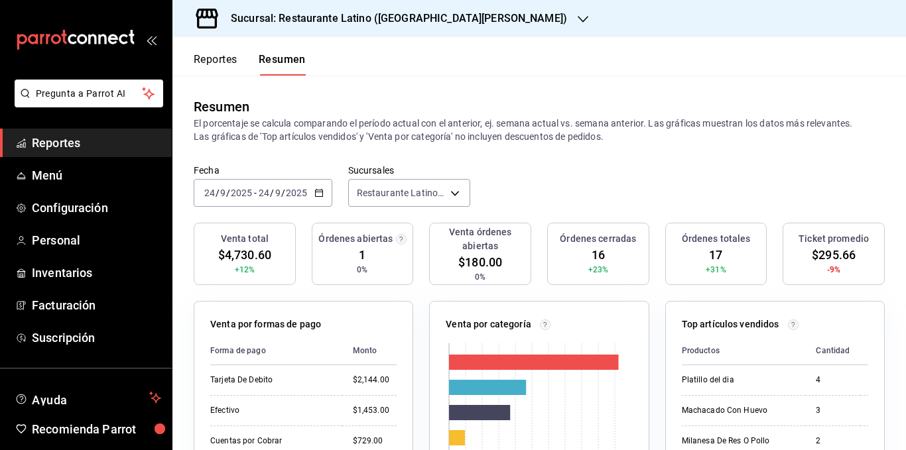
click at [486, 125] on p "El porcentaje se calcula comparando el período actual con el anterior, ej. sema…" at bounding box center [539, 130] width 691 height 27
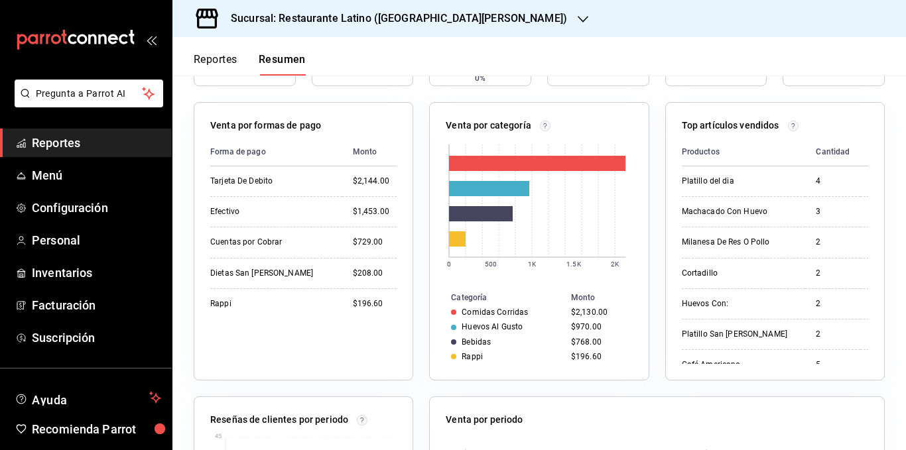
scroll to position [0, 0]
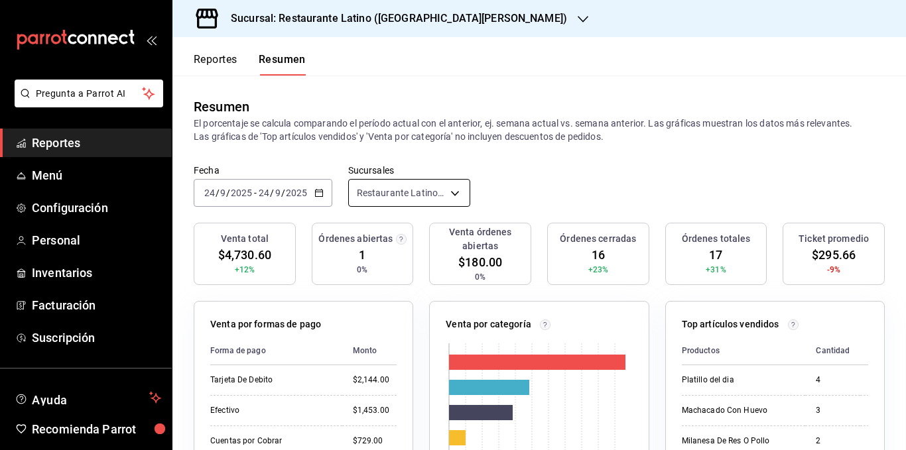
click at [413, 191] on body "Pregunta a Parrot AI Reportes Menú Configuración Personal Inventarios Facturaci…" at bounding box center [453, 225] width 906 height 450
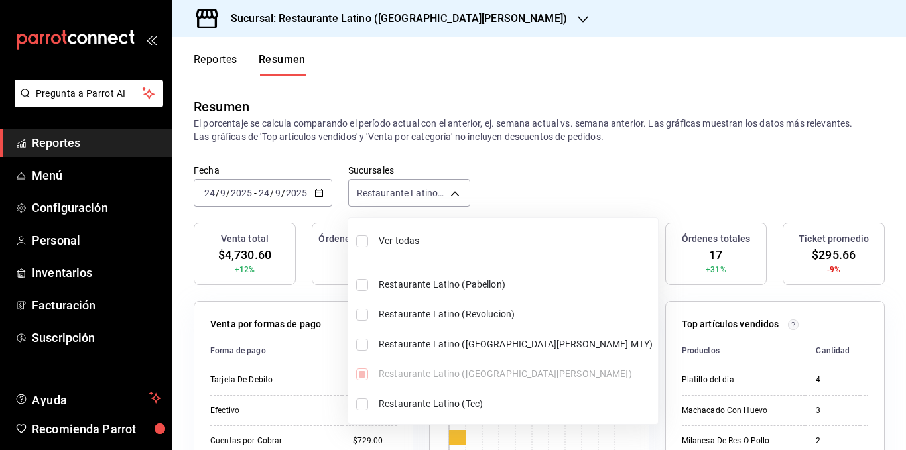
click at [397, 246] on span "Ver todas" at bounding box center [516, 241] width 274 height 14
type input "[object Object],[object Object],[object Object],[object Object],[object Object]"
checkbox input "true"
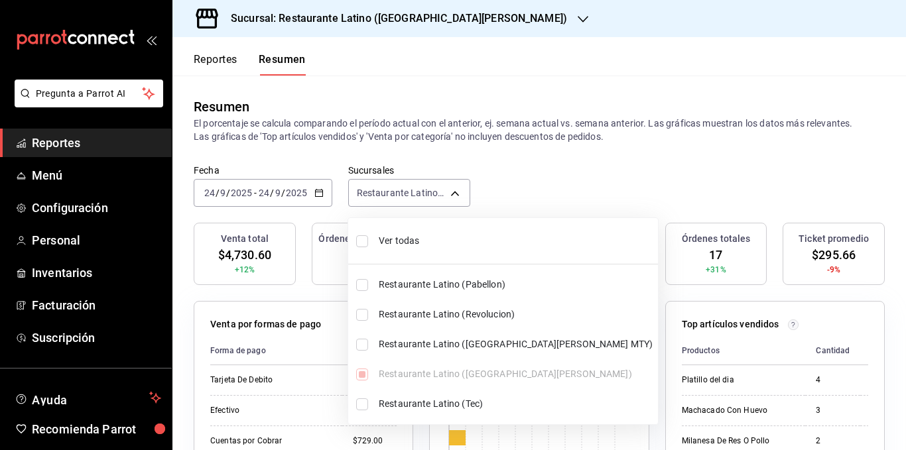
checkbox input "true"
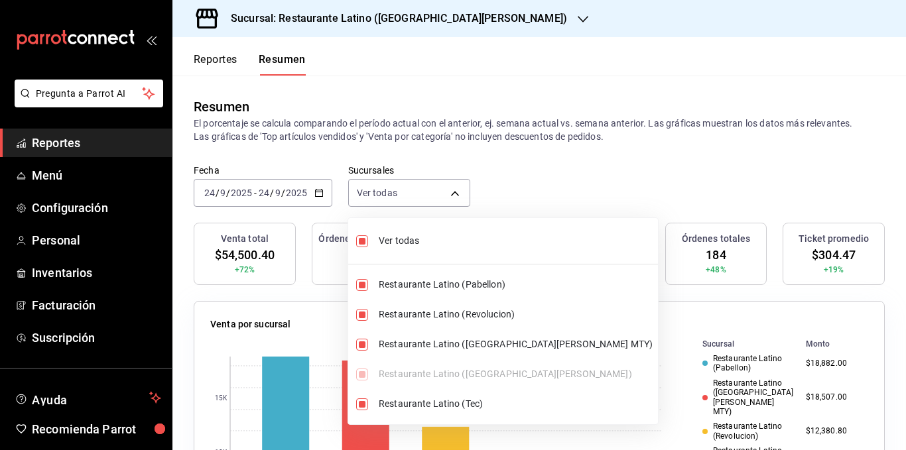
click at [453, 122] on div at bounding box center [453, 225] width 906 height 450
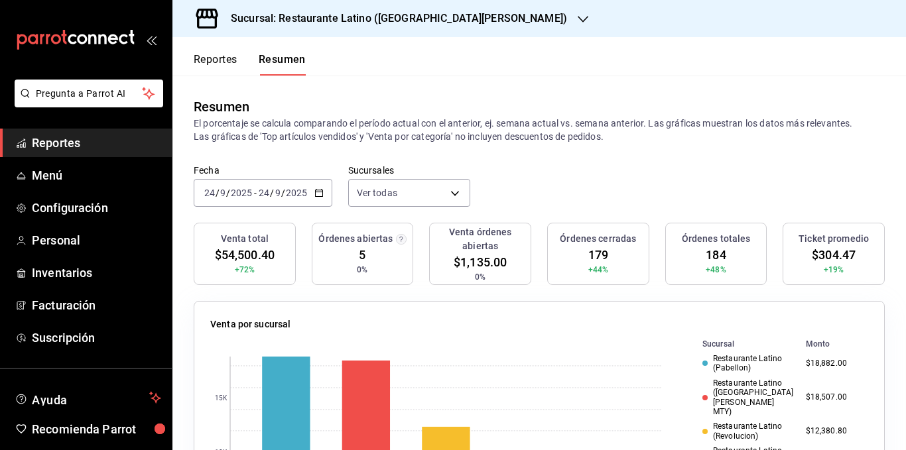
click at [438, 114] on div "Resumen" at bounding box center [539, 107] width 691 height 20
click at [429, 112] on div "Resumen" at bounding box center [539, 107] width 691 height 20
click at [433, 112] on div "Resumen" at bounding box center [539, 107] width 691 height 20
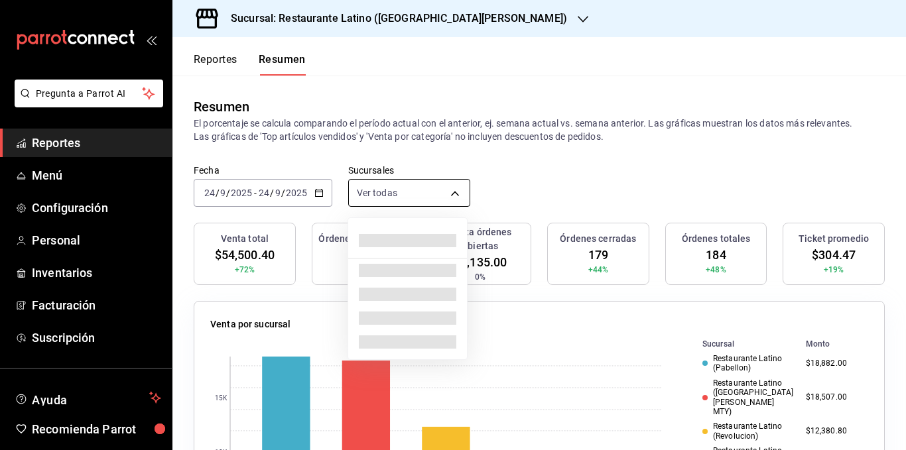
click at [456, 188] on body "Pregunta a Parrot AI Reportes Menú Configuración Personal Inventarios Facturaci…" at bounding box center [453, 225] width 906 height 450
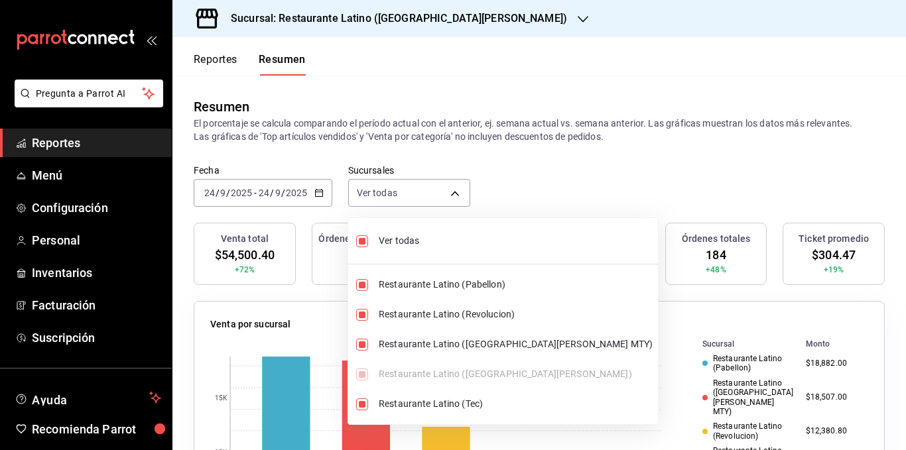
click at [427, 243] on span "Ver todas" at bounding box center [516, 241] width 274 height 14
type input "[object Object]"
checkbox input "false"
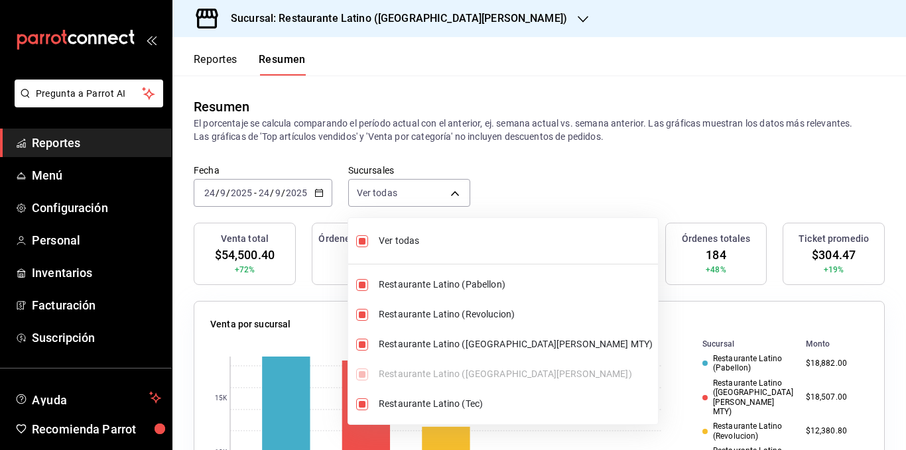
checkbox input "false"
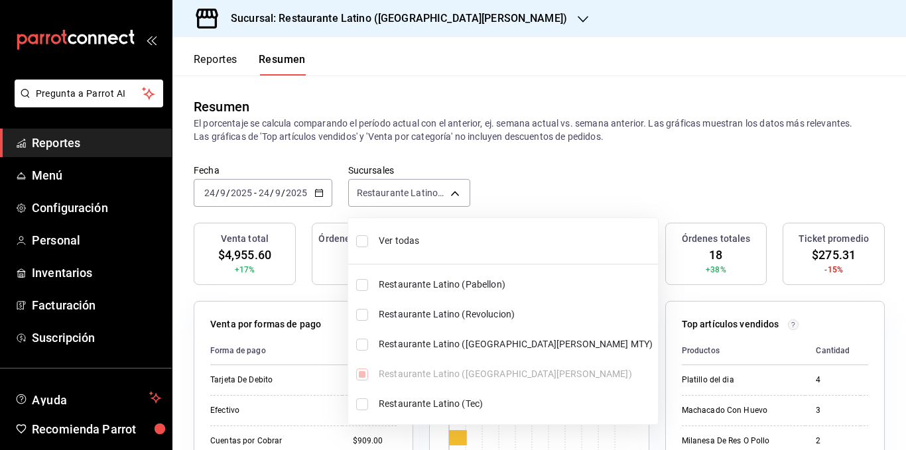
click at [427, 243] on span "Ver todas" at bounding box center [516, 241] width 274 height 14
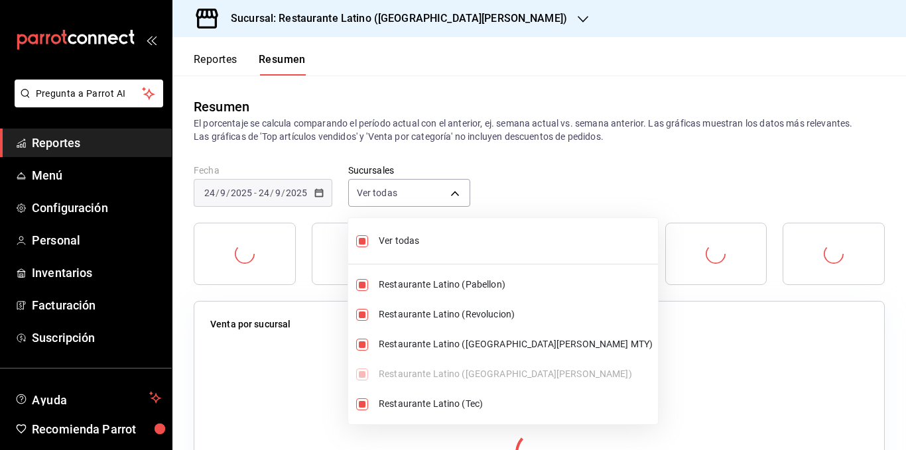
type input "[object Object],[object Object],[object Object],[object Object],[object Object]"
checkbox input "true"
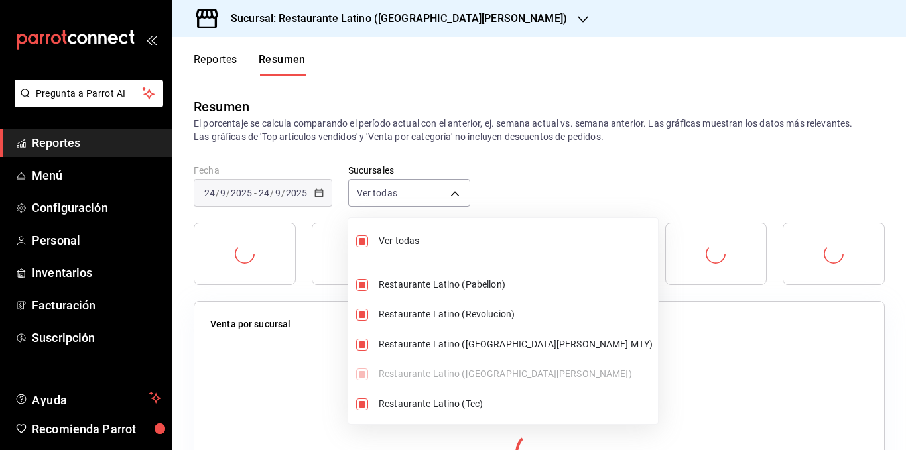
checkbox input "true"
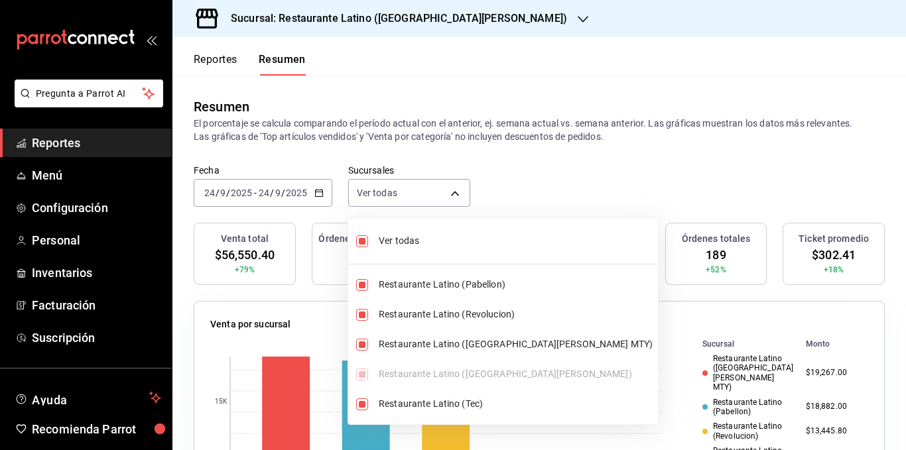
click at [470, 133] on div at bounding box center [453, 225] width 906 height 450
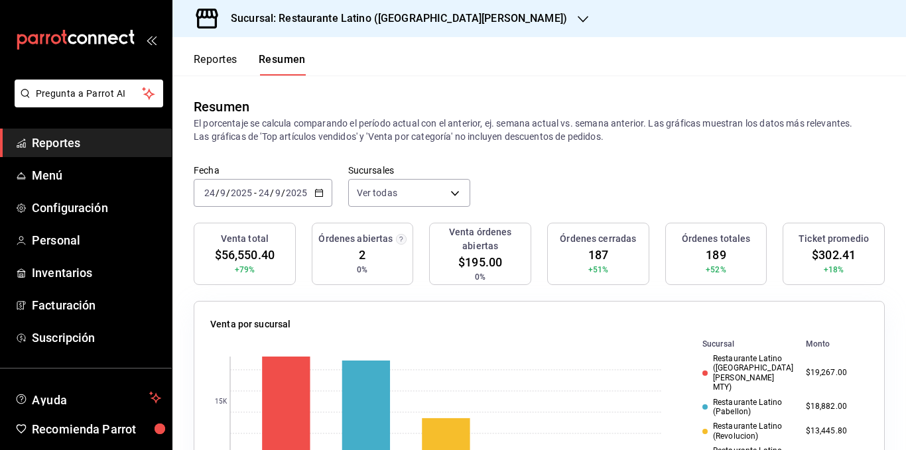
click at [470, 133] on p "El porcentaje se calcula comparando el período actual con el anterior, ej. sema…" at bounding box center [539, 130] width 691 height 27
click at [428, 192] on body "Pregunta a Parrot AI Reportes Menú Configuración Personal Inventarios Facturaci…" at bounding box center [453, 225] width 906 height 450
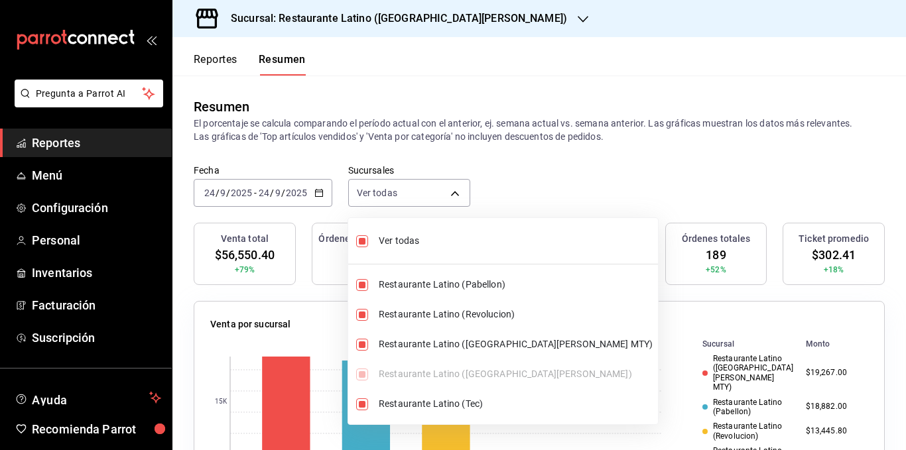
click at [438, 193] on div at bounding box center [453, 225] width 906 height 450
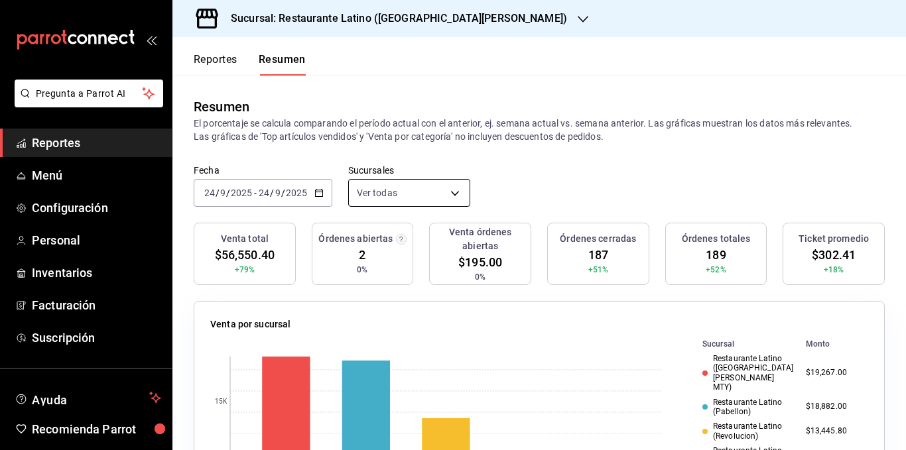
click at [439, 194] on body "Pregunta a Parrot AI Reportes Menú Configuración Personal Inventarios Facturaci…" at bounding box center [453, 225] width 906 height 450
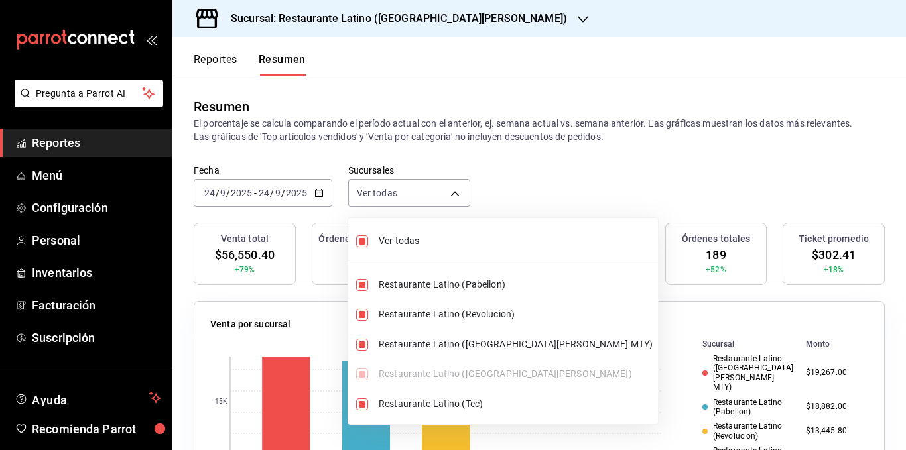
click at [415, 241] on span "Ver todas" at bounding box center [516, 241] width 274 height 14
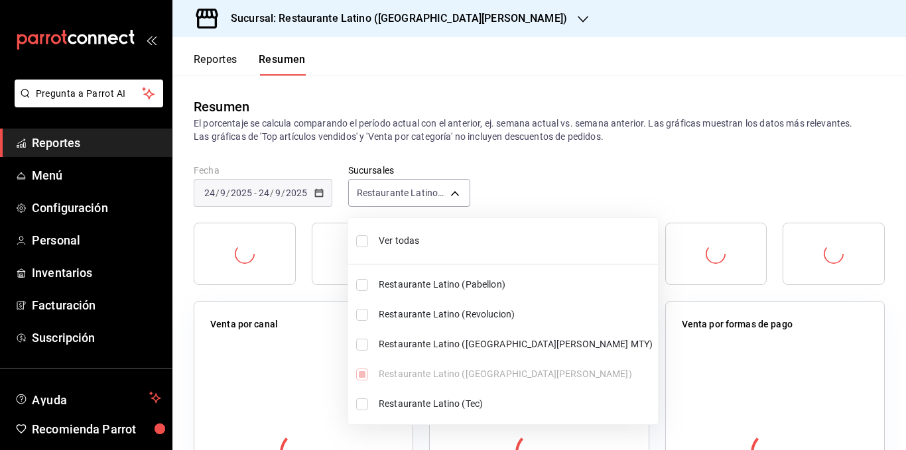
type input "[object Object]"
checkbox input "false"
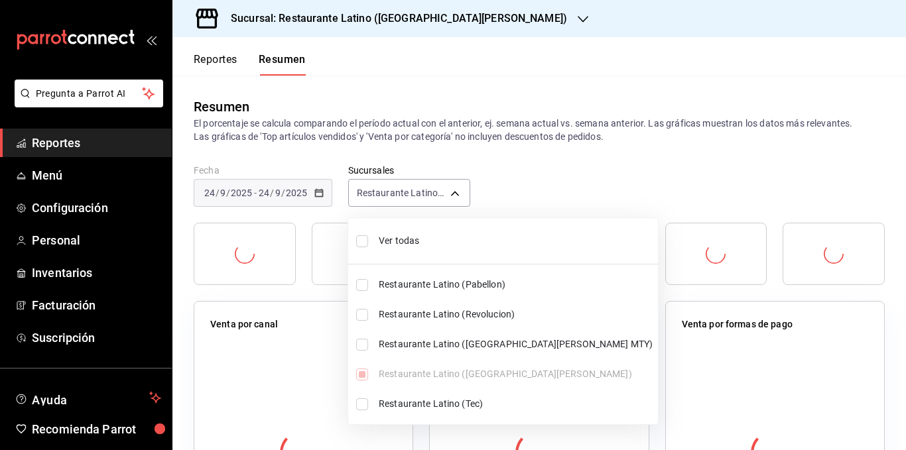
checkbox input "false"
click at [415, 239] on span "Ver todas" at bounding box center [516, 241] width 274 height 14
type input "[object Object],[object Object],[object Object],[object Object],[object Object]"
checkbox input "true"
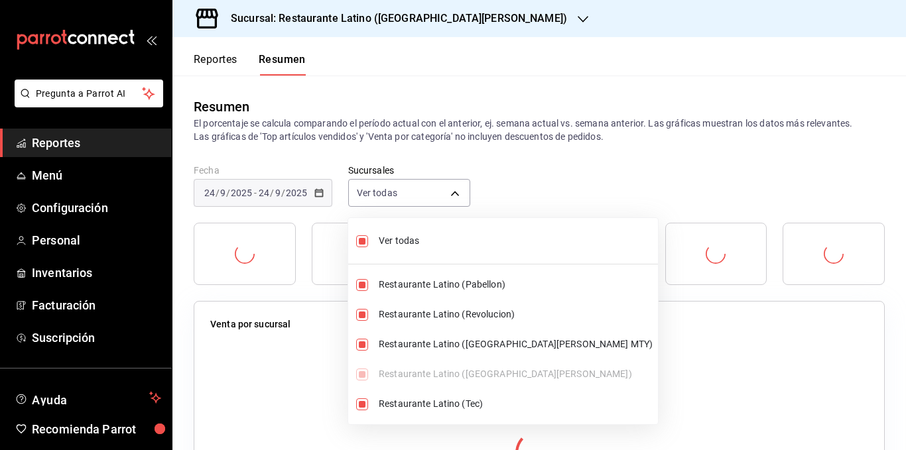
checkbox input "true"
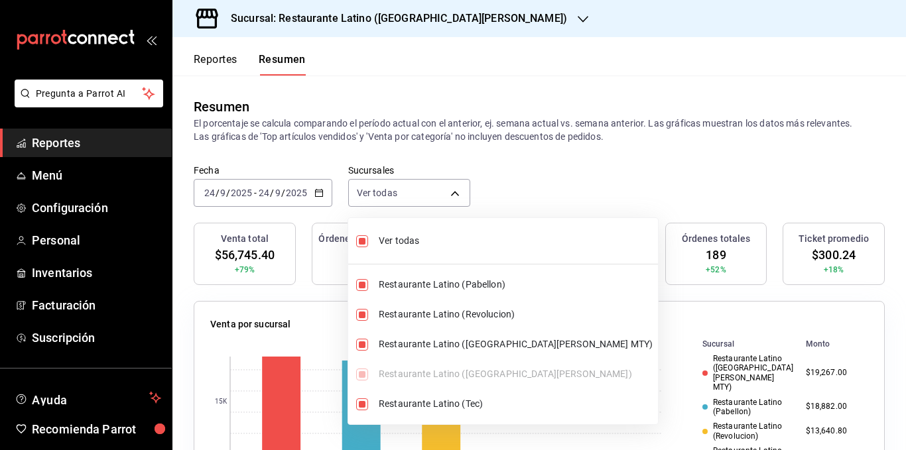
click at [443, 134] on div at bounding box center [453, 225] width 906 height 450
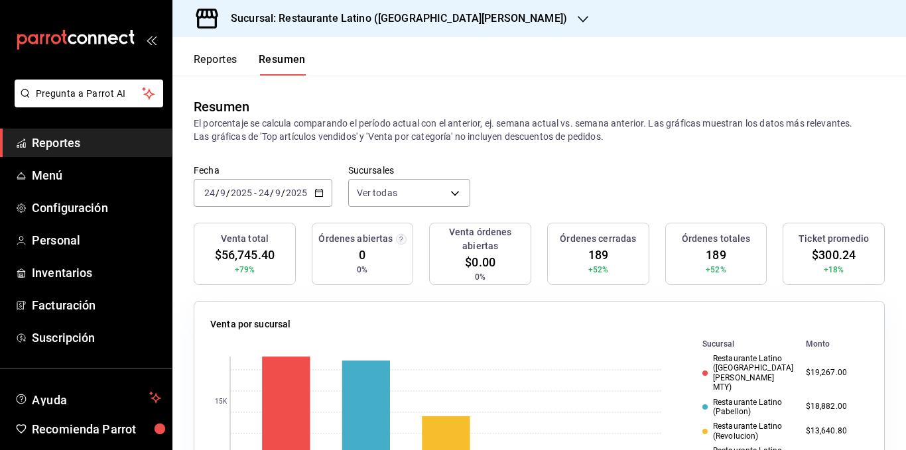
click at [442, 131] on p "El porcentaje se calcula comparando el período actual con el anterior, ej. sema…" at bounding box center [539, 130] width 691 height 27
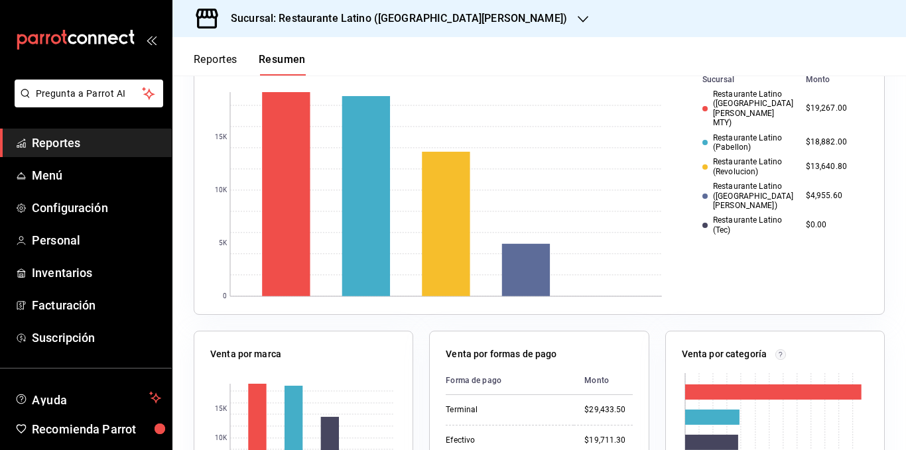
scroll to position [265, 0]
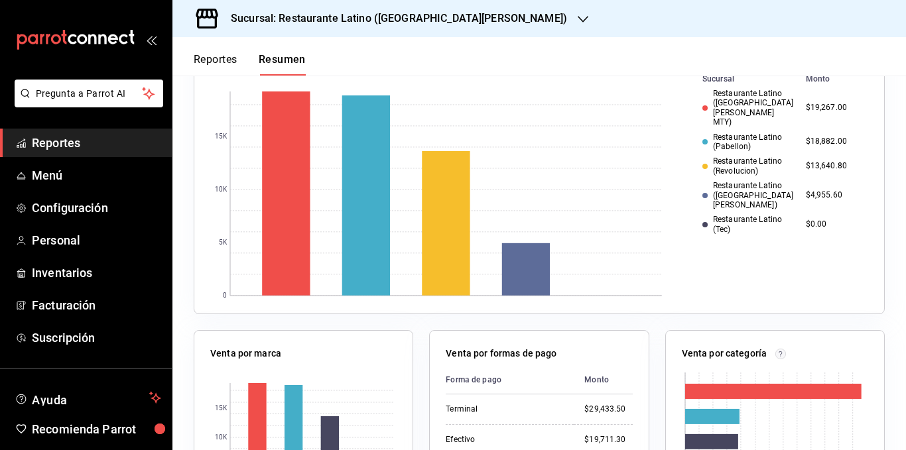
click at [349, 66] on header "Reportes Resumen" at bounding box center [539, 56] width 734 height 38
click at [377, 165] on rect at bounding box center [366, 196] width 48 height 200
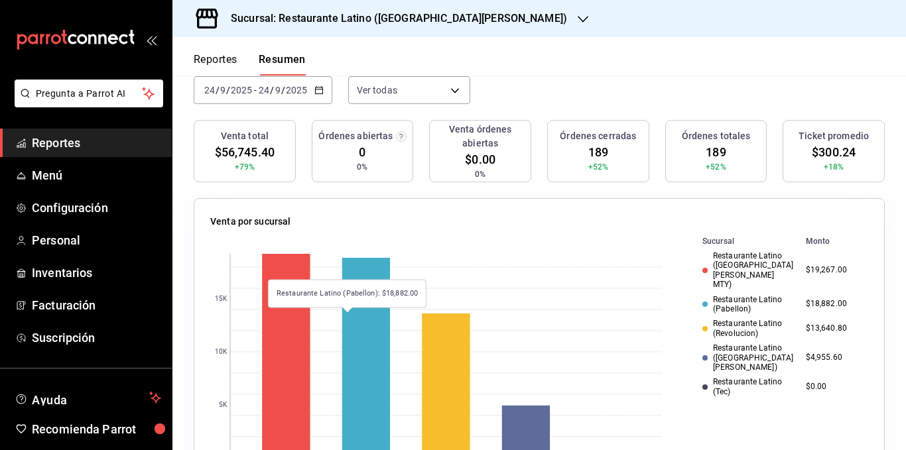
scroll to position [0, 0]
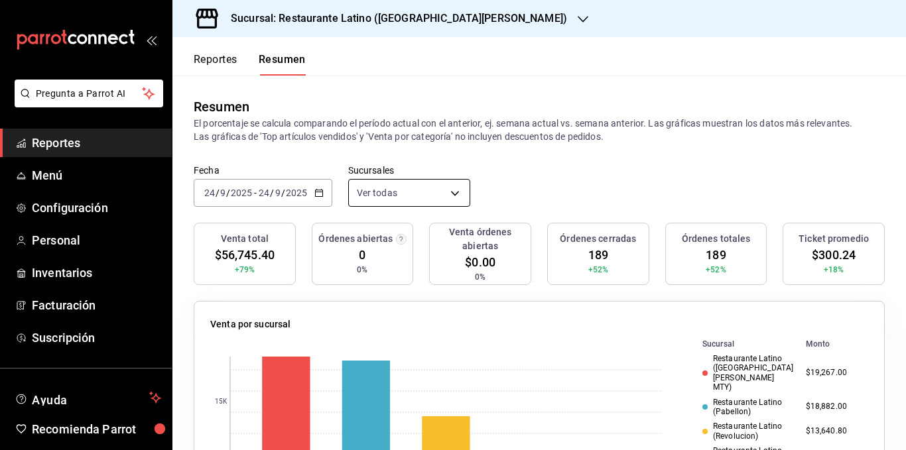
click at [388, 187] on body "Pregunta a Parrot AI Reportes Menú Configuración Personal Inventarios Facturaci…" at bounding box center [453, 225] width 906 height 450
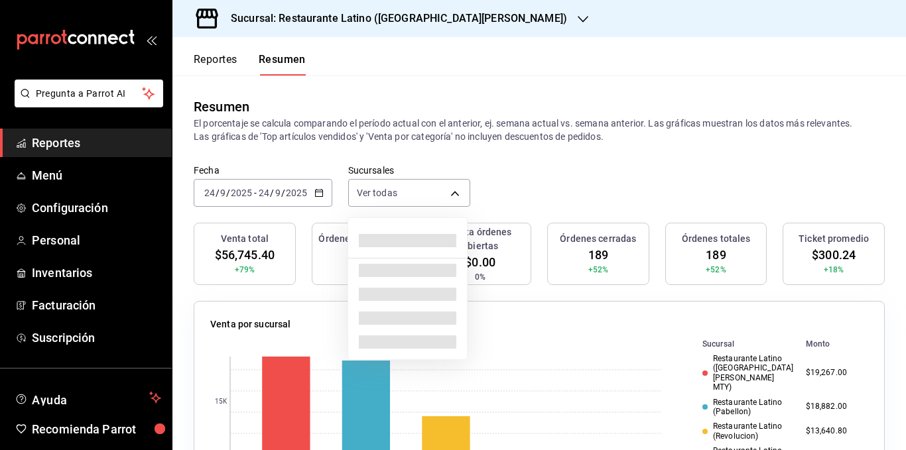
click at [413, 244] on span at bounding box center [408, 240] width 98 height 13
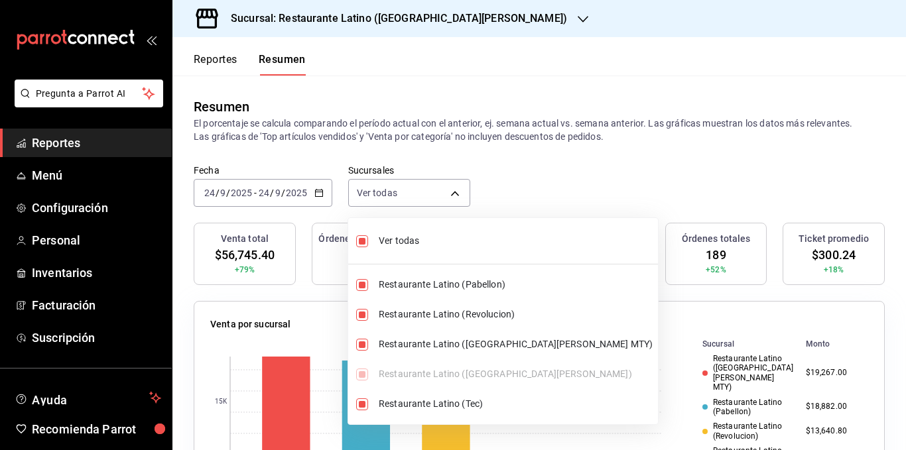
click at [411, 242] on span "Ver todas" at bounding box center [516, 241] width 274 height 14
type input "[object Object]"
checkbox input "false"
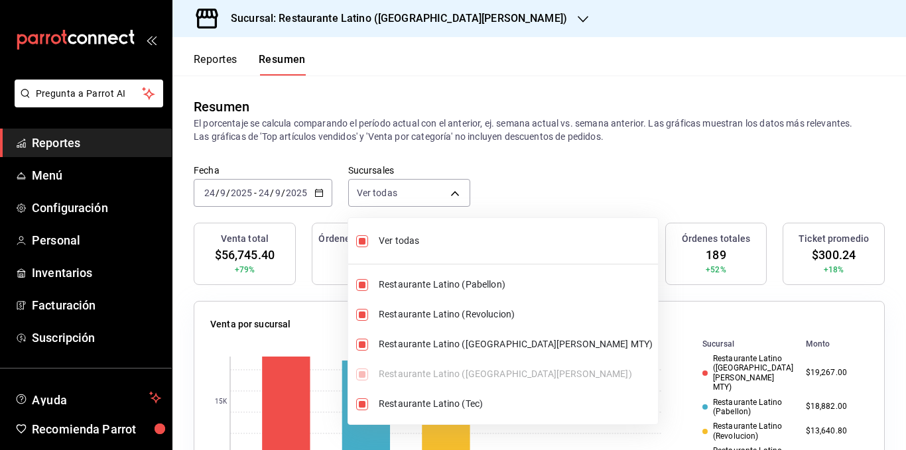
checkbox input "false"
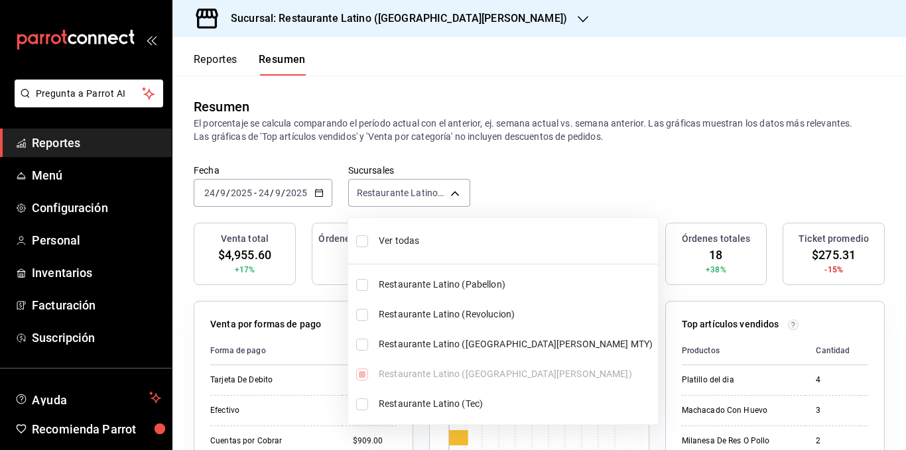
click at [411, 242] on span "Ver todas" at bounding box center [516, 241] width 274 height 14
type input "[object Object],[object Object],[object Object],[object Object],[object Object]"
checkbox input "true"
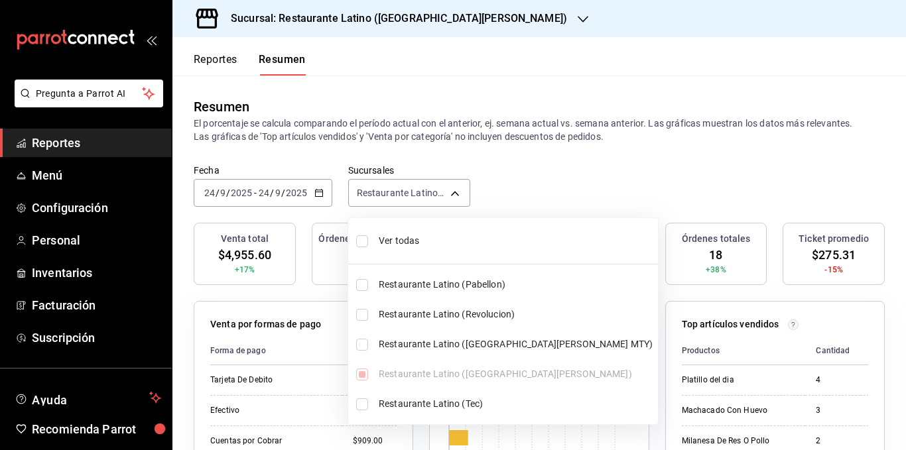
checkbox input "true"
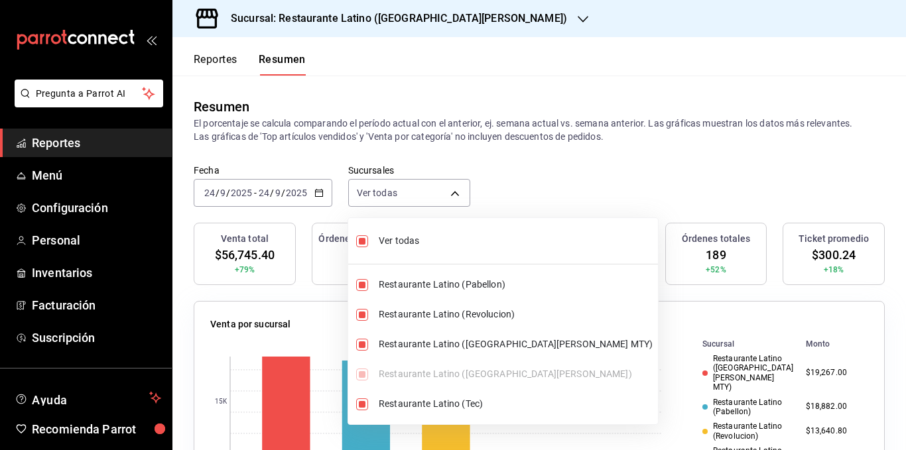
click at [372, 126] on div at bounding box center [453, 225] width 906 height 450
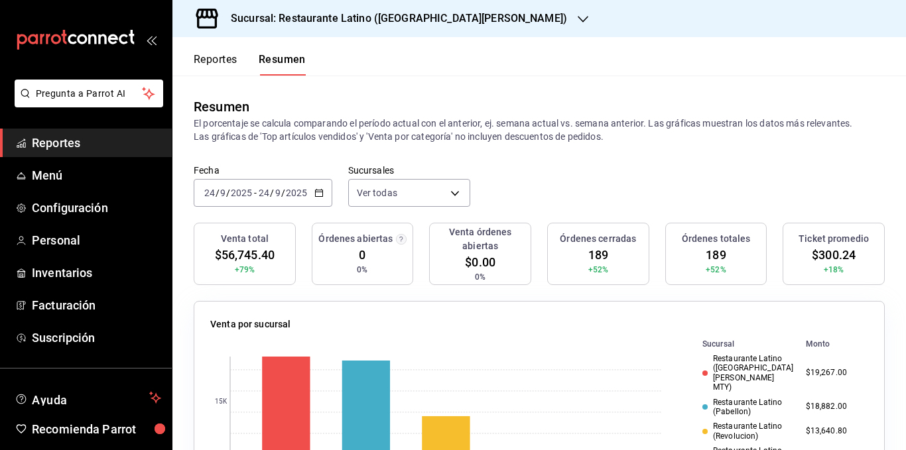
click at [466, 120] on p "El porcentaje se calcula comparando el período actual con el anterior, ej. sema…" at bounding box center [539, 130] width 691 height 27
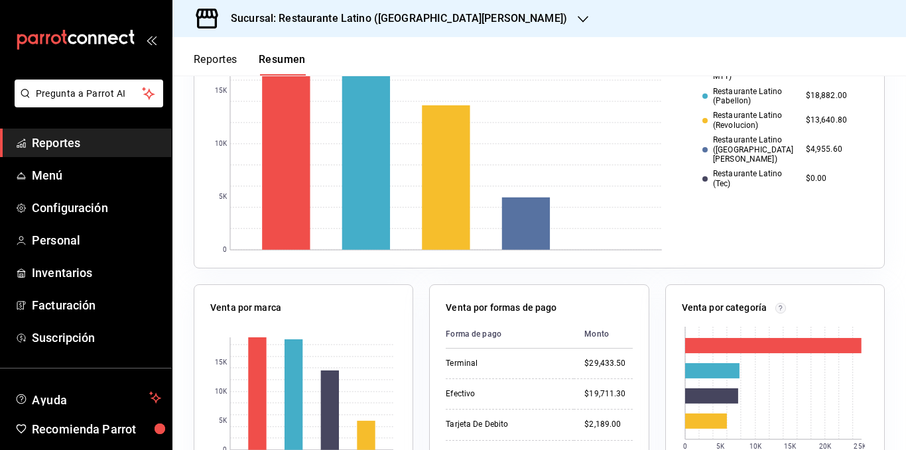
scroll to position [332, 0]
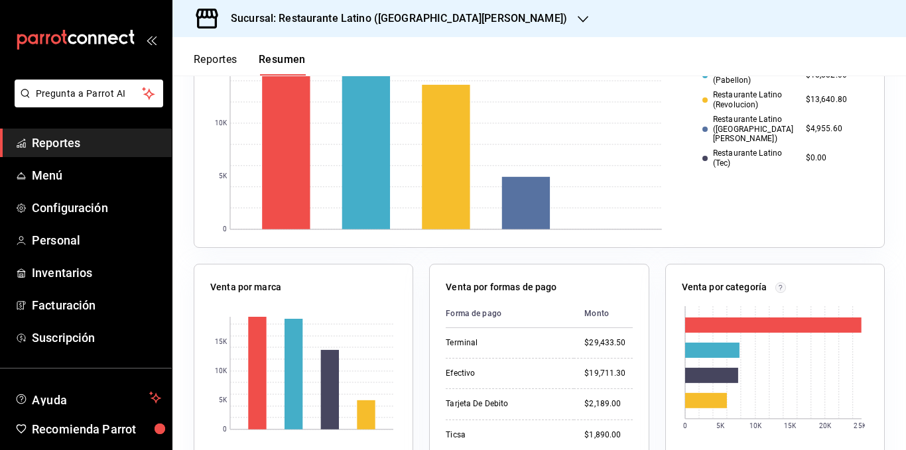
click at [422, 259] on div "Venta por formas de pago Forma de [GEOGRAPHIC_DATA] $29,433.50 Efectivo $19,711…" at bounding box center [530, 395] width 235 height 295
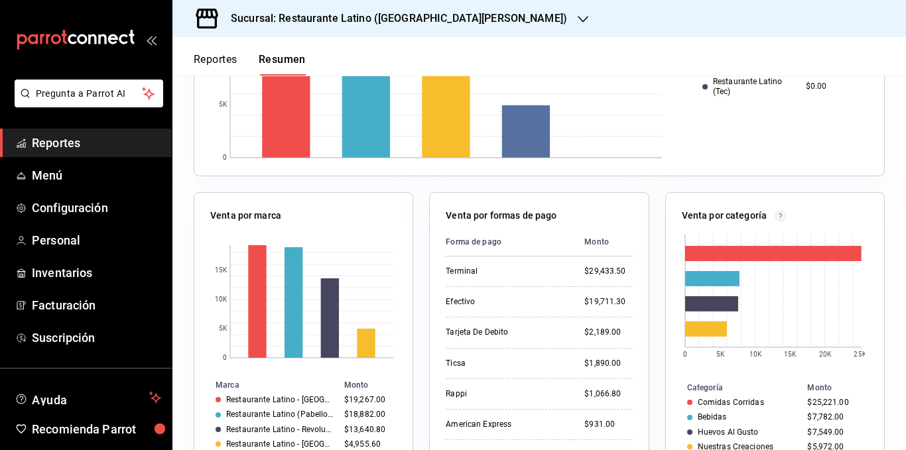
scroll to position [398, 0]
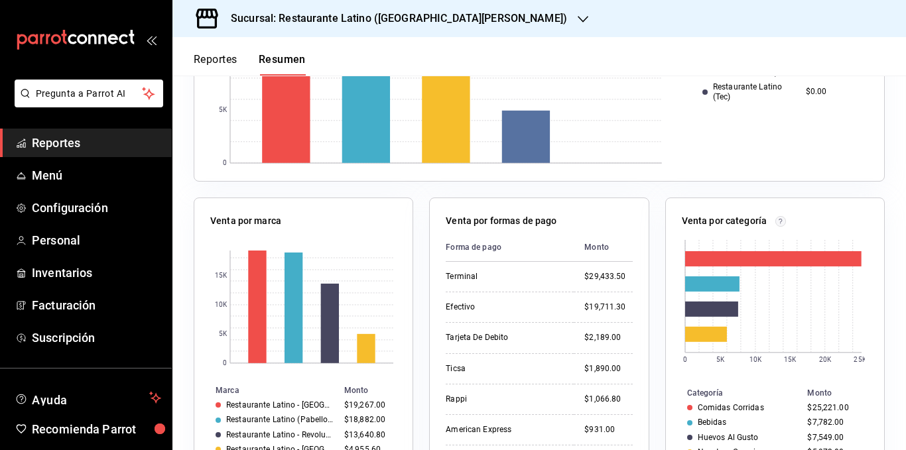
click at [416, 266] on div "Venta por formas de pago Forma de [GEOGRAPHIC_DATA] $29,433.50 Efectivo $19,711…" at bounding box center [530, 329] width 235 height 295
click at [416, 247] on div "Venta por formas de pago Forma de [GEOGRAPHIC_DATA] $29,433.50 Efectivo $19,711…" at bounding box center [530, 329] width 235 height 295
click at [417, 228] on div "Venta por formas de pago Forma de [GEOGRAPHIC_DATA] $29,433.50 Efectivo $19,711…" at bounding box center [530, 329] width 235 height 295
click at [417, 217] on div "Venta por formas de pago Forma de [GEOGRAPHIC_DATA] $29,433.50 Efectivo $19,711…" at bounding box center [530, 329] width 235 height 295
click at [417, 211] on div "Venta por formas de pago Forma de [GEOGRAPHIC_DATA] $29,433.50 Efectivo $19,711…" at bounding box center [530, 329] width 235 height 295
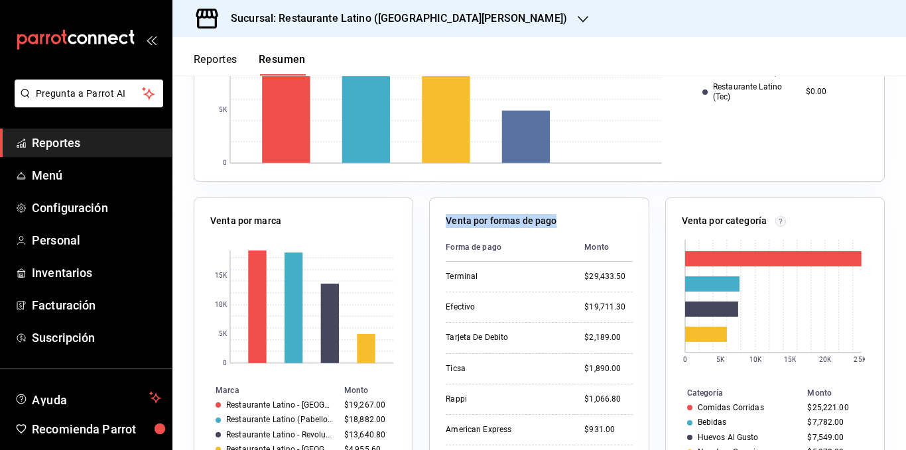
drag, startPoint x: 443, startPoint y: 221, endPoint x: 566, endPoint y: 216, distance: 122.8
click at [566, 216] on div "Venta por formas de pago" at bounding box center [539, 223] width 186 height 19
click at [542, 223] on p "Venta por formas de pago" at bounding box center [501, 221] width 111 height 14
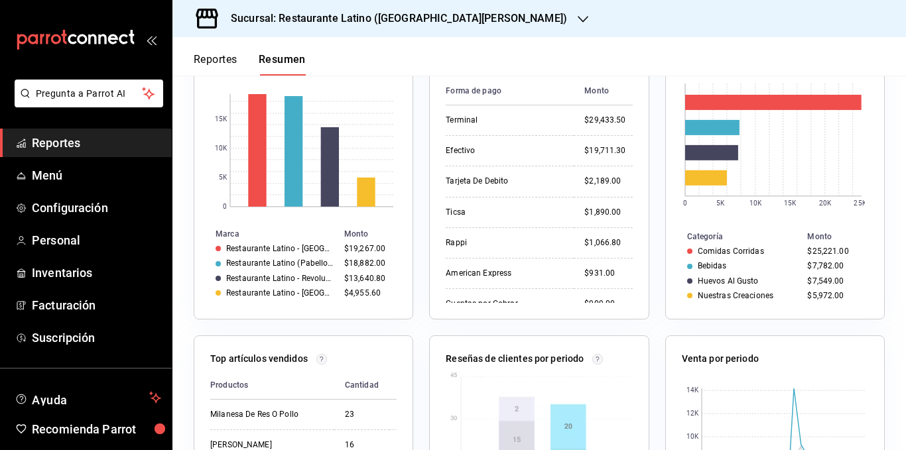
scroll to position [597, 0]
